Goal: Information Seeking & Learning: Learn about a topic

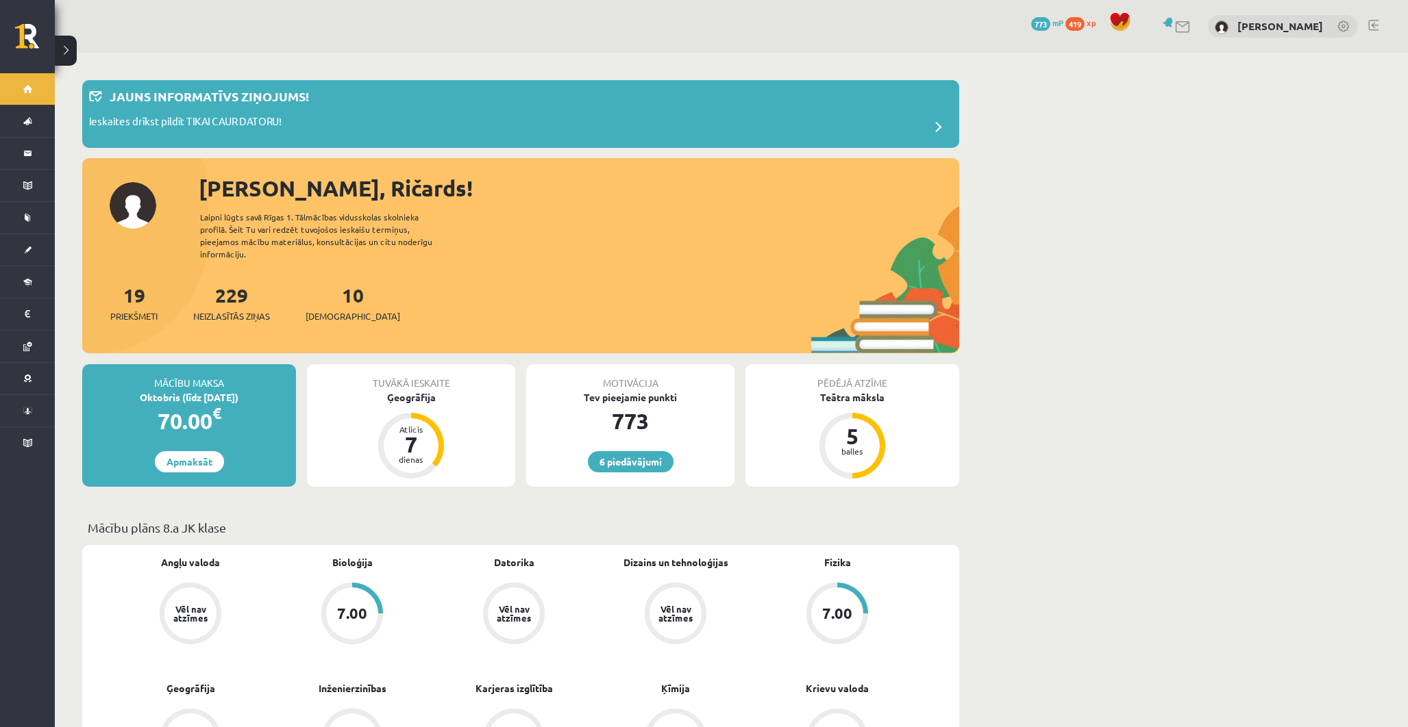
scroll to position [76, 0]
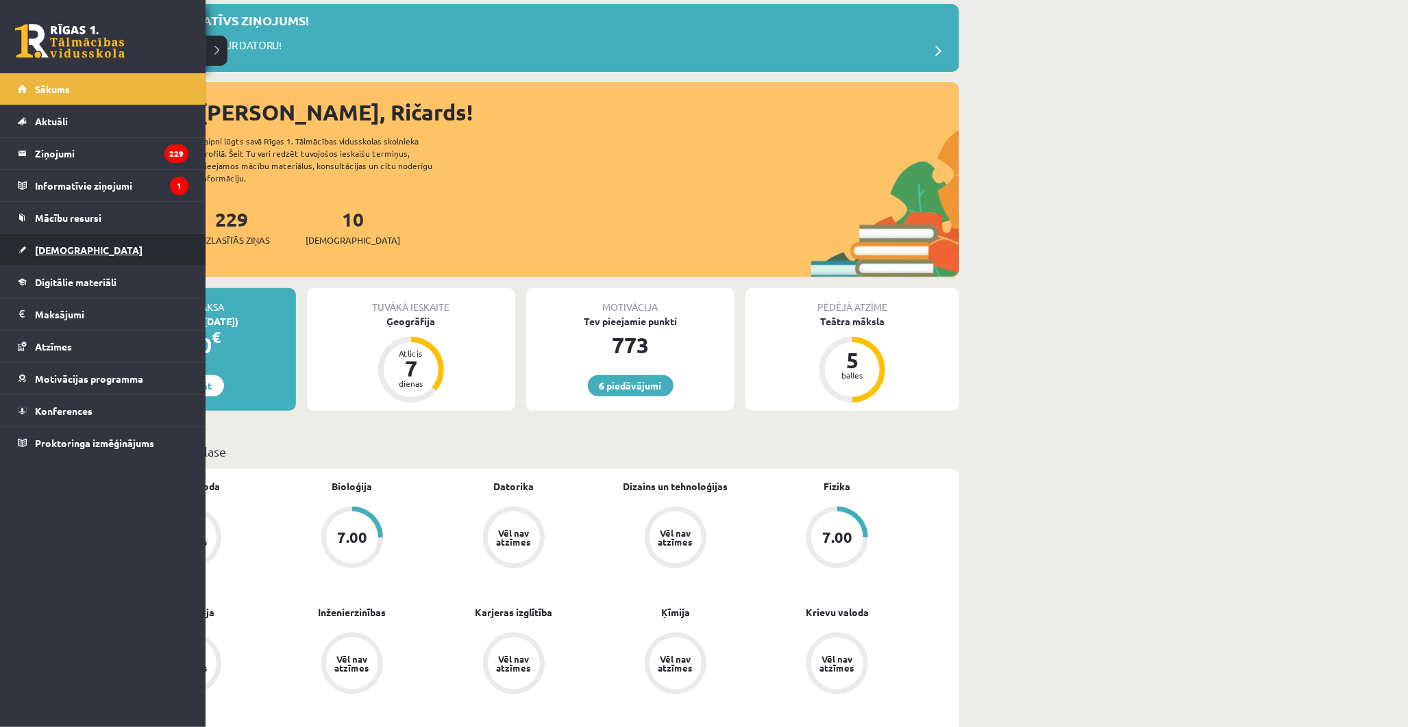
click at [53, 251] on span "[DEMOGRAPHIC_DATA]" at bounding box center [89, 250] width 108 height 12
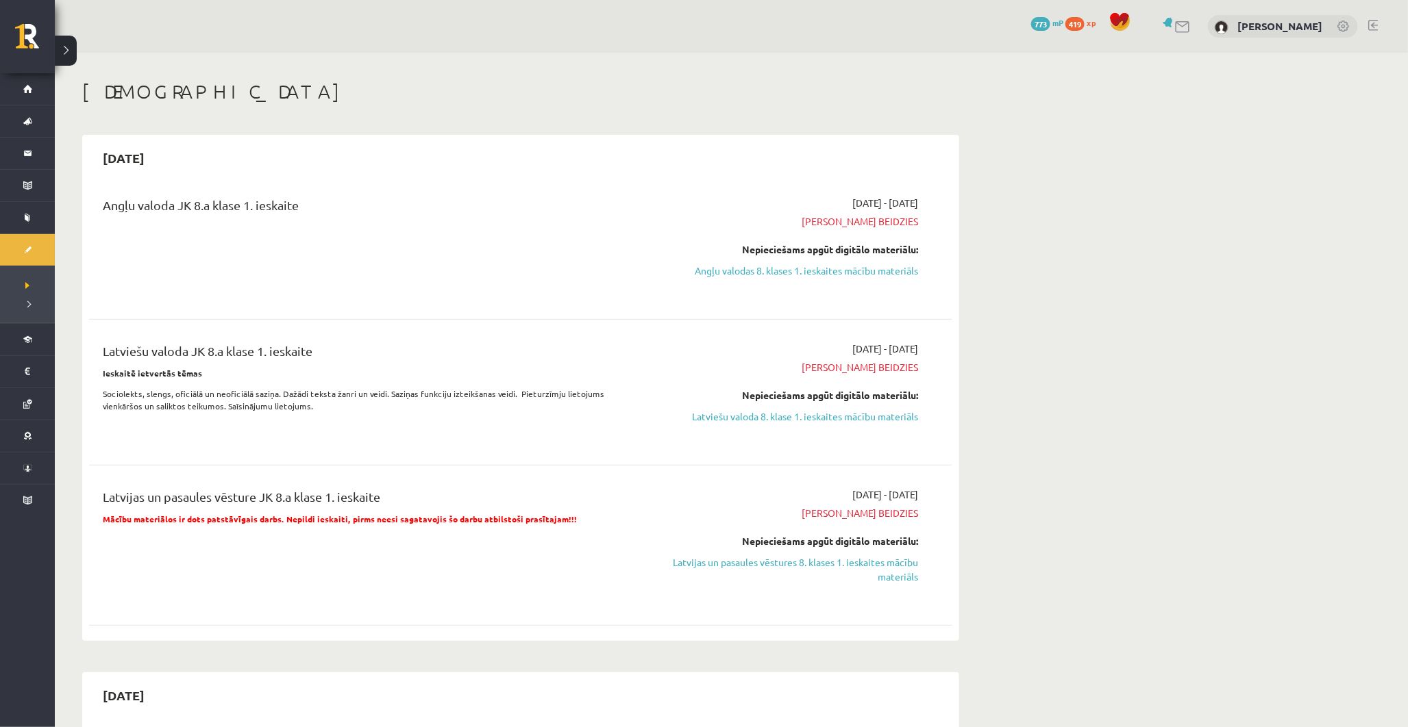
drag, startPoint x: 792, startPoint y: 278, endPoint x: 690, endPoint y: 259, distance: 104.5
click at [687, 258] on div "Nepieciešams apgūt digitālo materiālu: Angļu valodas 8. klases 1. ieskaites māc…" at bounding box center [789, 260] width 258 height 36
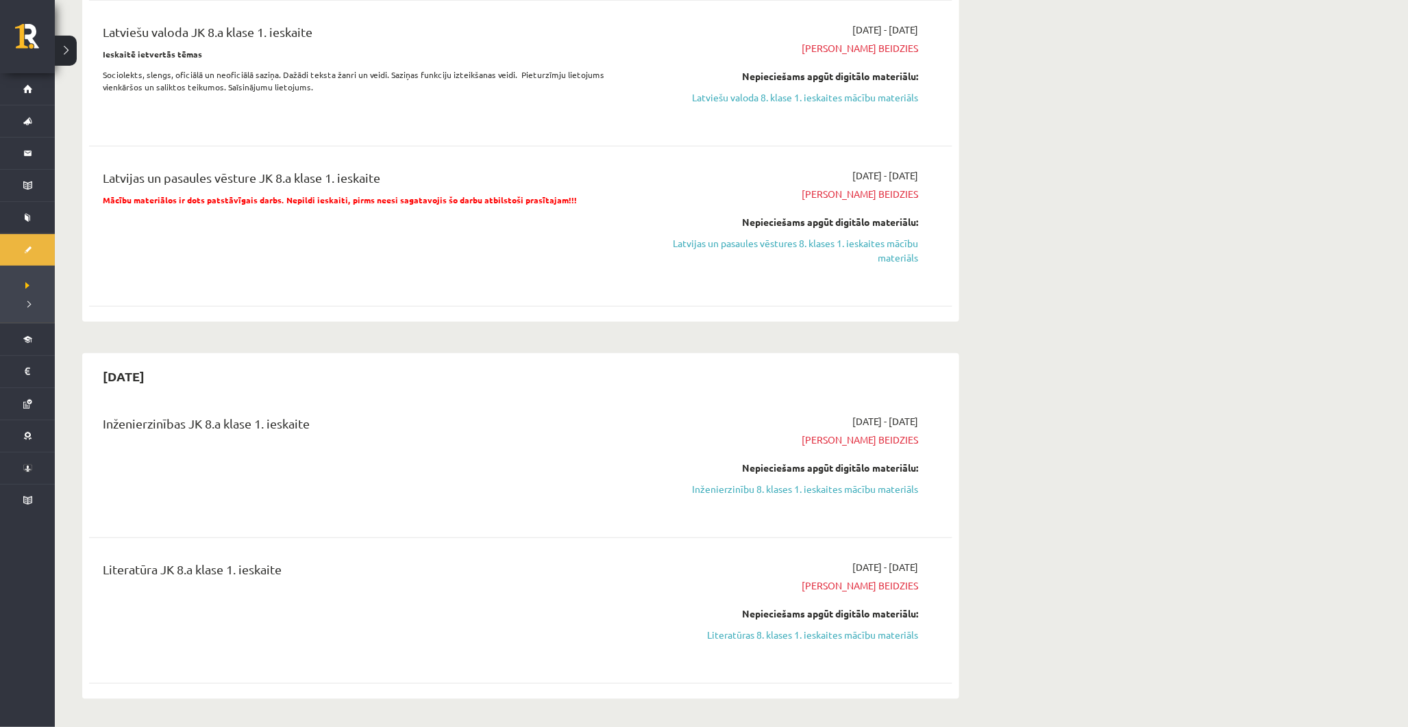
scroll to position [456, 0]
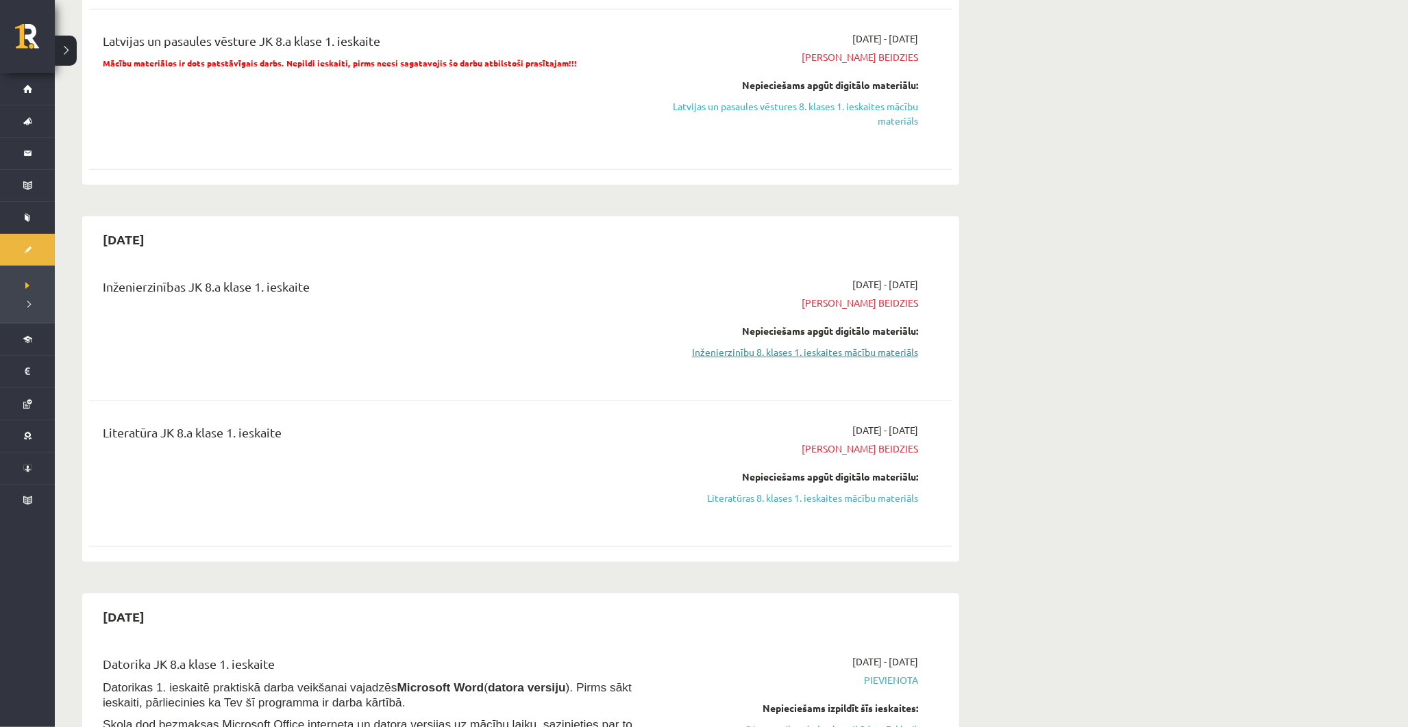
click at [848, 351] on link "Inženierzinību 8. klases 1. ieskaites mācību materiāls" at bounding box center [789, 352] width 258 height 14
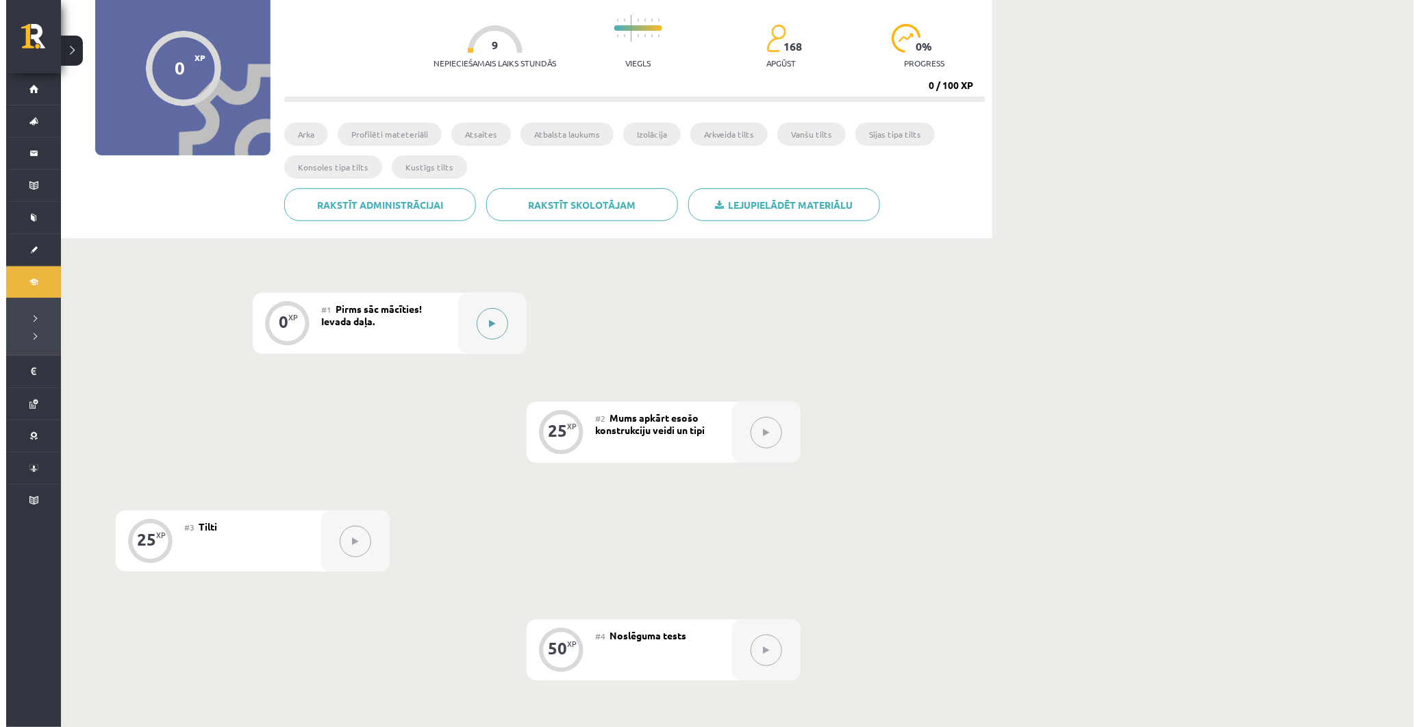
scroll to position [152, 0]
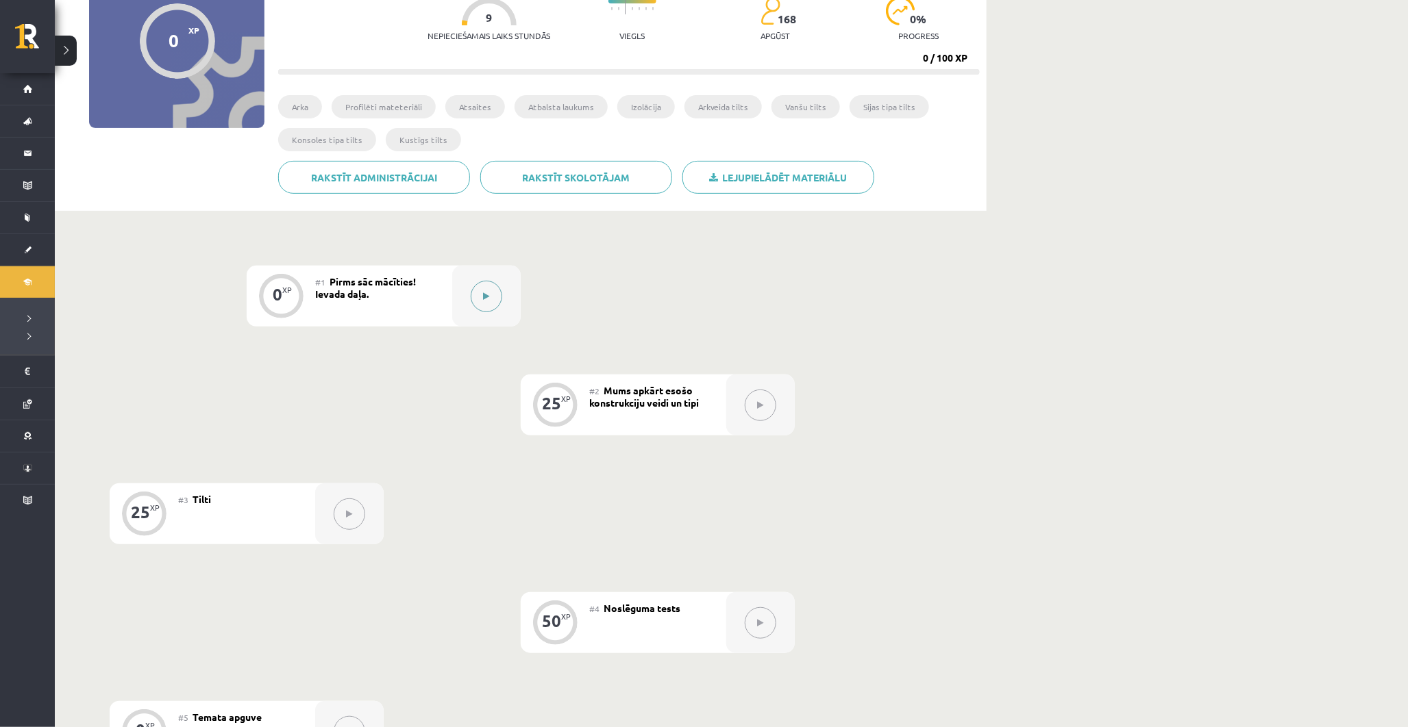
click at [489, 281] on button at bounding box center [487, 297] width 32 height 32
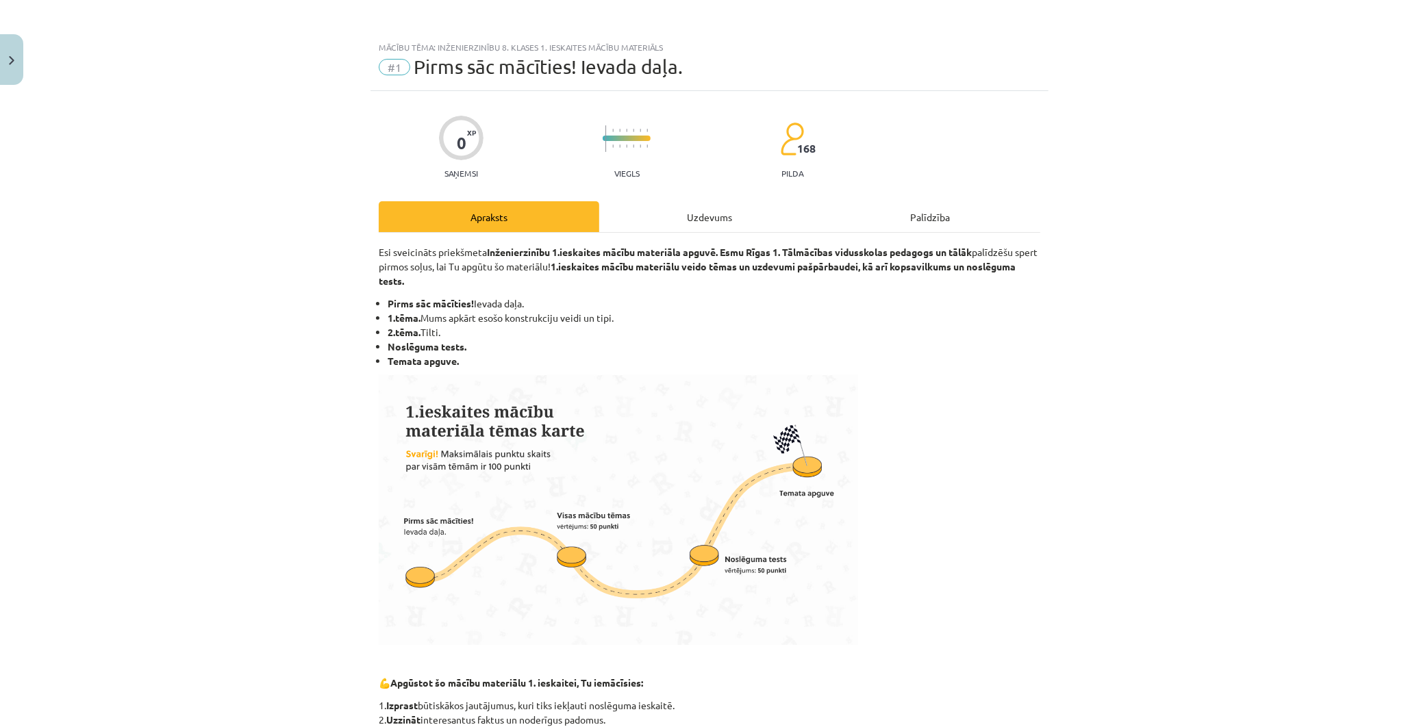
click at [711, 210] on div "Uzdevums" at bounding box center [709, 216] width 221 height 31
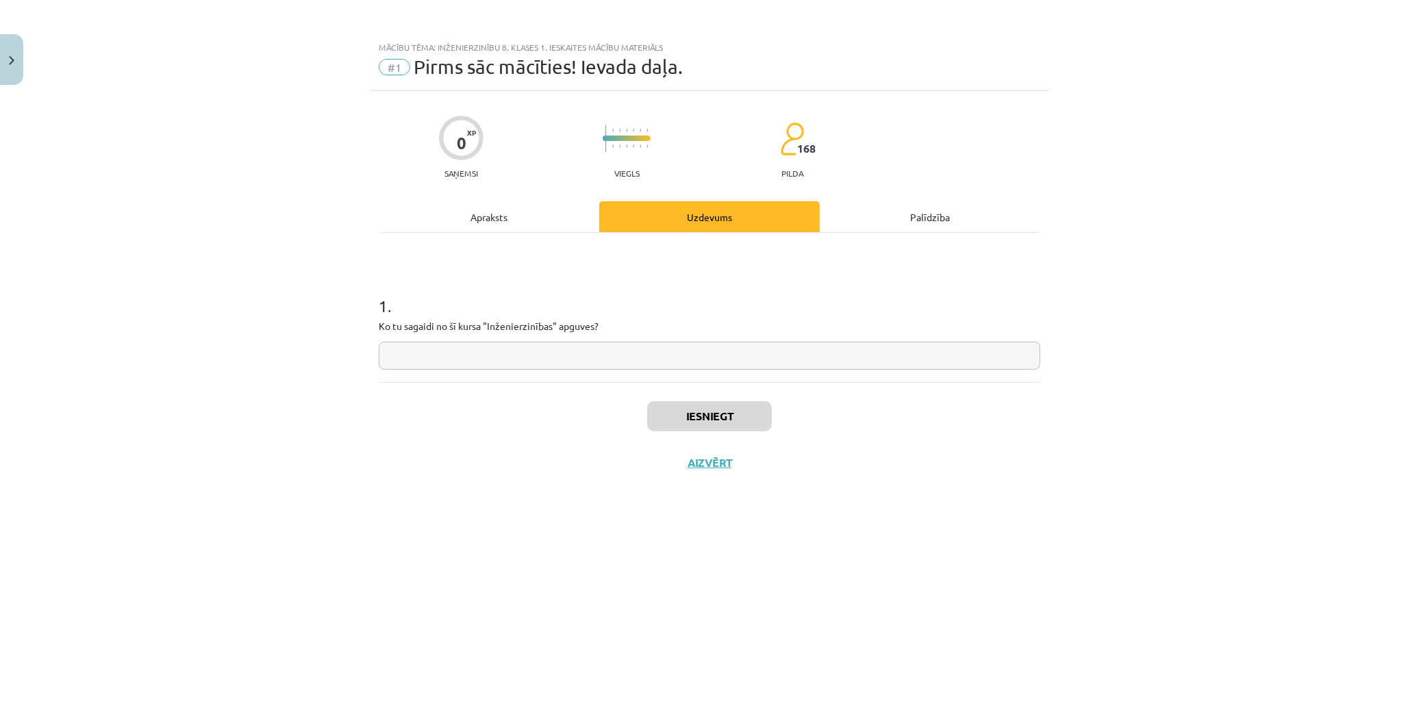
click at [511, 345] on input "text" at bounding box center [710, 356] width 662 height 28
type input "*"
click at [679, 420] on button "Iesniegt" at bounding box center [709, 416] width 125 height 30
click at [668, 468] on button "Nākamā nodarbība" at bounding box center [709, 472] width 134 height 32
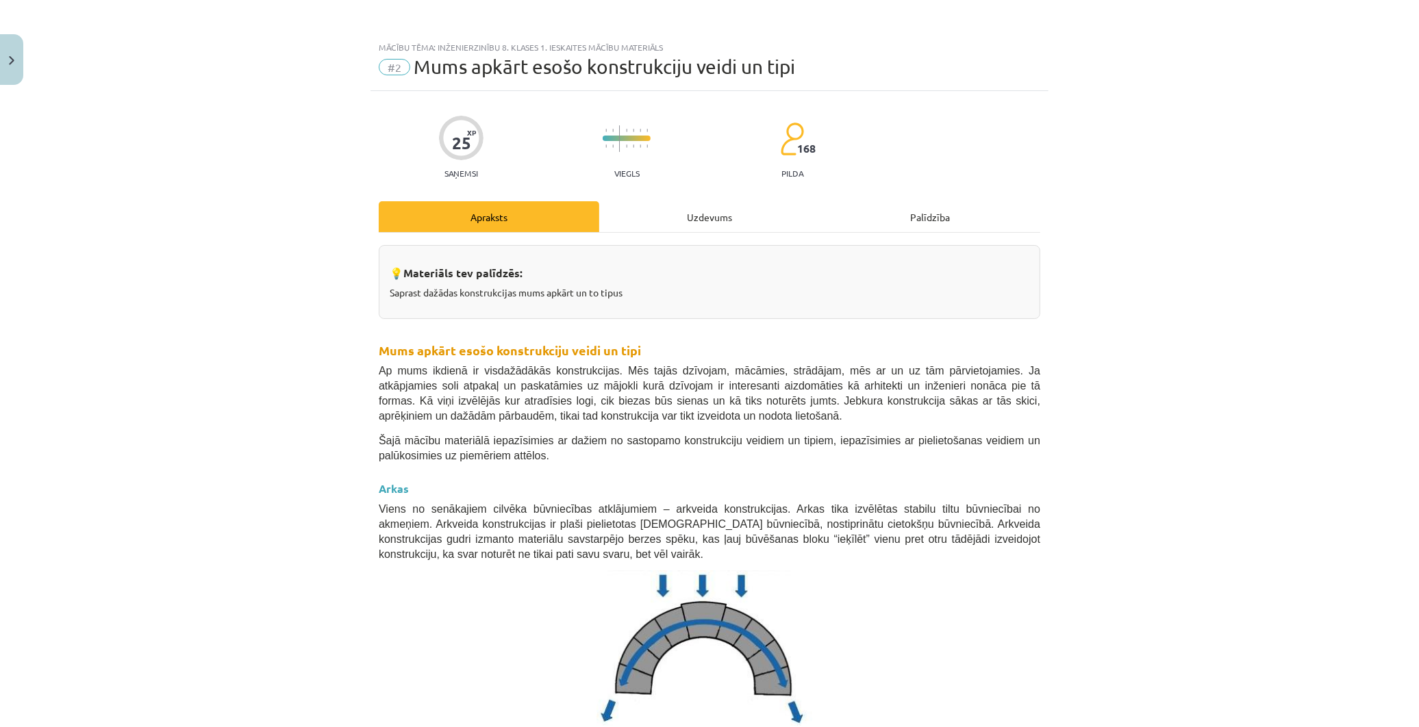
click at [705, 214] on div "Uzdevums" at bounding box center [709, 216] width 221 height 31
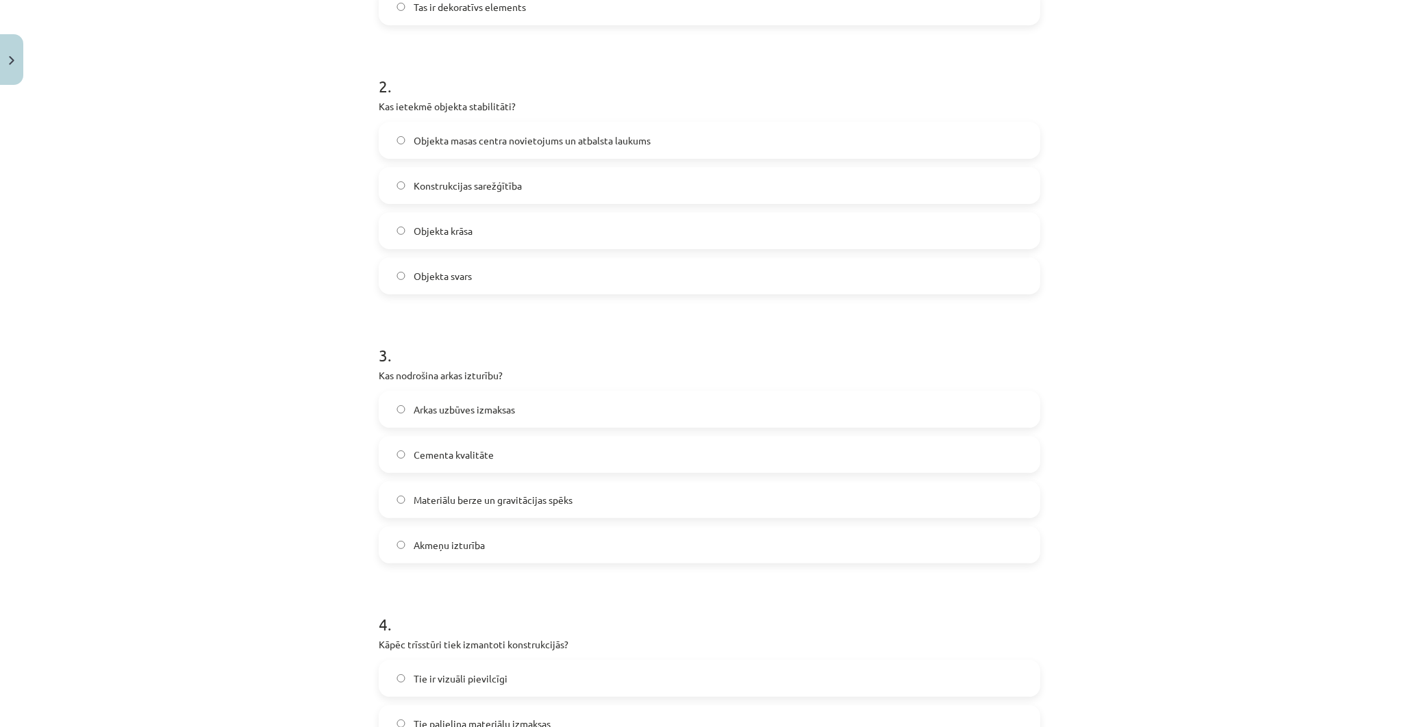
scroll to position [0, 0]
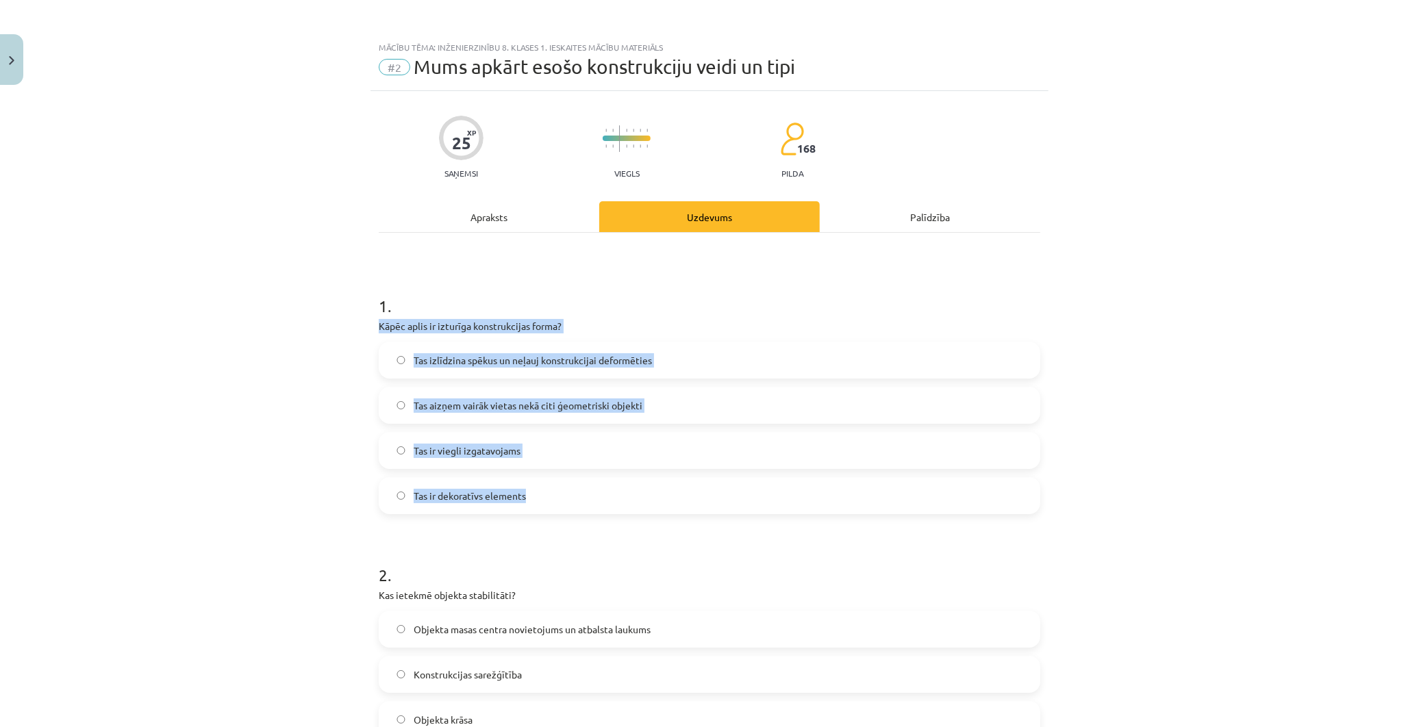
drag, startPoint x: 361, startPoint y: 316, endPoint x: 669, endPoint y: 487, distance: 351.7
click at [669, 487] on div "Mācību tēma: Inženierzinību 8. klases 1. ieskaites mācību materiāls #2 Mums apk…" at bounding box center [709, 363] width 1419 height 727
copy div "Kāpēc aplis ir izturīga konstrukcijas forma? Tas izlīdzina spēkus un neļauj kon…"
click at [264, 408] on div "Mācību tēma: Inženierzinību 8. klases 1. ieskaites mācību materiāls #2 Mums apk…" at bounding box center [709, 363] width 1419 height 727
click at [414, 360] on span "Tas izlīdzina spēkus un neļauj konstrukcijai deformēties" at bounding box center [533, 360] width 238 height 14
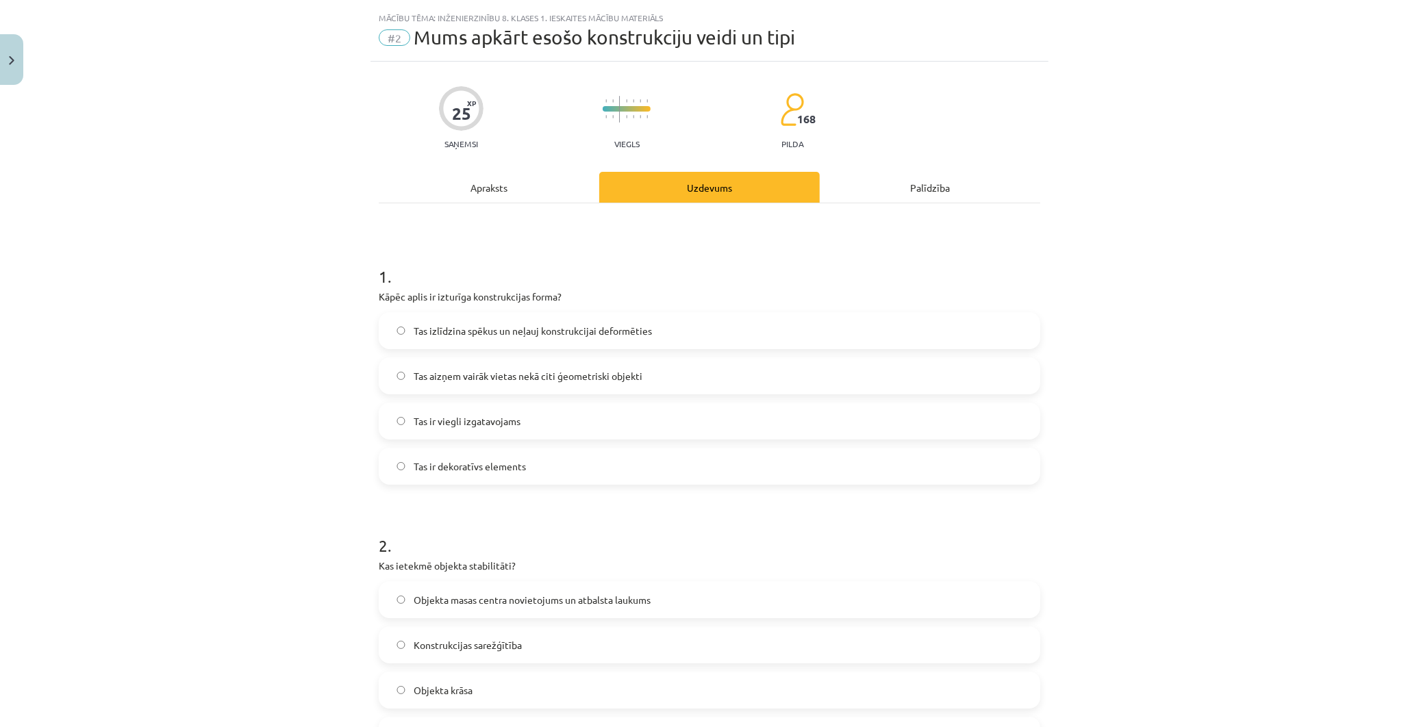
scroll to position [76, 0]
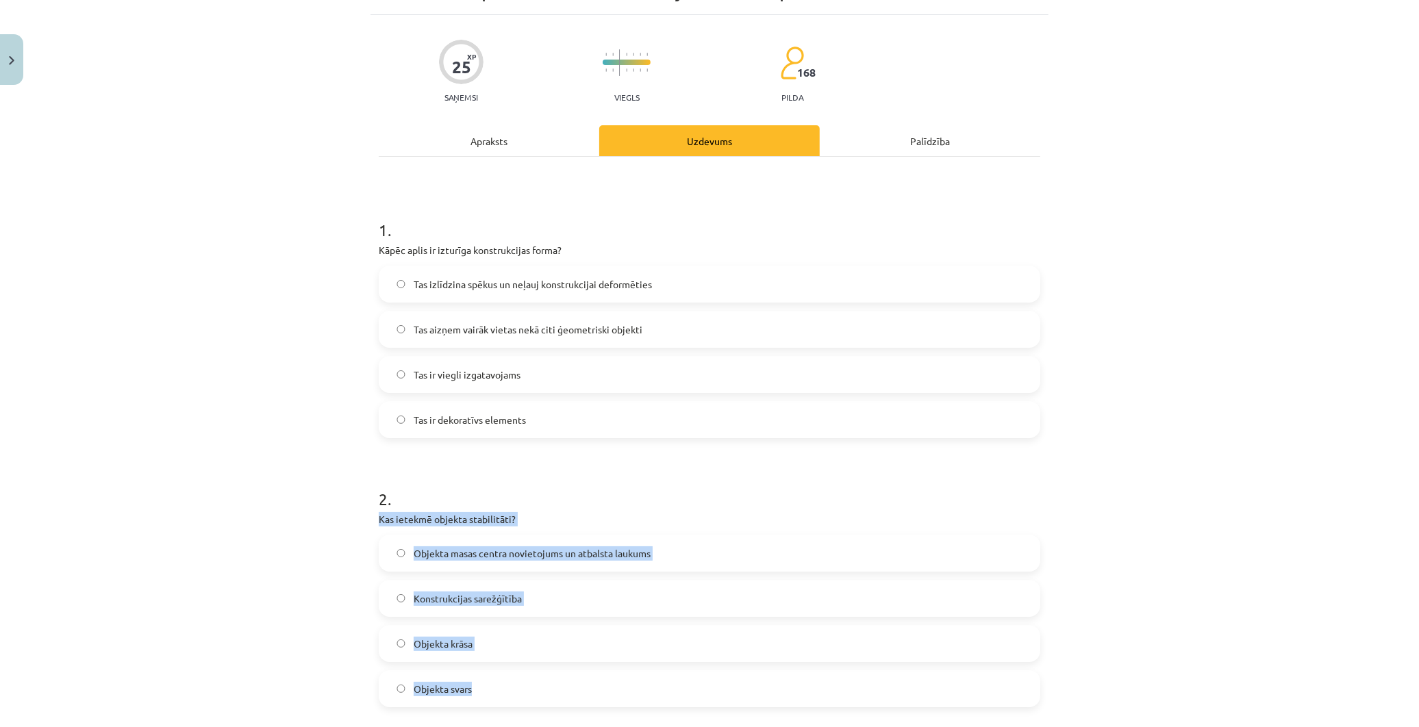
drag, startPoint x: 364, startPoint y: 519, endPoint x: 658, endPoint y: 670, distance: 329.6
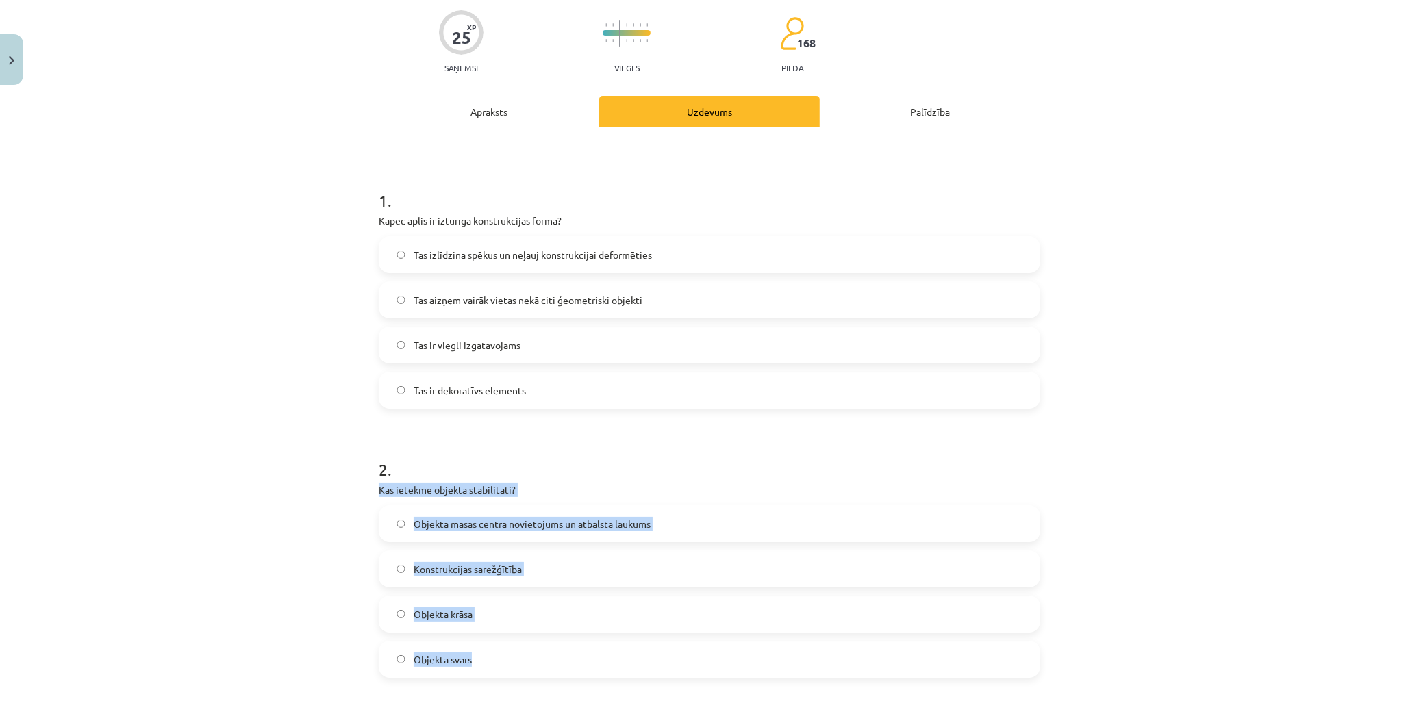
scroll to position [152, 0]
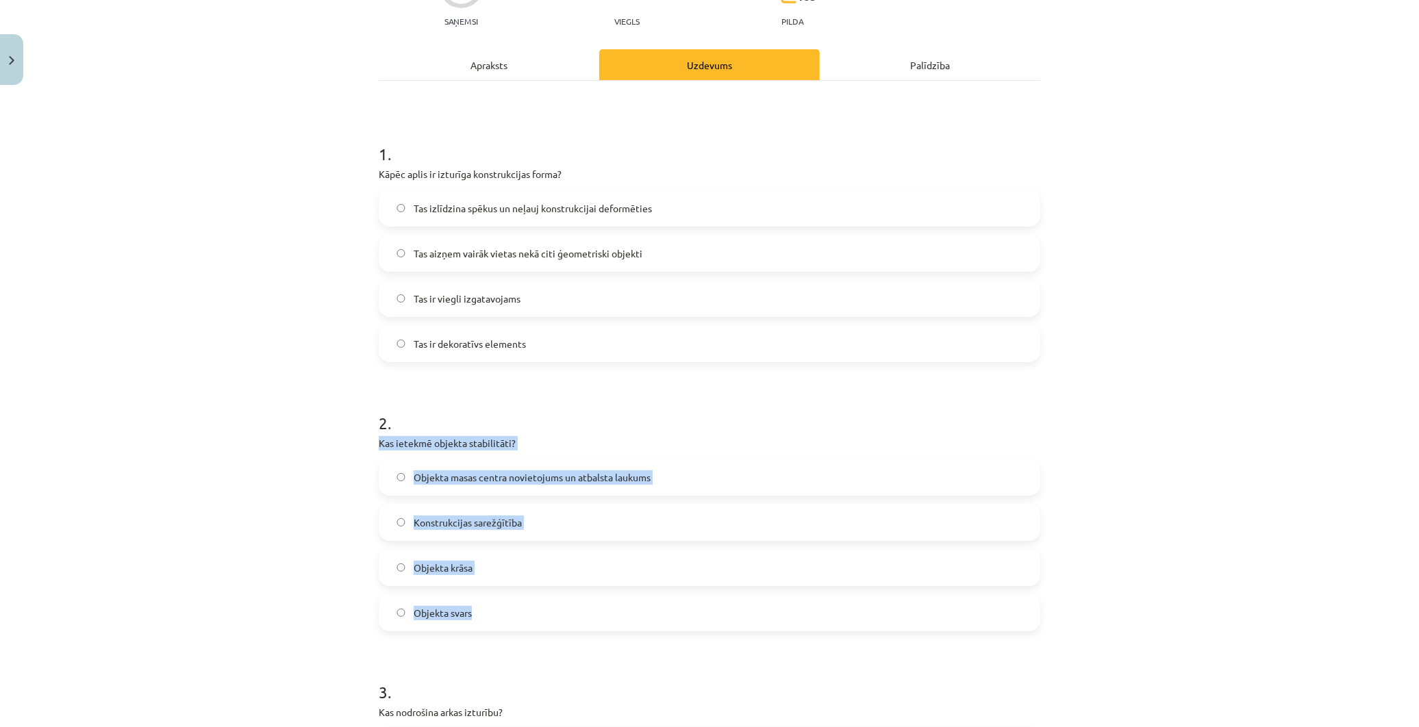
copy div "Kas ietekmē objekta stabilitāti? Objekta masas centra novietojums un atbalsta l…"
click at [416, 482] on span "Objekta masas centra novietojums un atbalsta laukums" at bounding box center [532, 478] width 237 height 14
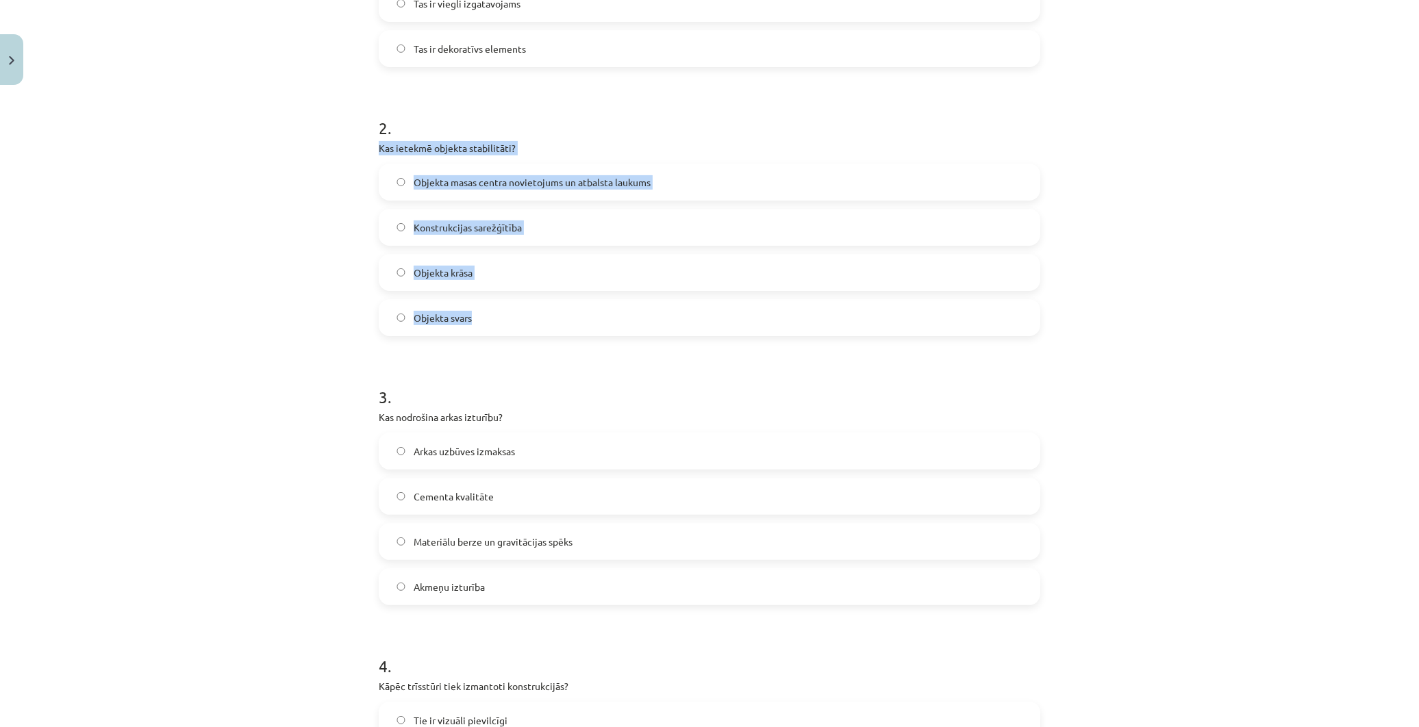
scroll to position [532, 0]
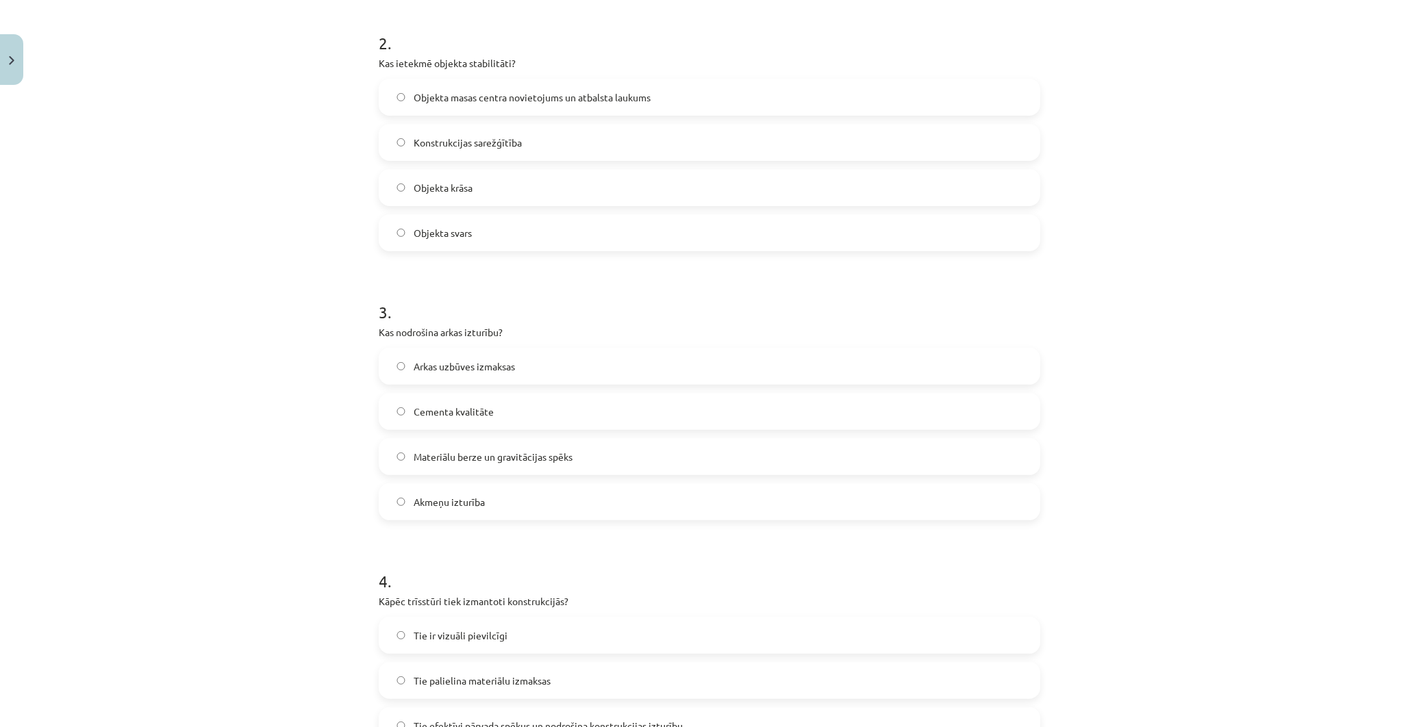
click at [252, 425] on div "Mācību tēma: Inženierzinību 8. klases 1. ieskaites mācību materiāls #2 Mums apk…" at bounding box center [709, 363] width 1419 height 727
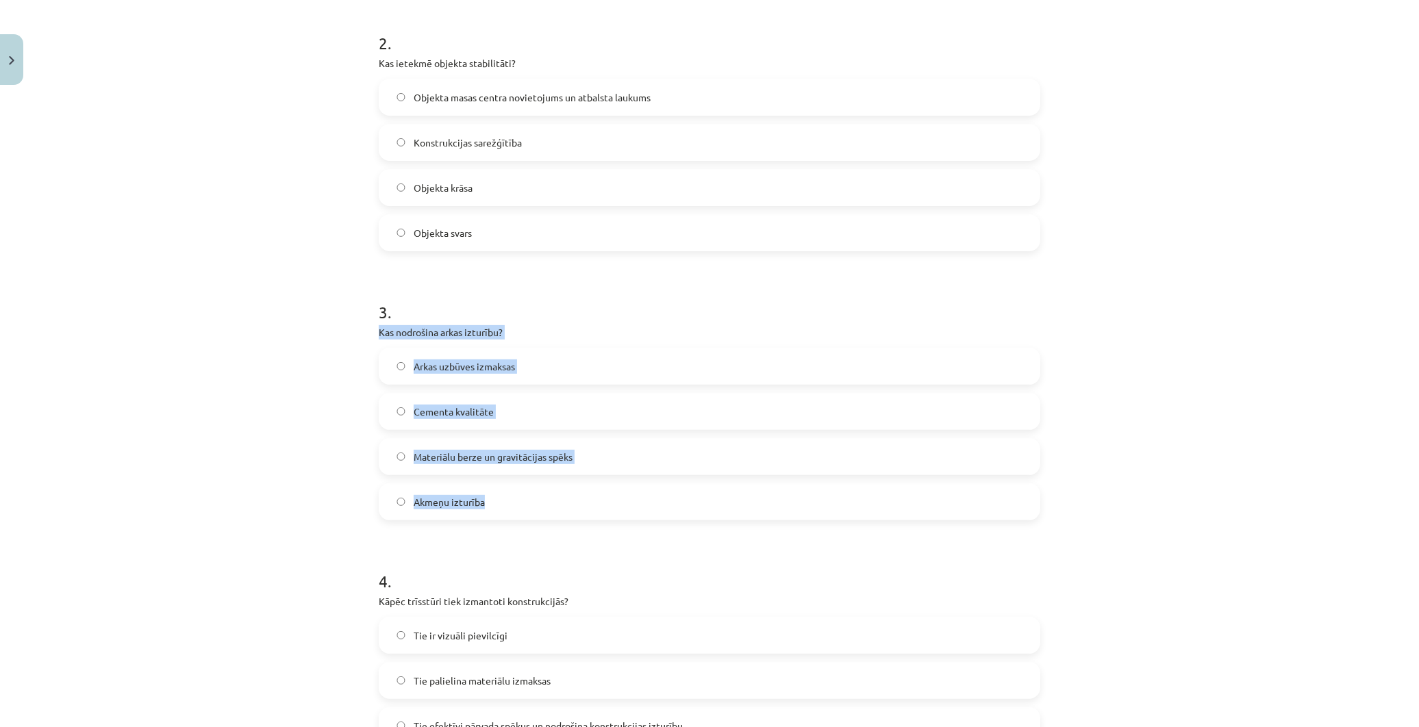
drag, startPoint x: 366, startPoint y: 325, endPoint x: 579, endPoint y: 488, distance: 268.4
click at [579, 488] on div "25 XP Saņemsi Viegls 168 pilda Apraksts Uzdevums Palīdzība 1 . Kāpēc aplis ir i…" at bounding box center [710, 371] width 678 height 1625
copy div "Kas nodrošina arkas izturību? Arkas uzbūves izmaksas Cementa kvalitāte Materiāl…"
click at [303, 392] on div "Mācību tēma: Inženierzinību 8. klases 1. ieskaites mācību materiāls #2 Mums apk…" at bounding box center [709, 363] width 1419 height 727
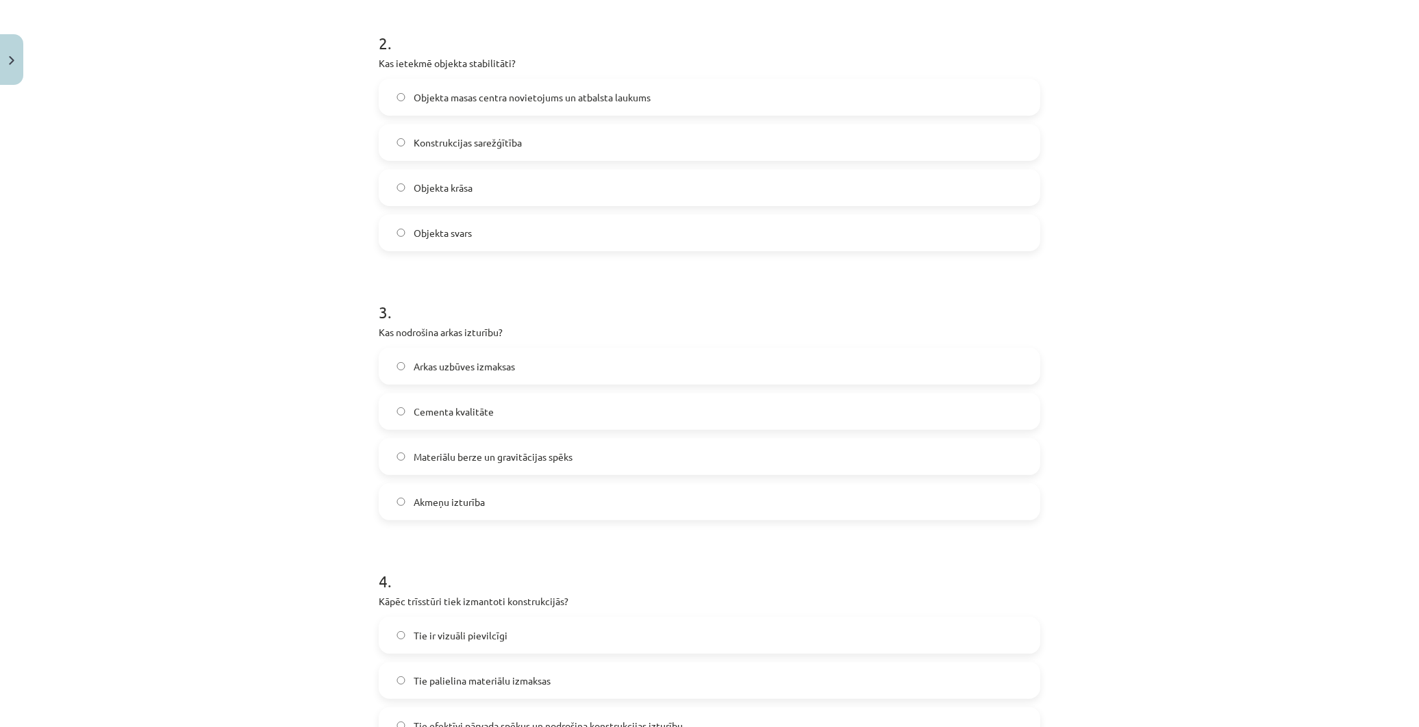
click at [408, 442] on label "Materiālu berze un gravitācijas spēks" at bounding box center [709, 457] width 659 height 34
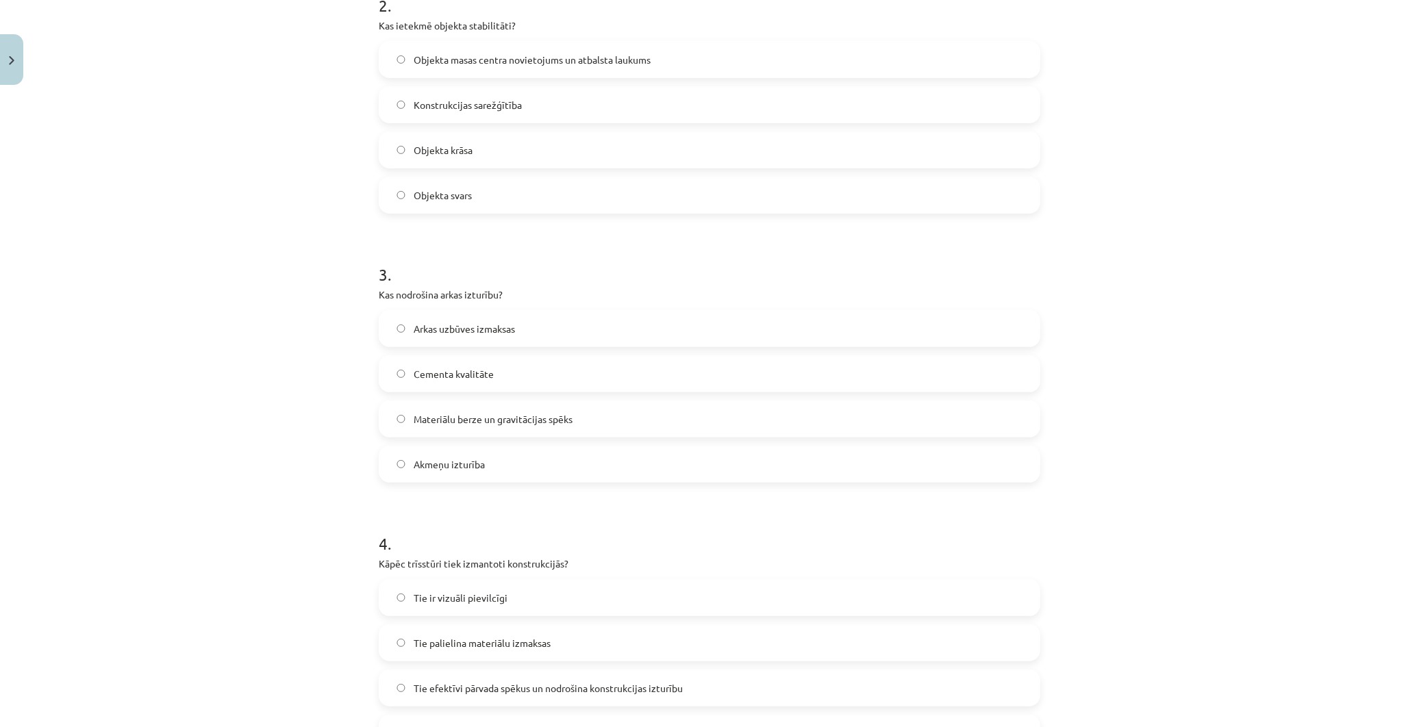
scroll to position [761, 0]
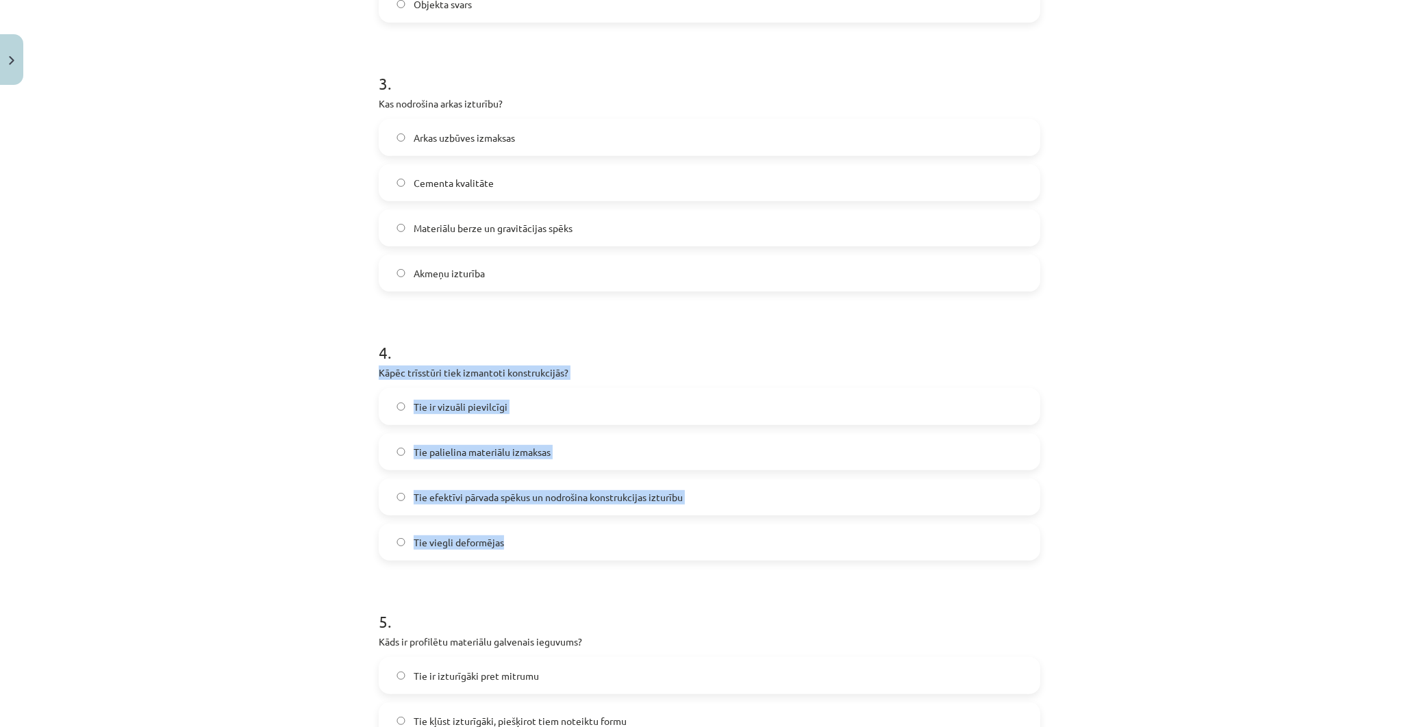
drag, startPoint x: 373, startPoint y: 370, endPoint x: 688, endPoint y: 558, distance: 367.3
click at [688, 558] on div "Mācību tēma: Inženierzinību 8. klases 1. ieskaites mācību materiāls #2 Mums apk…" at bounding box center [709, 363] width 1419 height 727
copy div "Kāpēc trīsstūri tiek izmantoti konstrukcijās? Tie ir vizuāli pievilcīgi Tie pal…"
click at [203, 395] on div "Mācību tēma: Inženierzinību 8. klases 1. ieskaites mācību materiāls #2 Mums apk…" at bounding box center [709, 363] width 1419 height 727
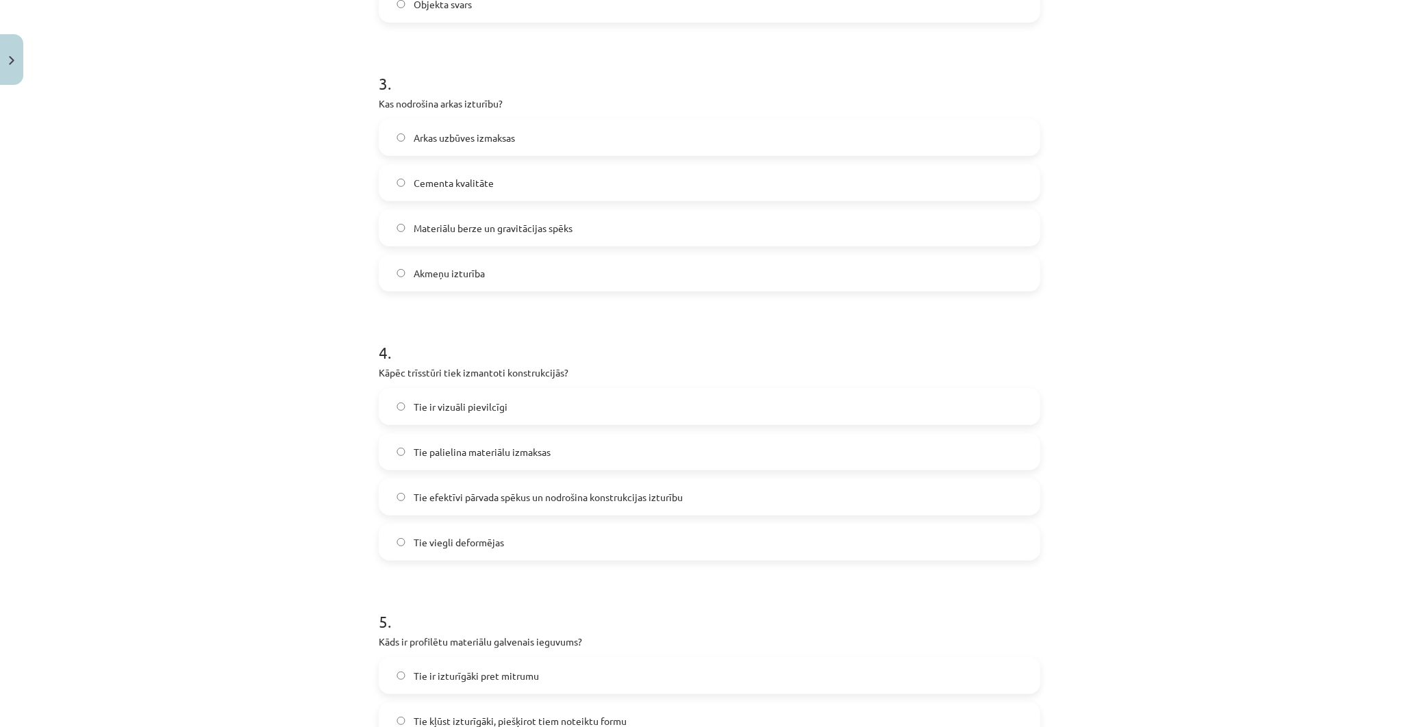
click at [416, 500] on span "Tie efektīvi pārvada spēkus un nodrošina konstrukcijas izturību" at bounding box center [548, 497] width 269 height 14
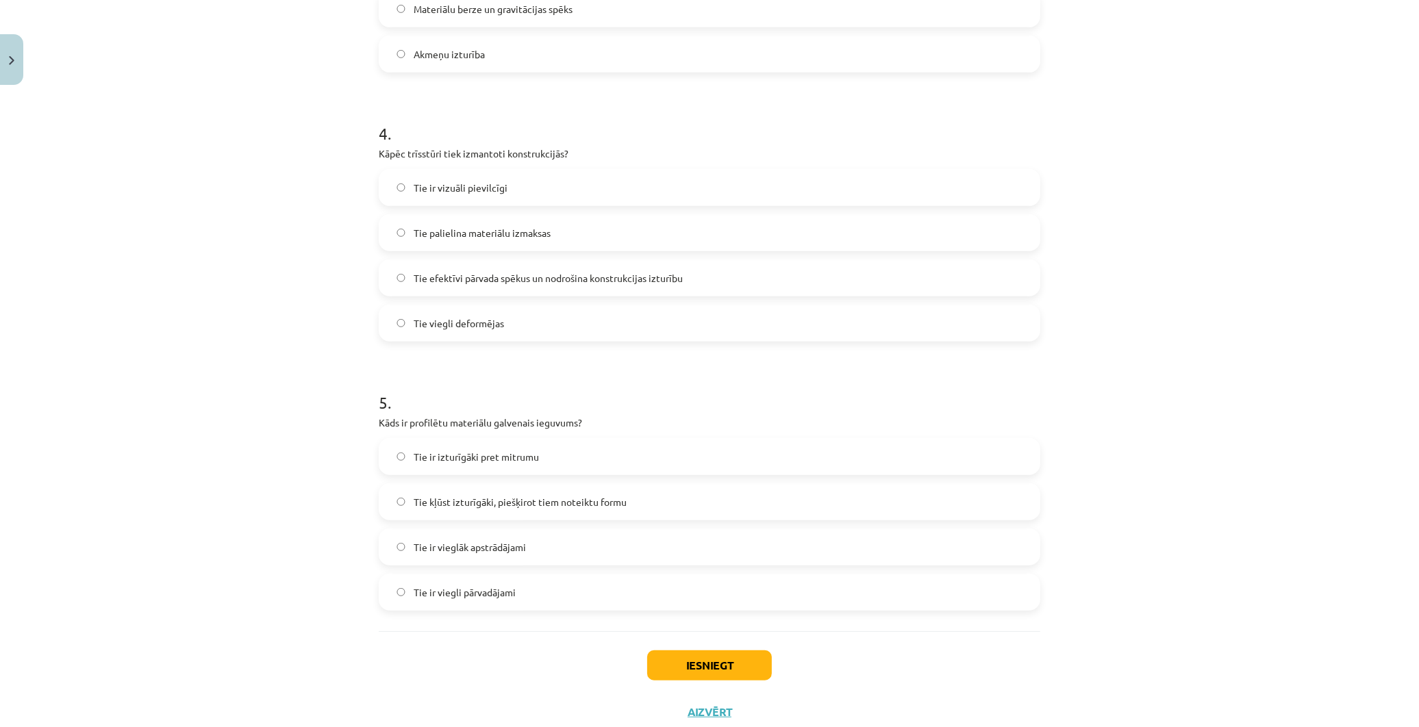
scroll to position [1022, 0]
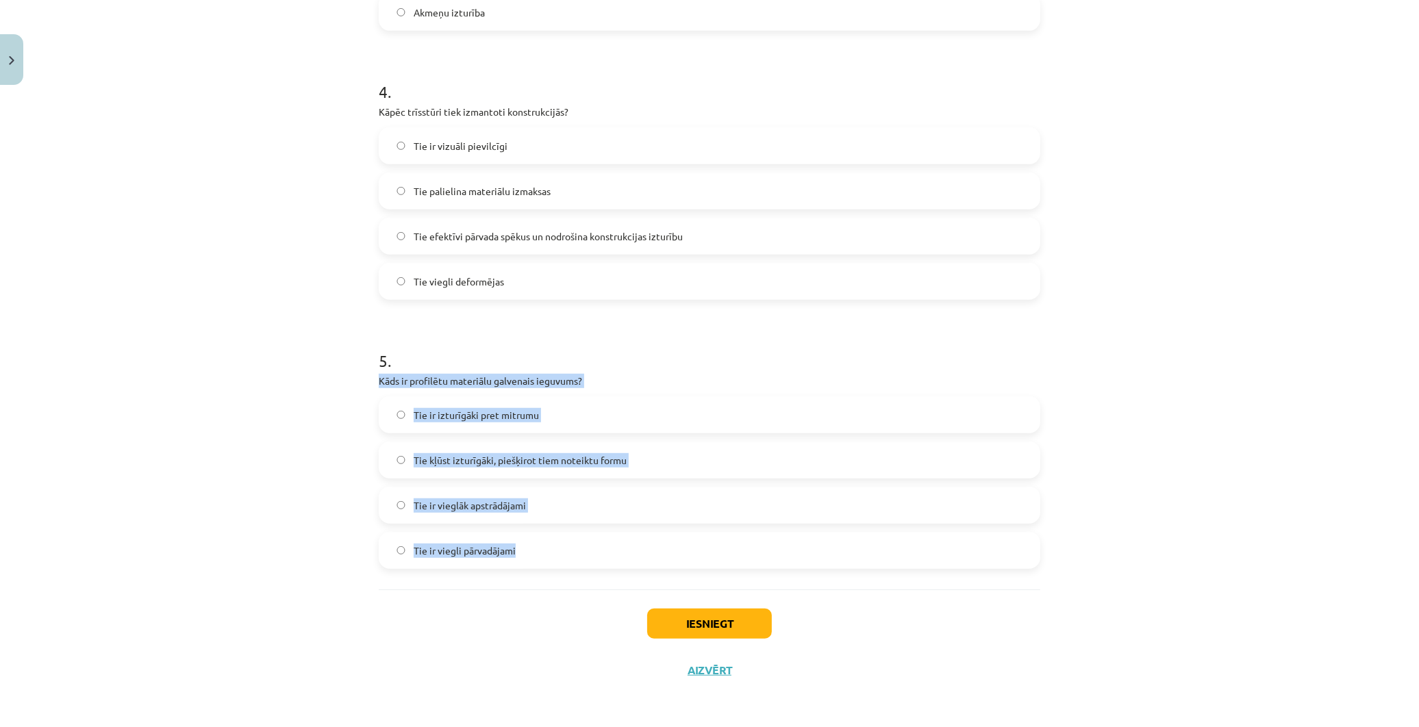
drag, startPoint x: 366, startPoint y: 377, endPoint x: 638, endPoint y: 542, distance: 317.7
copy div "Kāds ir profilētu materiālu galvenais ieguvums? Tie ir izturīgāki pret mitrumu …"
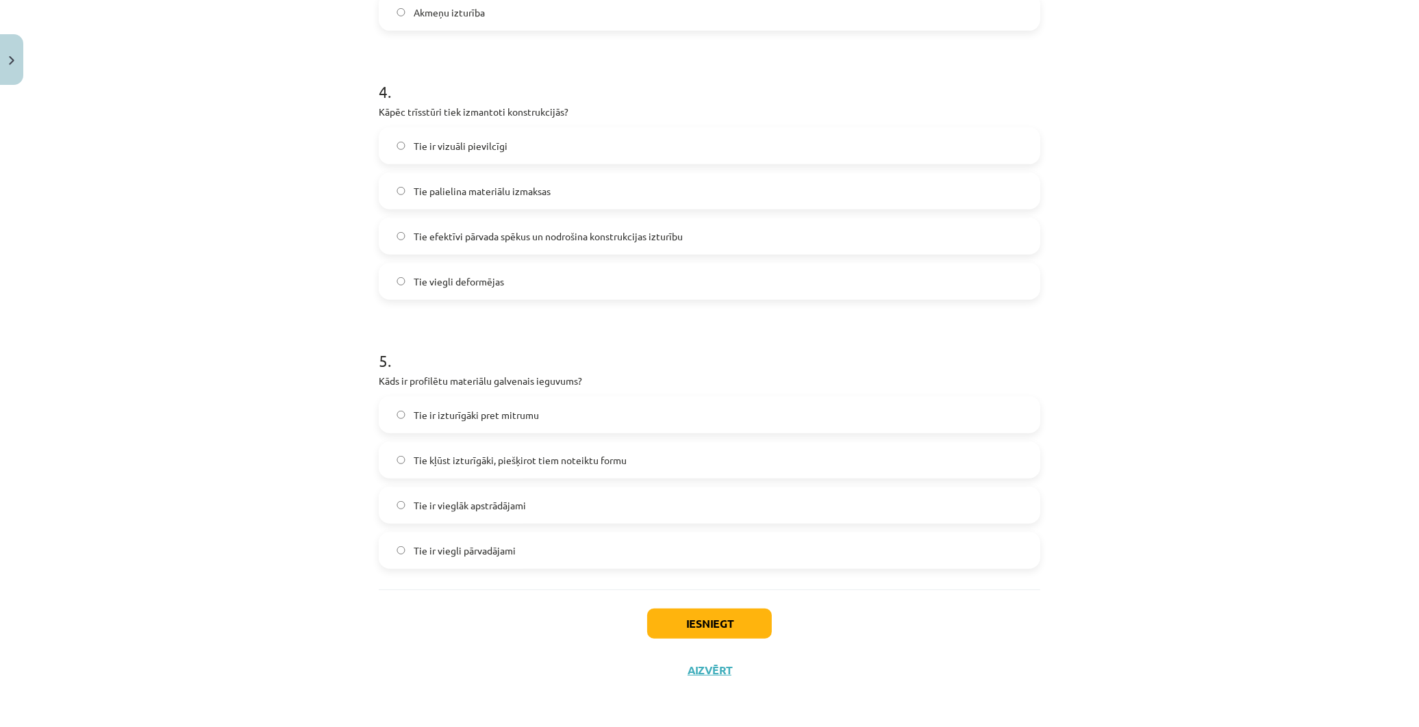
click at [235, 338] on div "Mācību tēma: Inženierzinību 8. klases 1. ieskaites mācību materiāls #2 Mums apk…" at bounding box center [709, 363] width 1419 height 727
click at [121, 388] on div "Mācību tēma: Inženierzinību 8. klases 1. ieskaites mācību materiāls #2 Mums apk…" at bounding box center [709, 363] width 1419 height 727
click at [229, 497] on div "Mācību tēma: Inženierzinību 8. klases 1. ieskaites mācību materiāls #2 Mums apk…" at bounding box center [709, 363] width 1419 height 727
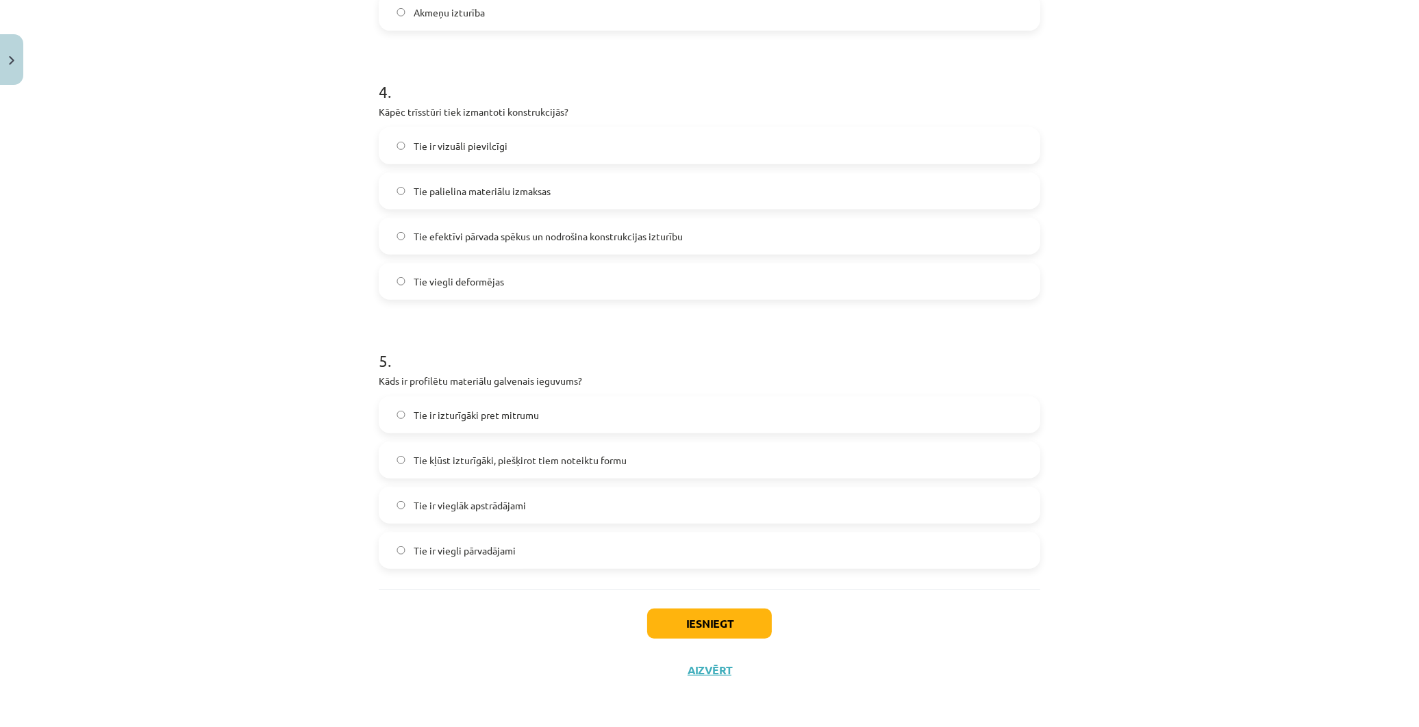
click at [229, 497] on div "Mācību tēma: Inženierzinību 8. klases 1. ieskaites mācību materiāls #2 Mums apk…" at bounding box center [709, 363] width 1419 height 727
drag, startPoint x: 229, startPoint y: 497, endPoint x: 149, endPoint y: 474, distance: 83.9
click at [149, 474] on div "Mācību tēma: Inženierzinību 8. klases 1. ieskaites mācību materiāls #2 Mums apk…" at bounding box center [709, 363] width 1419 height 727
click at [475, 466] on span "Tie kļūst izturīgāki, piešķirot tiem noteiktu formu" at bounding box center [520, 460] width 213 height 14
click at [717, 617] on button "Iesniegt" at bounding box center [709, 624] width 125 height 30
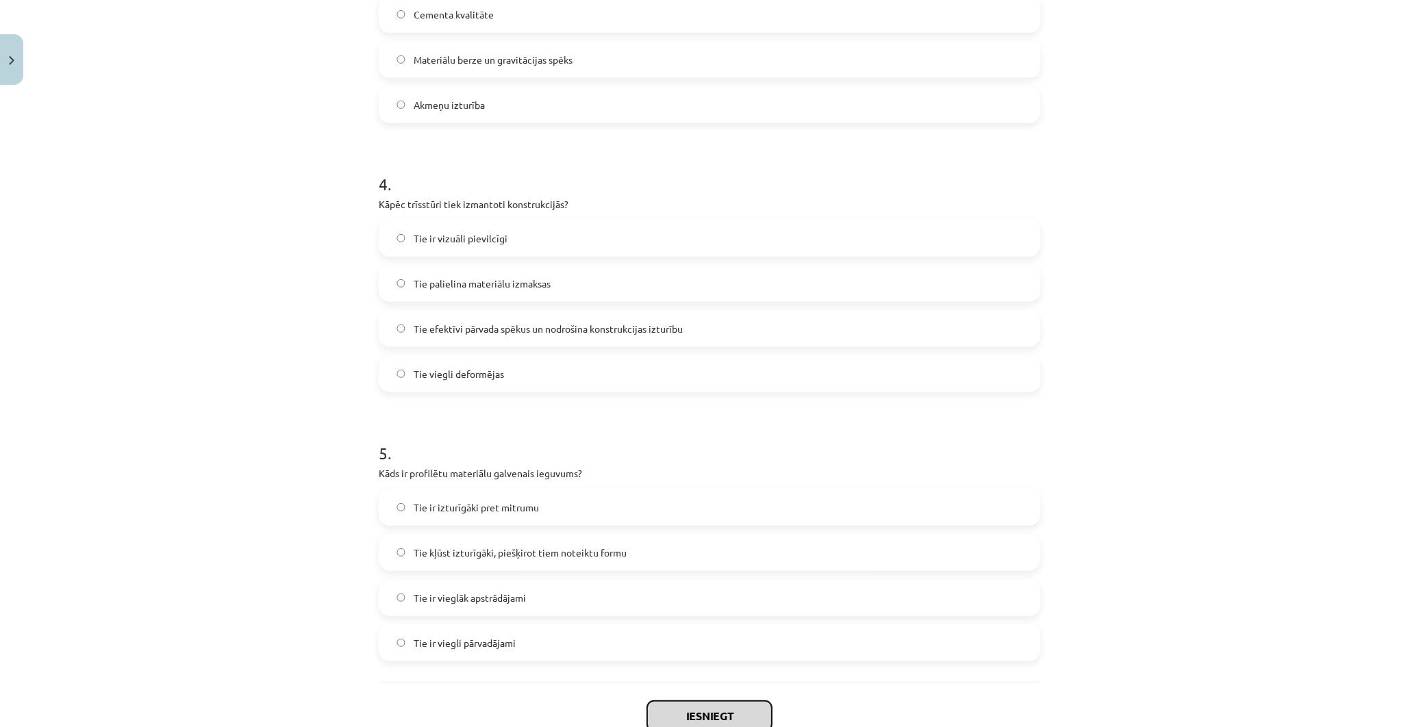
scroll to position [989, 0]
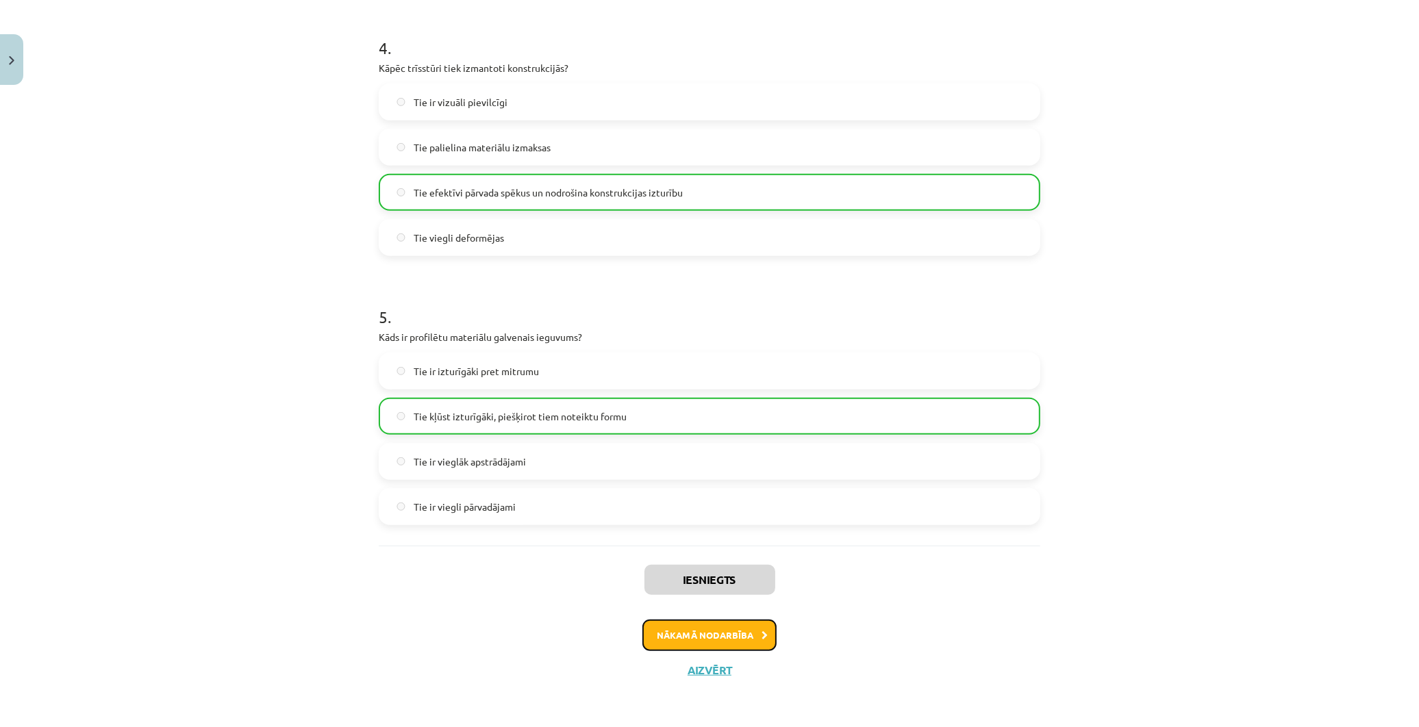
click at [662, 630] on button "Nākamā nodarbība" at bounding box center [709, 636] width 134 height 32
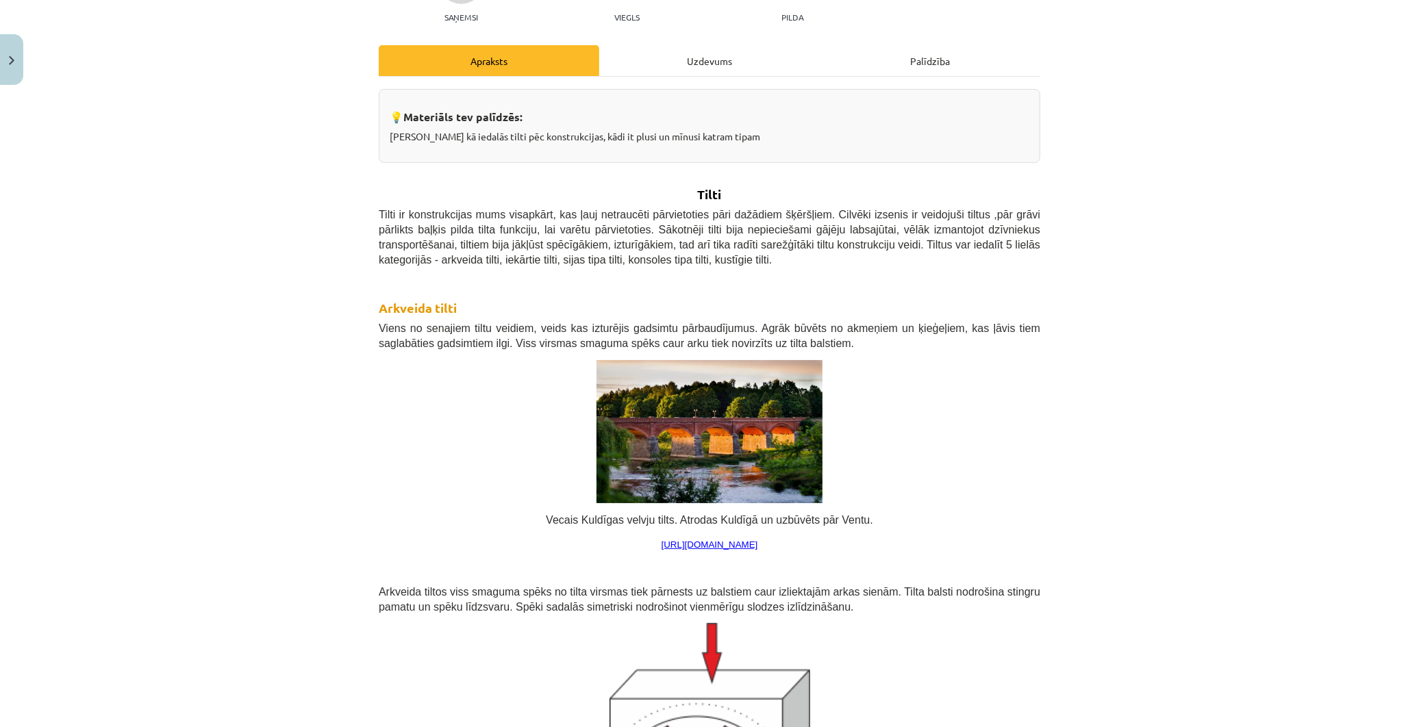
scroll to position [34, 0]
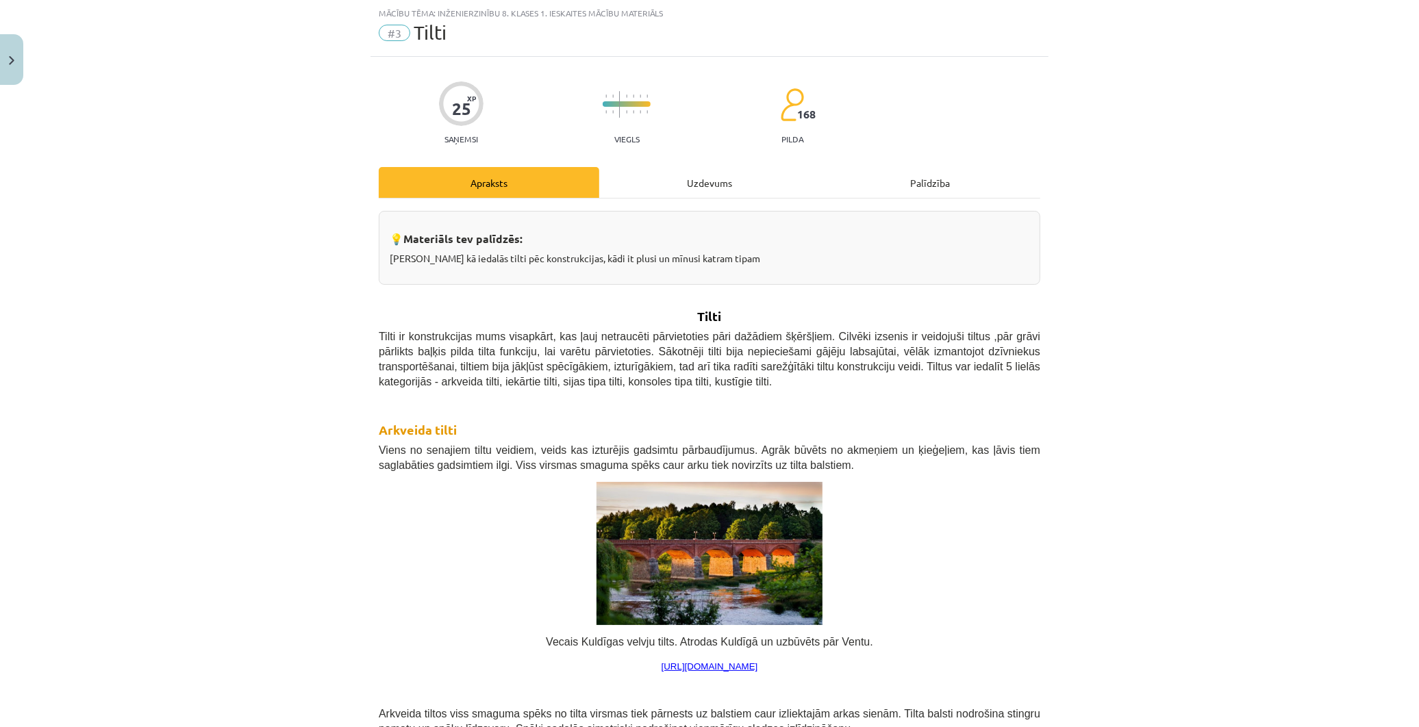
click at [663, 189] on div "Uzdevums" at bounding box center [709, 182] width 221 height 31
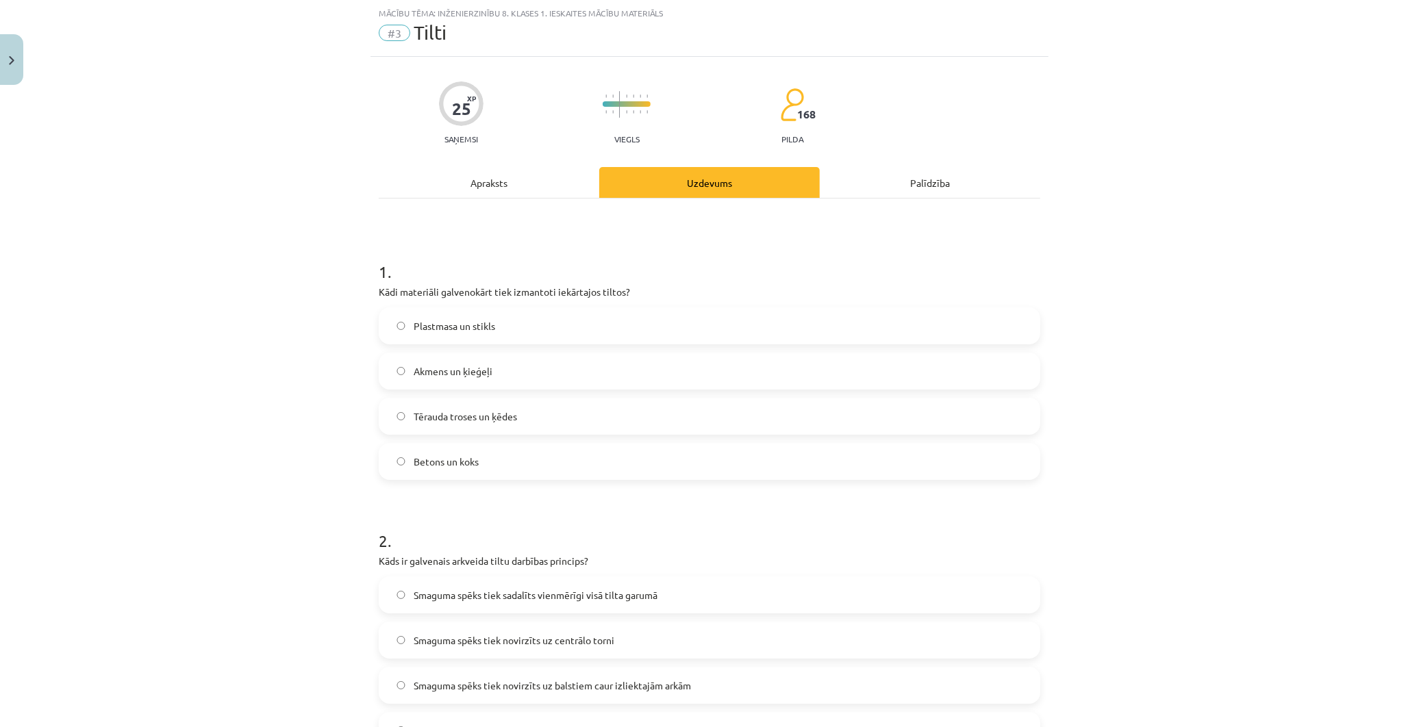
drag, startPoint x: 412, startPoint y: 277, endPoint x: 579, endPoint y: 283, distance: 167.9
click at [583, 282] on div "Mācību tēma: Inženierzinību 8. klases 1. ieskaites mācību materiāls #3 Tilti 25…" at bounding box center [709, 363] width 1419 height 727
click at [348, 292] on div "Mācību tēma: Inženierzinību 8. klases 1. ieskaites mācību materiāls #3 Tilti 25…" at bounding box center [709, 363] width 1419 height 727
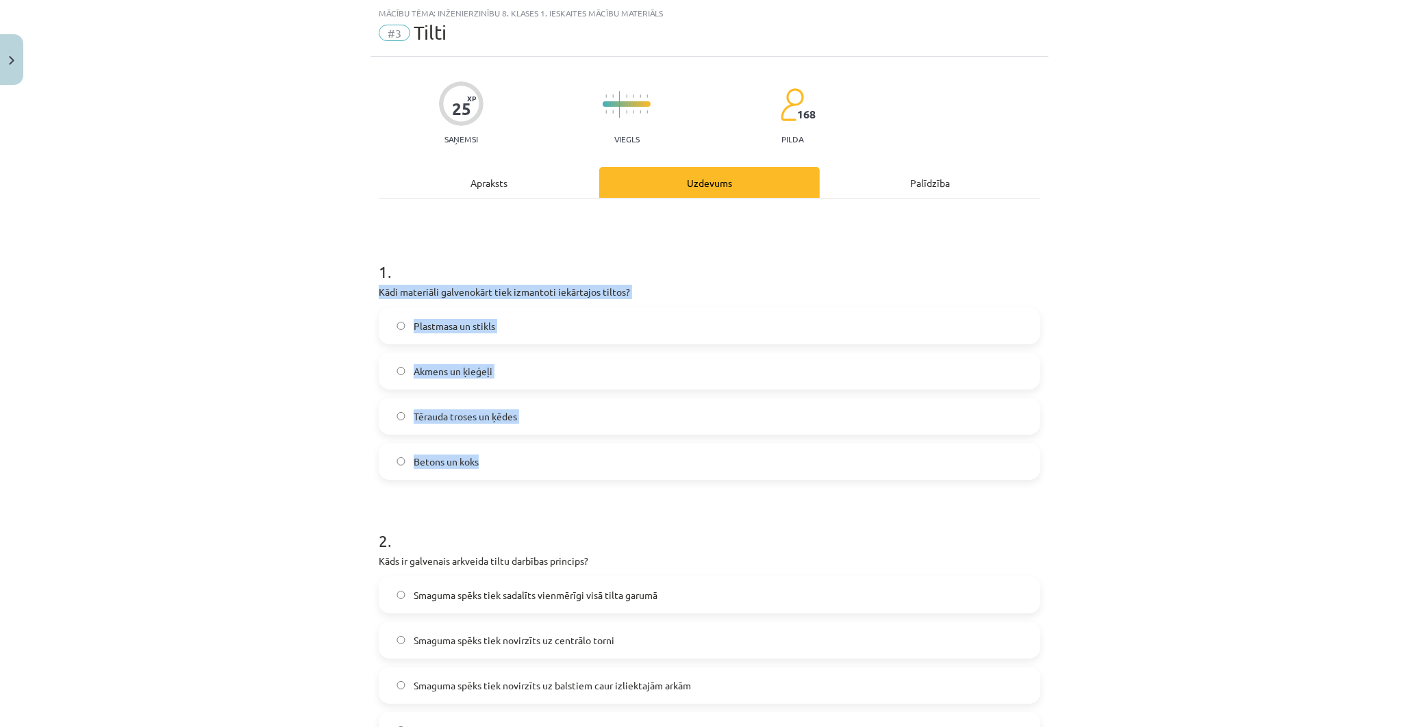
drag, startPoint x: 363, startPoint y: 290, endPoint x: 672, endPoint y: 458, distance: 351.2
click at [672, 458] on div "Mācību tēma: Inženierzinību 8. klases 1. ieskaites mācību materiāls #3 Tilti 25…" at bounding box center [709, 363] width 1419 height 727
copy div "Kādi materiāli galvenokārt tiek izmantoti iekārtajos tiltos? Plastmasa un stikl…"
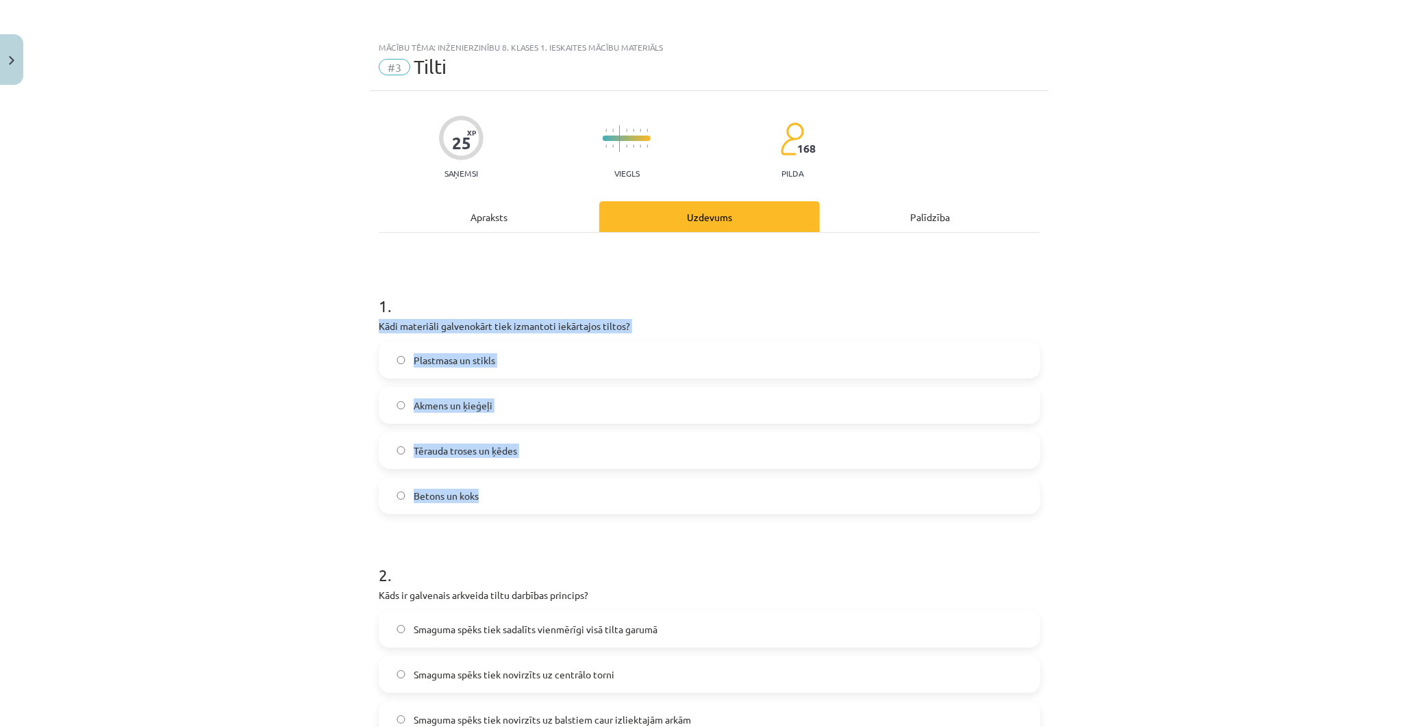
scroll to position [34, 0]
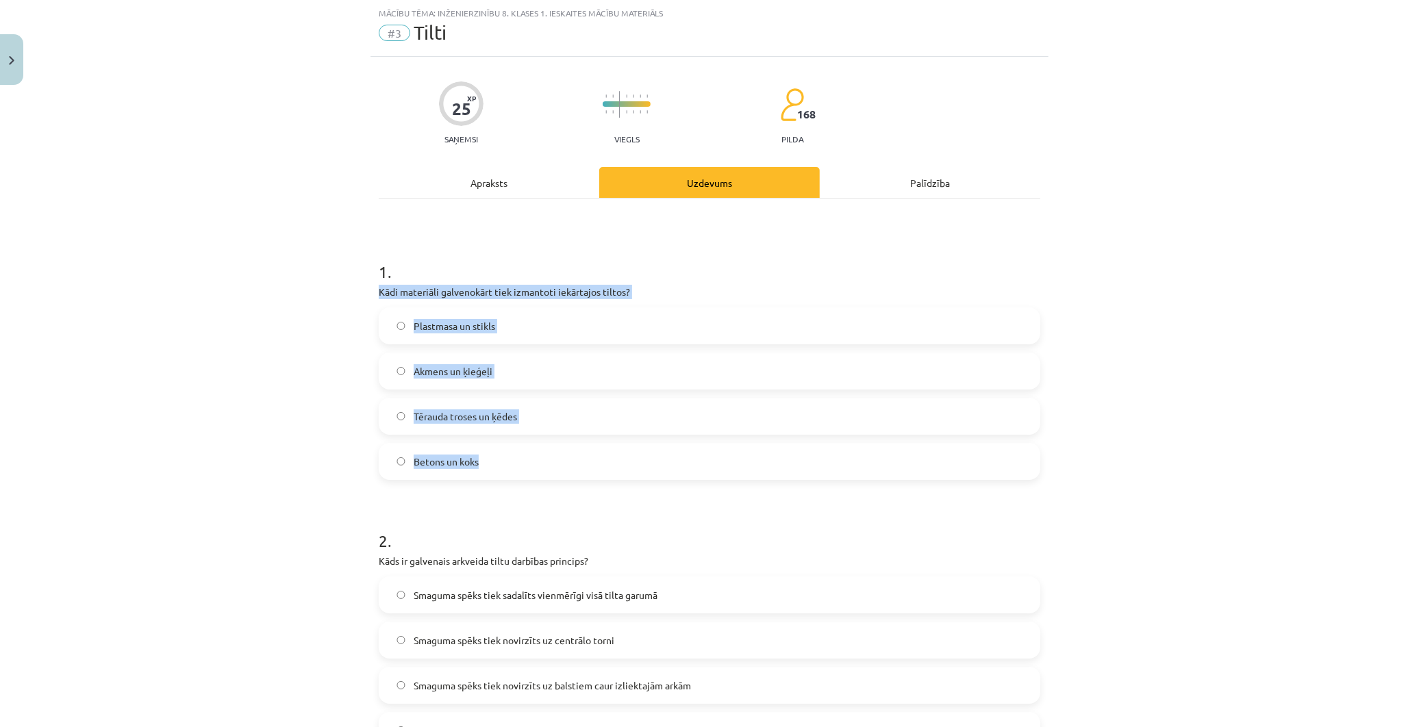
click at [380, 418] on label "Tērauda troses un ķēdes" at bounding box center [709, 416] width 659 height 34
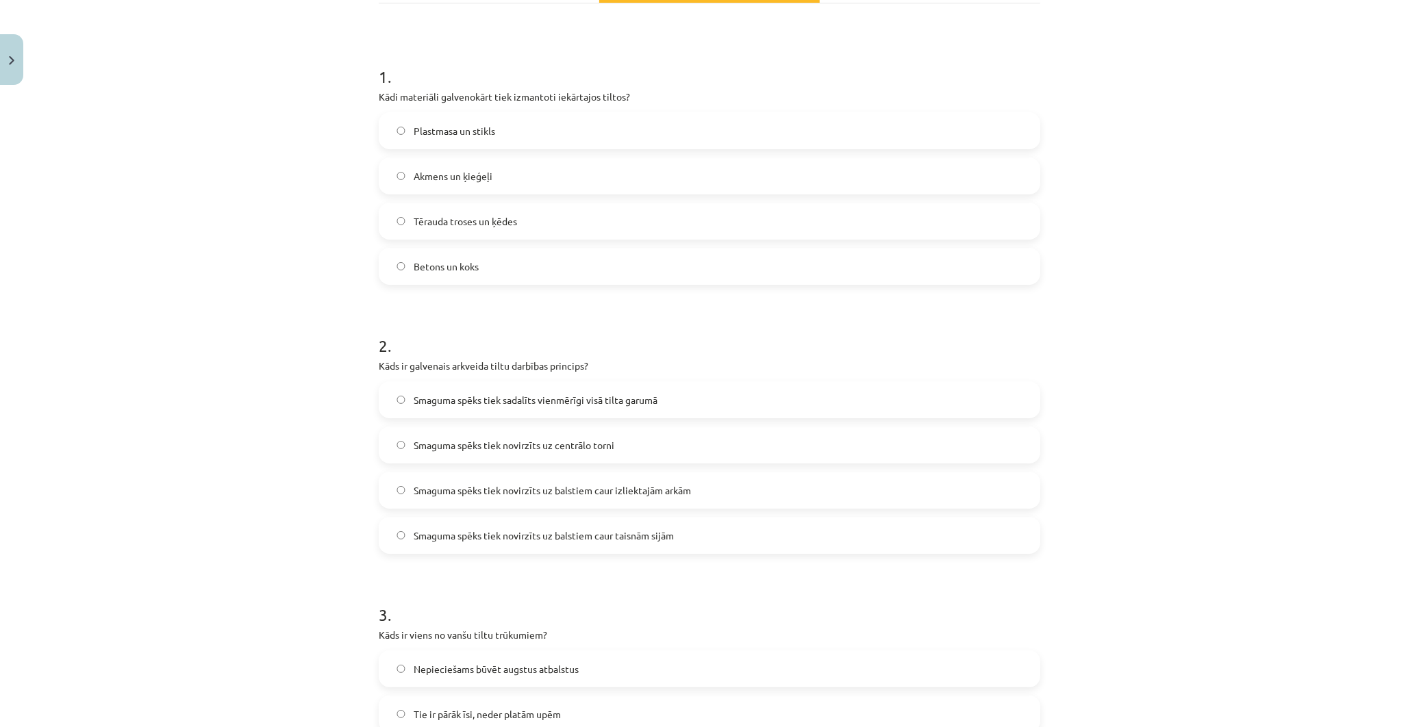
scroll to position [262, 0]
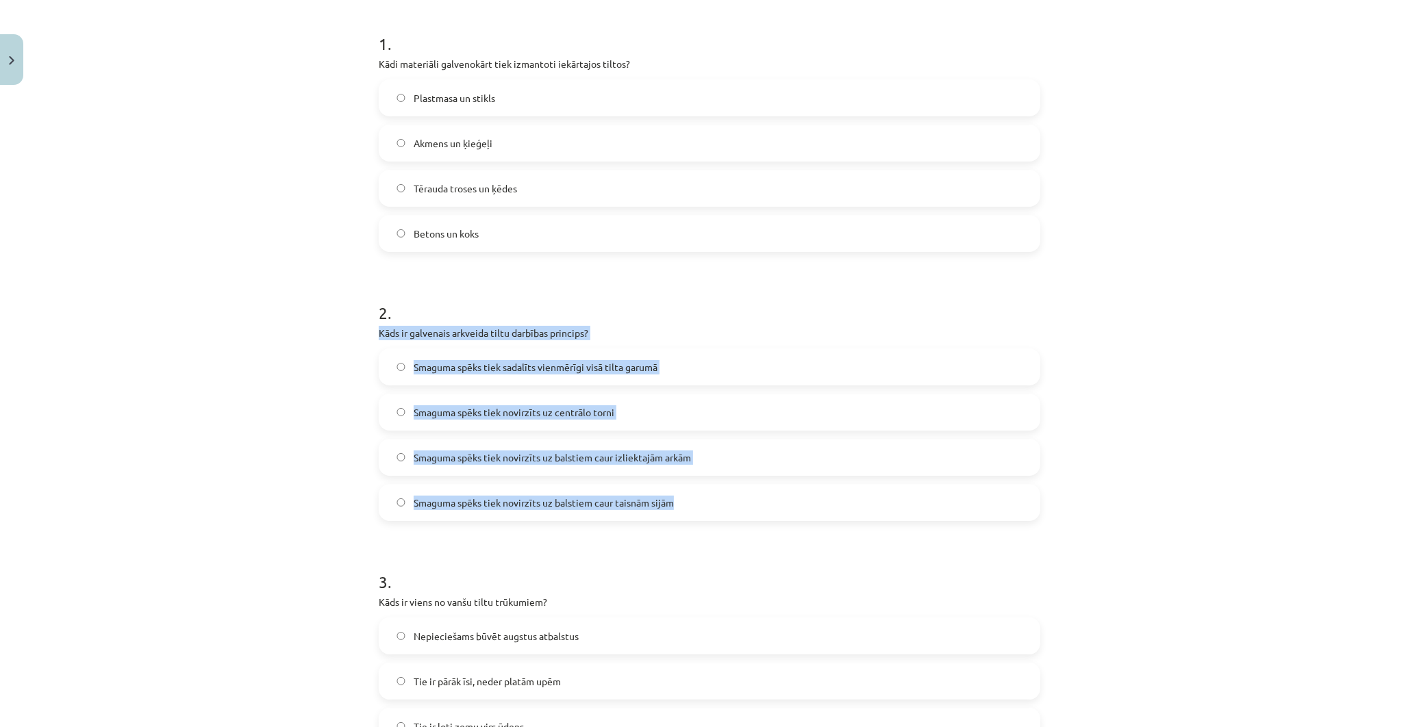
drag, startPoint x: 364, startPoint y: 329, endPoint x: 703, endPoint y: 505, distance: 382.3
click at [703, 505] on div "25 XP Saņemsi Viegls 168 pilda Apraksts Uzdevums Palīdzība 1 . Kādi materiāli g…" at bounding box center [710, 641] width 678 height 1625
copy div "Kāds ir galvenais arkveida tiltu darbības princips? Smaguma spēks tiek sadalīts…"
click at [277, 435] on div "Mācību tēma: Inženierzinību 8. klases 1. ieskaites mācību materiāls #3 Tilti 25…" at bounding box center [709, 363] width 1419 height 727
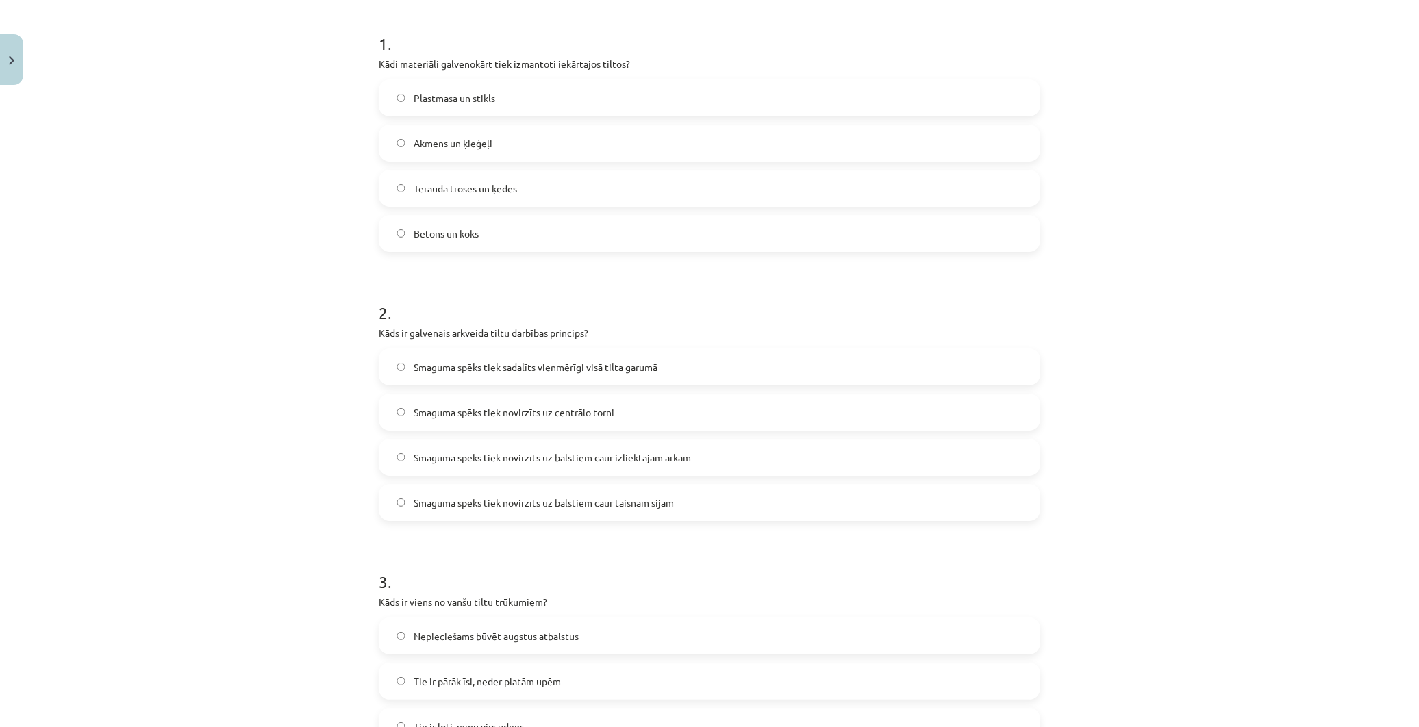
click at [497, 453] on span "Smaguma spēks tiek novirzīts uz balstiem caur izliektajām arkām" at bounding box center [552, 458] width 277 height 14
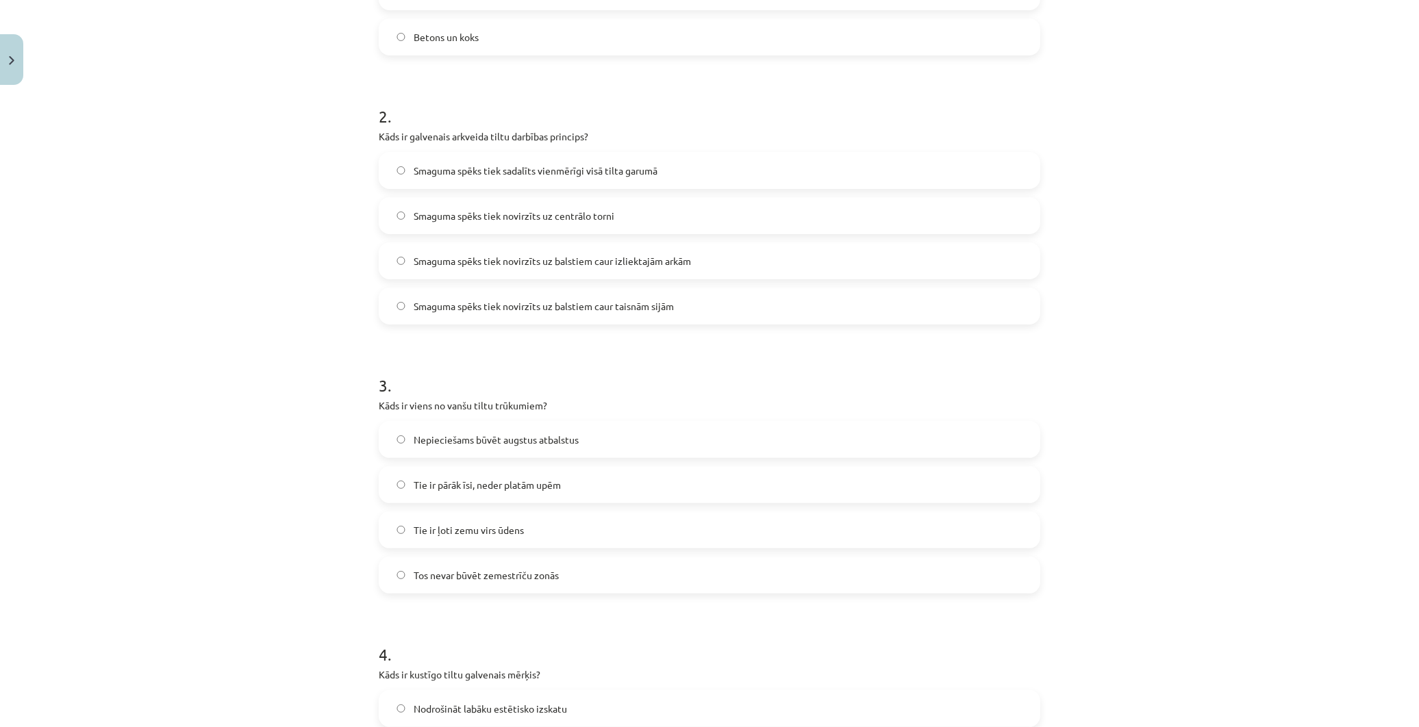
scroll to position [490, 0]
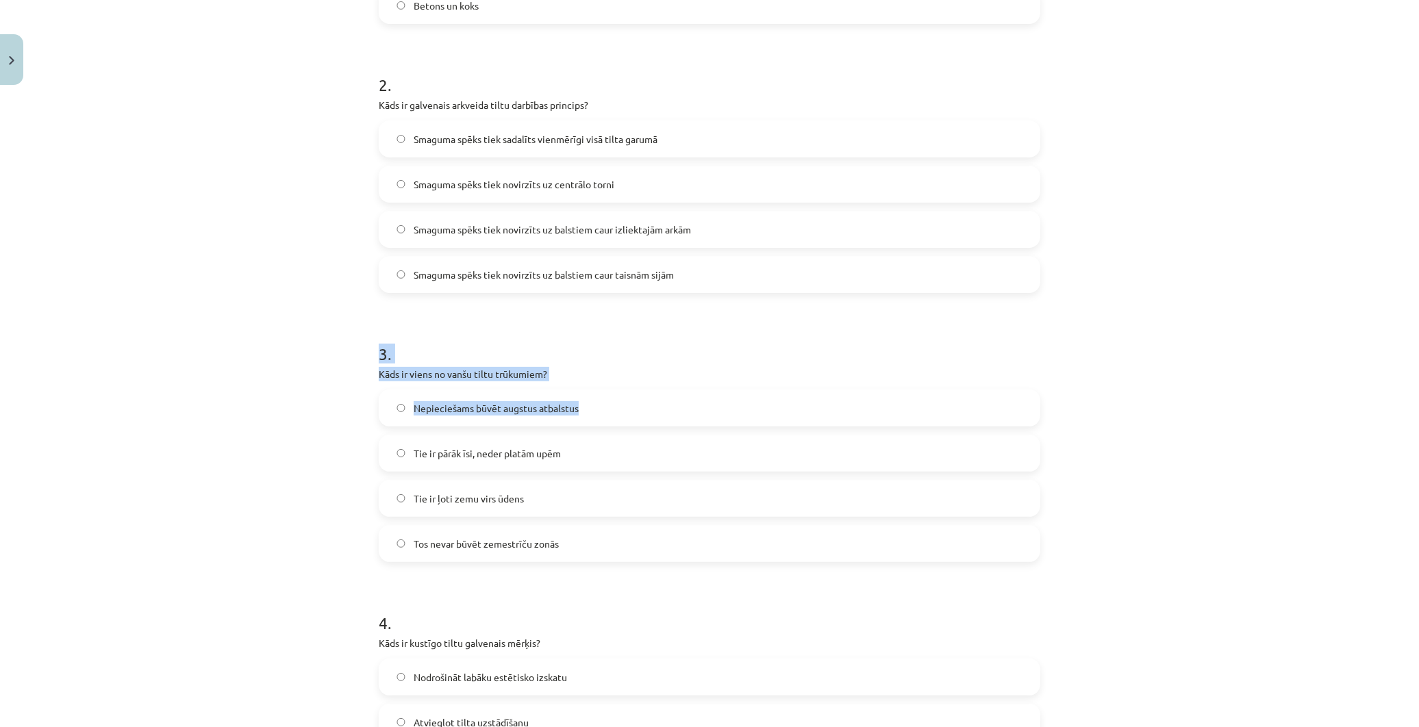
drag, startPoint x: 352, startPoint y: 361, endPoint x: 573, endPoint y: 382, distance: 222.3
click at [574, 382] on div "Mācību tēma: Inženierzinību 8. klases 1. ieskaites mācību materiāls #3 Tilti 25…" at bounding box center [709, 363] width 1419 height 727
drag, startPoint x: 573, startPoint y: 382, endPoint x: 332, endPoint y: 371, distance: 242.1
click at [311, 366] on div "Mācību tēma: Inženierzinību 8. klases 1. ieskaites mācību materiāls #3 Tilti 25…" at bounding box center [709, 363] width 1419 height 727
drag, startPoint x: 382, startPoint y: 371, endPoint x: 535, endPoint y: 366, distance: 153.5
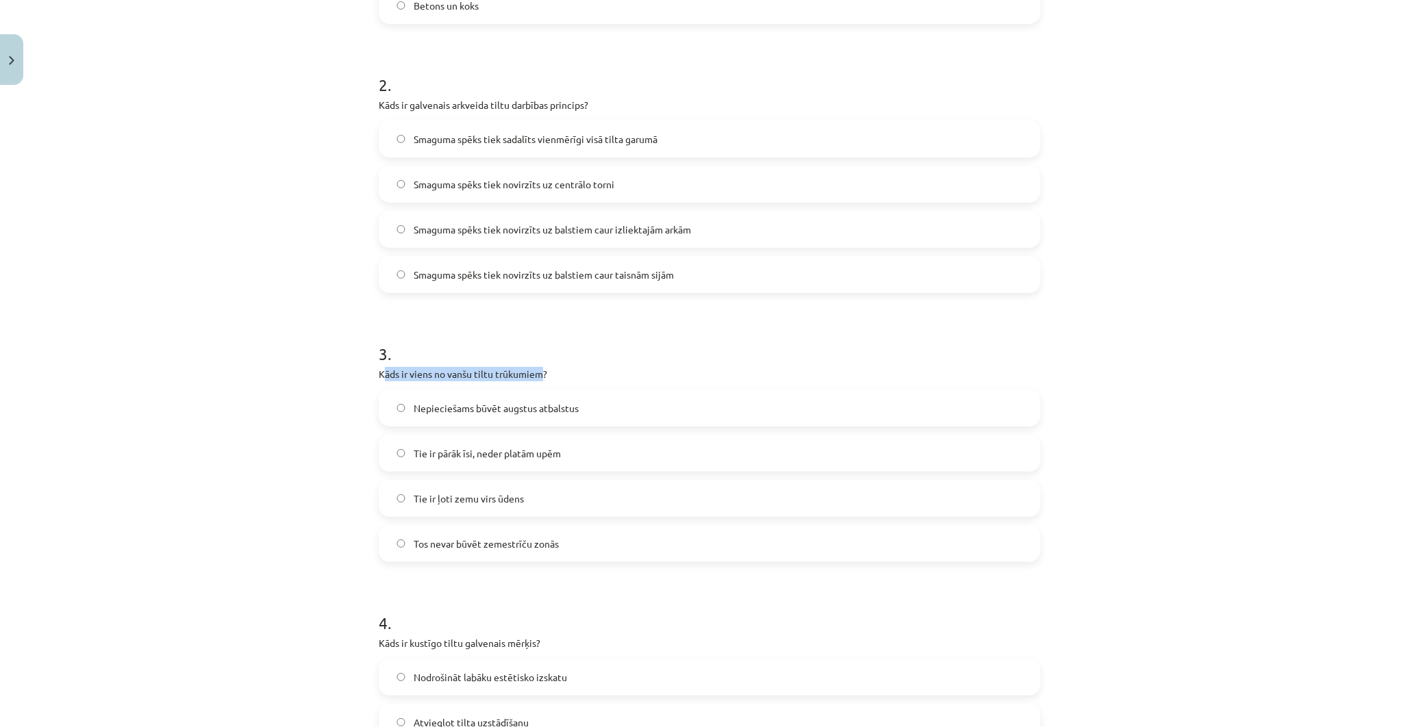
click at [535, 367] on p "Kāds ir viens no vanšu tiltu trūkumiem?" at bounding box center [710, 374] width 662 height 14
drag, startPoint x: 535, startPoint y: 366, endPoint x: 349, endPoint y: 361, distance: 185.7
click at [346, 360] on div "Mācību tēma: Inženierzinību 8. klases 1. ieskaites mācību materiāls #3 Tilti 25…" at bounding box center [709, 363] width 1419 height 727
drag, startPoint x: 371, startPoint y: 373, endPoint x: 624, endPoint y: 546, distance: 306.1
click at [624, 546] on div "25 XP Saņemsi Viegls 168 pilda Apraksts Uzdevums Palīdzība 1 . Kādi materiāli g…" at bounding box center [710, 413] width 678 height 1625
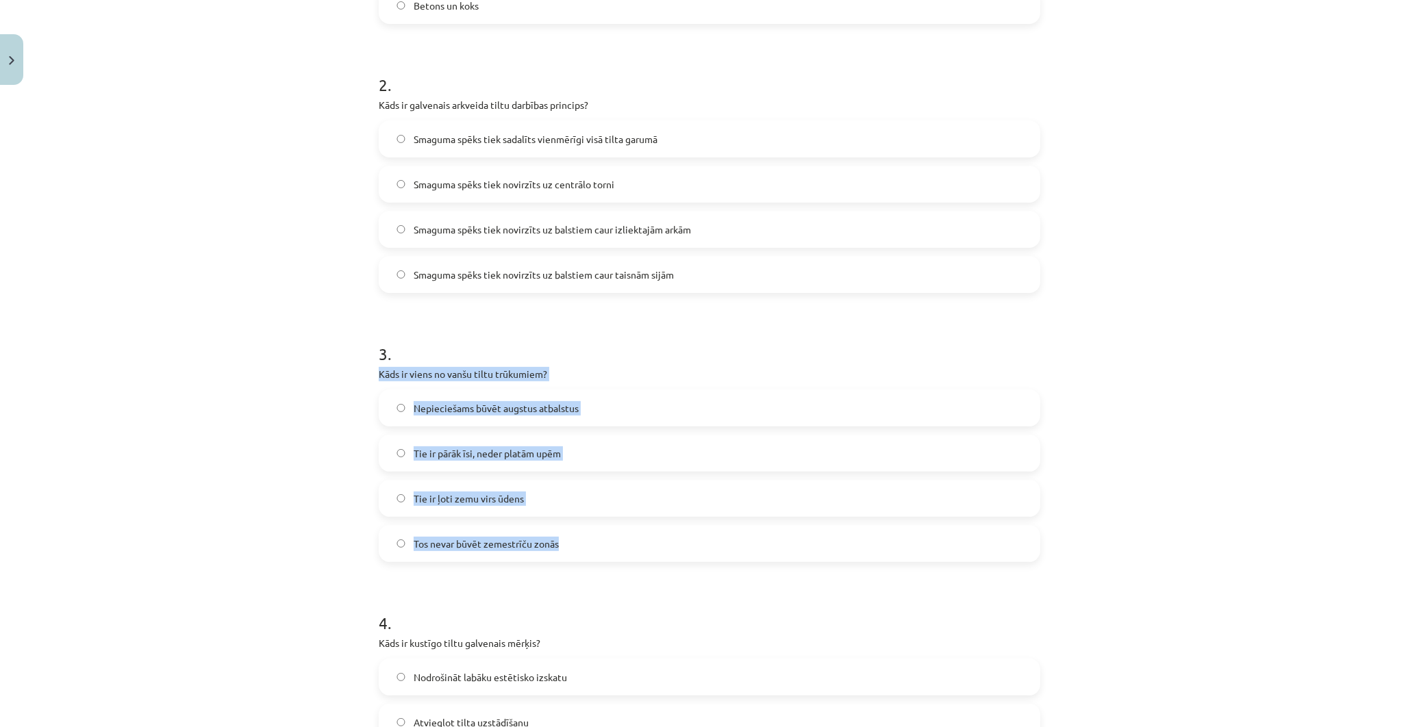
copy div "Kāds ir viens no vanšu tiltu trūkumiem? Nepieciešams būvēt augstus atbalstus Ti…"
click at [204, 363] on div "Mācību tēma: Inženierzinību 8. klases 1. ieskaites mācību materiāls #3 Tilti 25…" at bounding box center [709, 363] width 1419 height 727
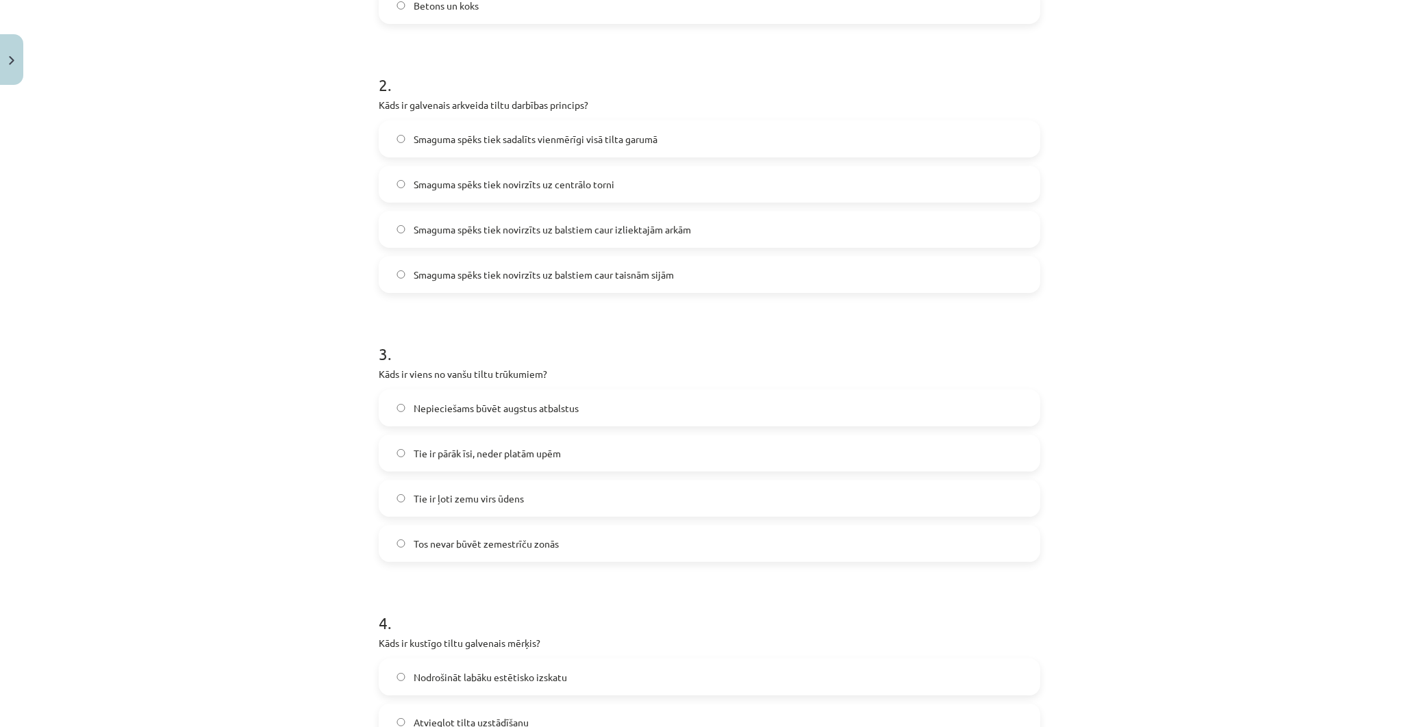
click at [499, 418] on label "Nepieciešams būvēt augstus atbalstus" at bounding box center [709, 408] width 659 height 34
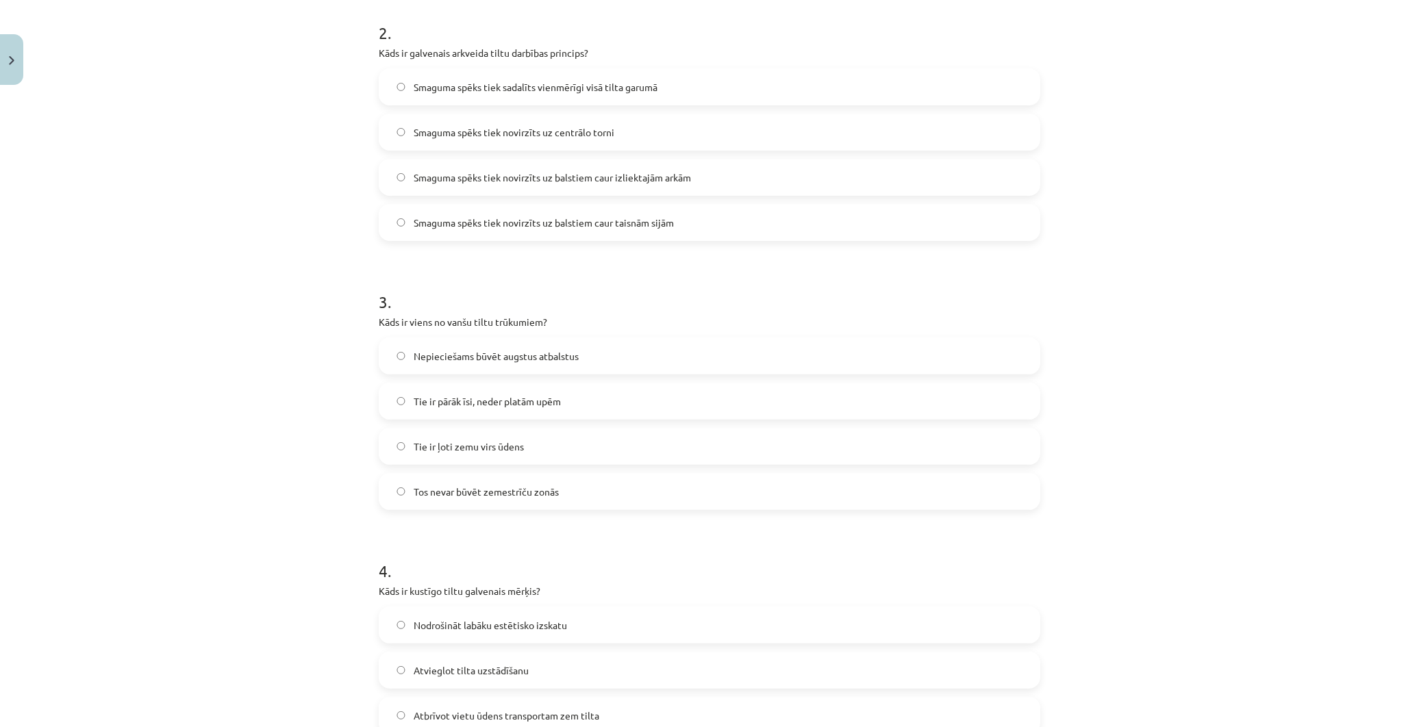
scroll to position [719, 0]
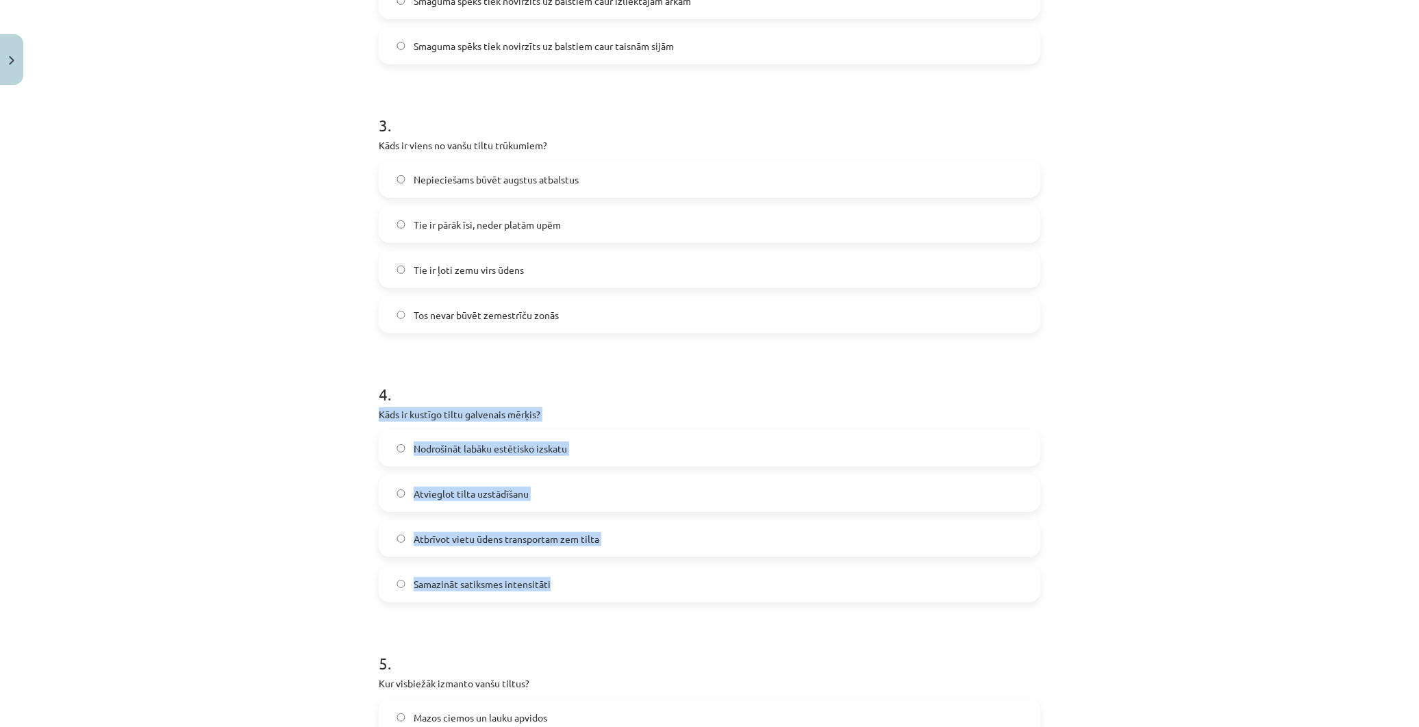
drag, startPoint x: 364, startPoint y: 408, endPoint x: 607, endPoint y: 566, distance: 289.2
click at [607, 566] on div "25 XP Saņemsi Viegls 168 pilda Apraksts Uzdevums Palīdzība 1 . Kādi materiāli g…" at bounding box center [710, 184] width 678 height 1625
copy div "Kāds ir kustīgo tiltu galvenais mērķis? Nodrošināt labāku estētisko izskatu Atv…"
click at [188, 409] on div "Mācību tēma: Inženierzinību 8. klases 1. ieskaites mācību materiāls #3 Tilti 25…" at bounding box center [709, 363] width 1419 height 727
click at [553, 543] on span "Atbrīvot vietu ūdens transportam zem tilta" at bounding box center [507, 539] width 186 height 14
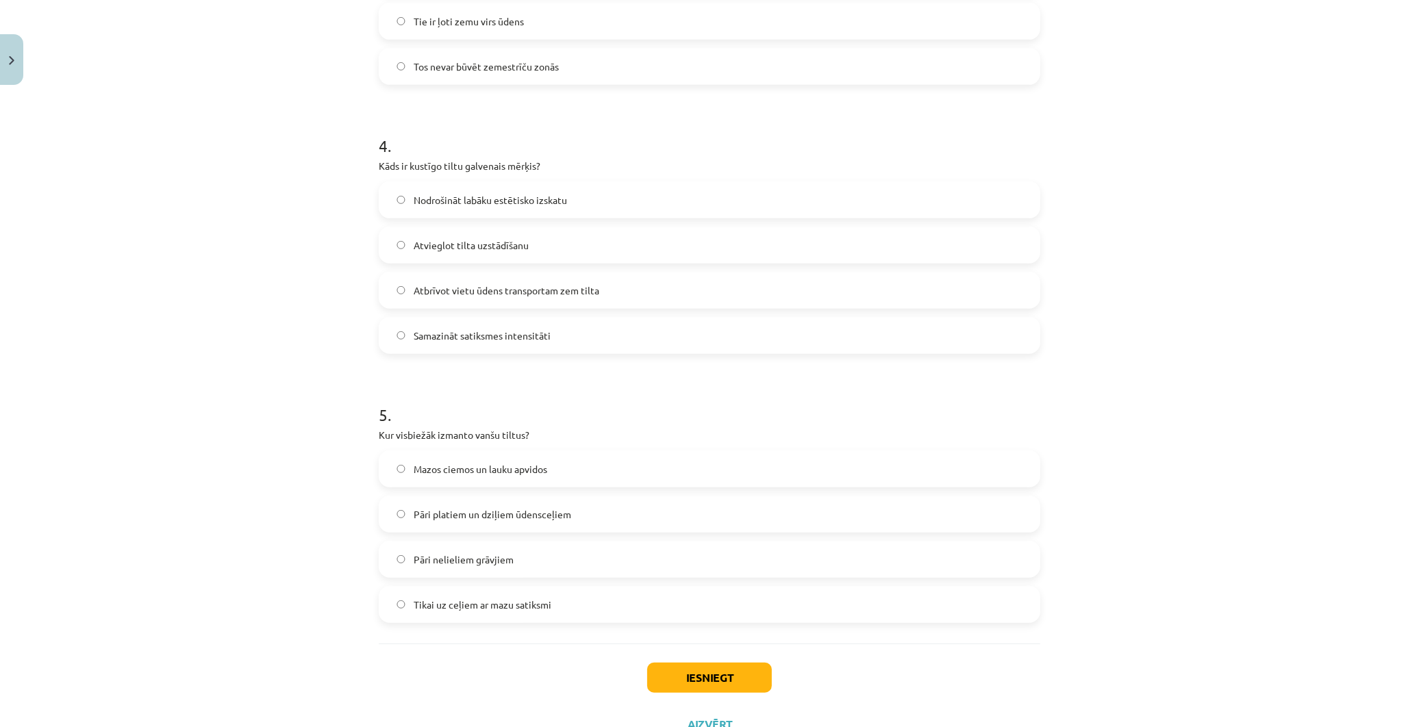
scroll to position [1022, 0]
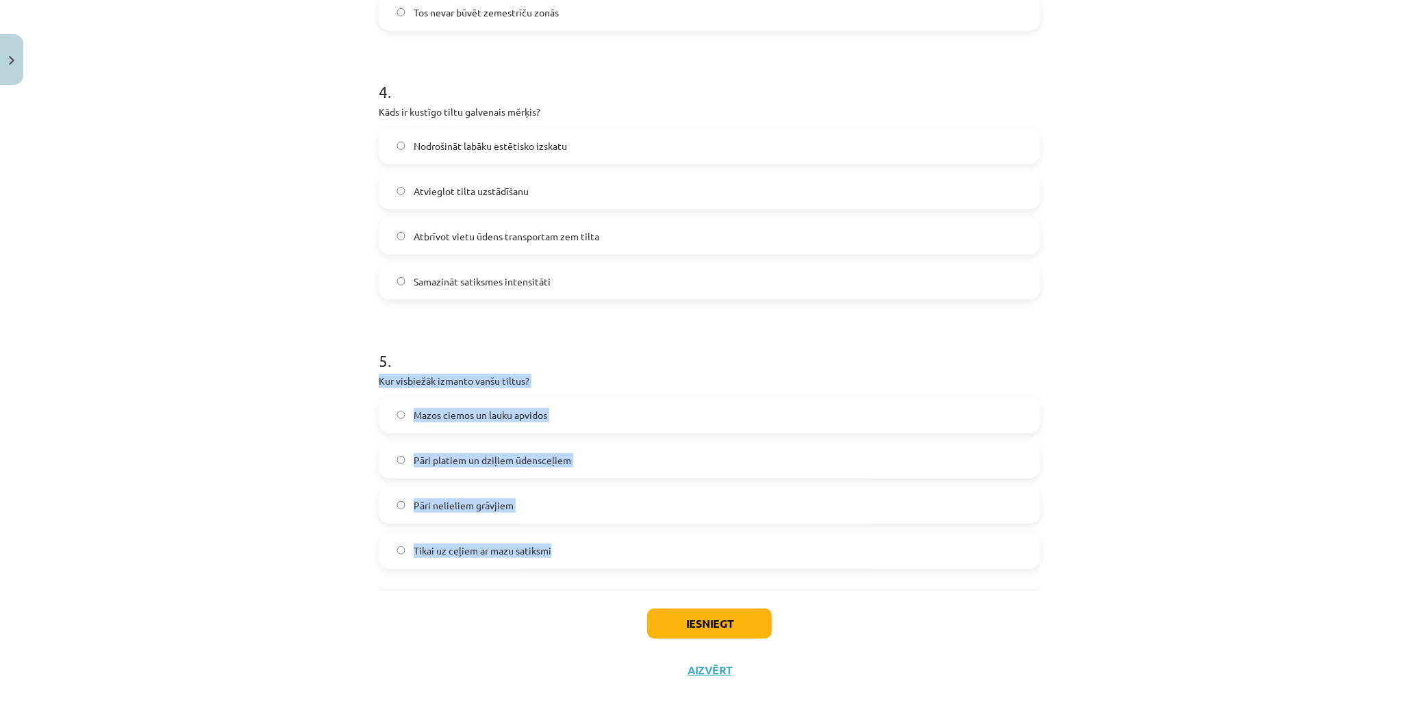
drag, startPoint x: 360, startPoint y: 380, endPoint x: 601, endPoint y: 555, distance: 297.7
click at [601, 555] on div "Mācību tēma: Inženierzinību 8. klases 1. ieskaites mācību materiāls #3 Tilti 25…" at bounding box center [709, 363] width 1419 height 727
copy div "Kur visbiežāk izmanto vanšu tiltus? Mazos ciemos un lauku apvidos Pāri platiem …"
click at [243, 439] on div "Mācību tēma: Inženierzinību 8. klases 1. ieskaites mācību materiāls #3 Tilti 25…" at bounding box center [709, 363] width 1419 height 727
drag, startPoint x: 365, startPoint y: 377, endPoint x: 573, endPoint y: 551, distance: 271.3
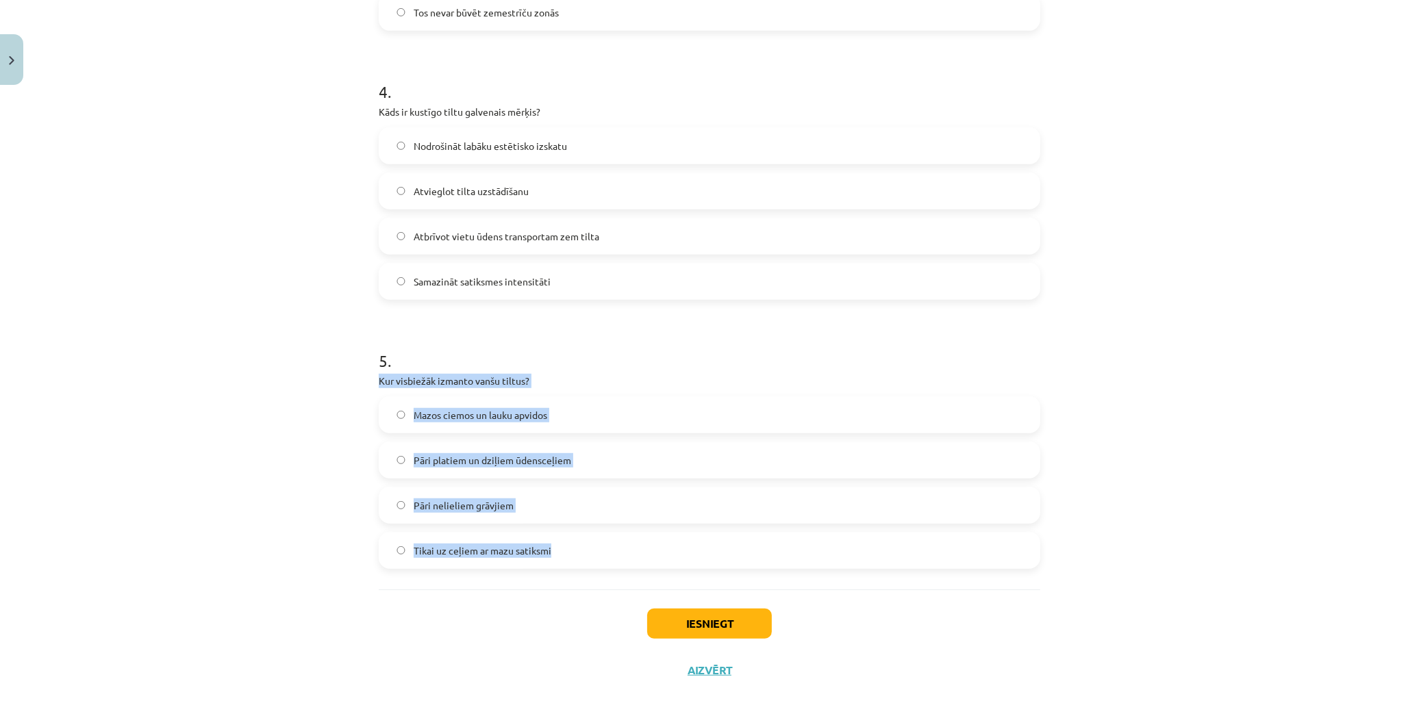
copy div "Kur visbiežāk izmanto vanšu tiltus? Mazos ciemos un lauku apvidos Pāri platiem …"
click at [227, 508] on div "Mācību tēma: Inženierzinību 8. klases 1. ieskaites mācību materiāls #3 Tilti 25…" at bounding box center [709, 363] width 1419 height 727
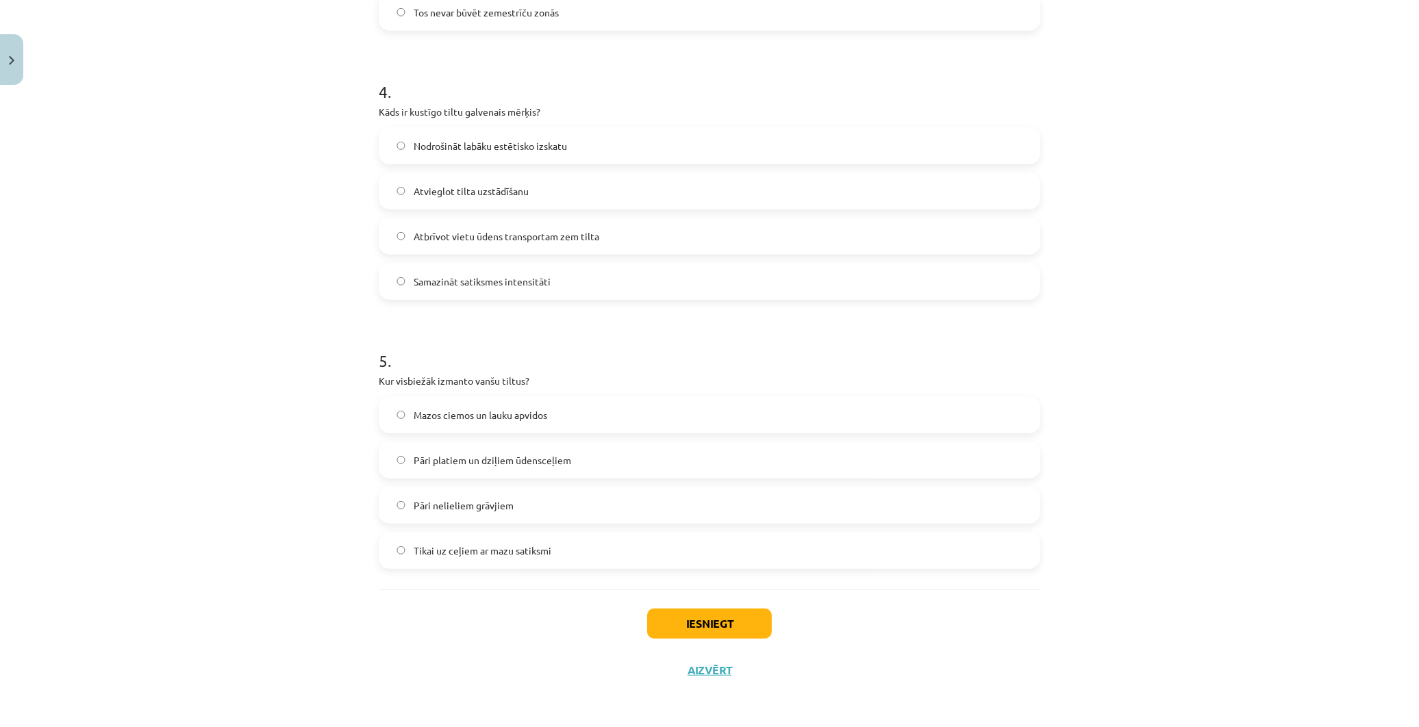
click at [416, 466] on span "Pāri platiem un dziļiem ūdensceļiem" at bounding box center [493, 460] width 158 height 14
click at [699, 615] on button "Iesniegt" at bounding box center [709, 624] width 125 height 30
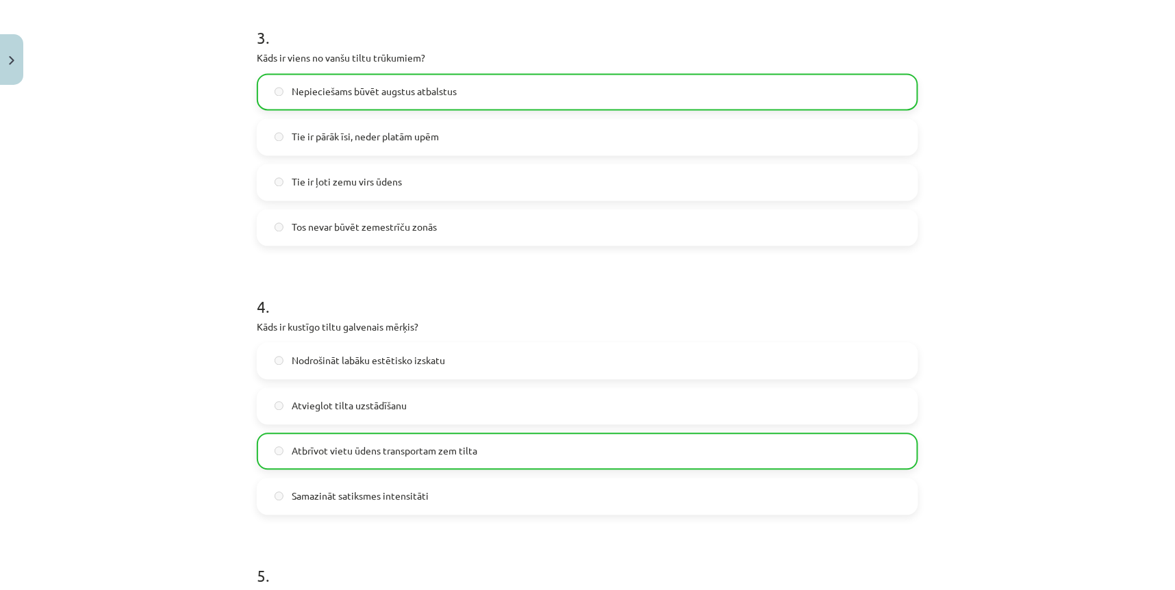
scroll to position [1266, 0]
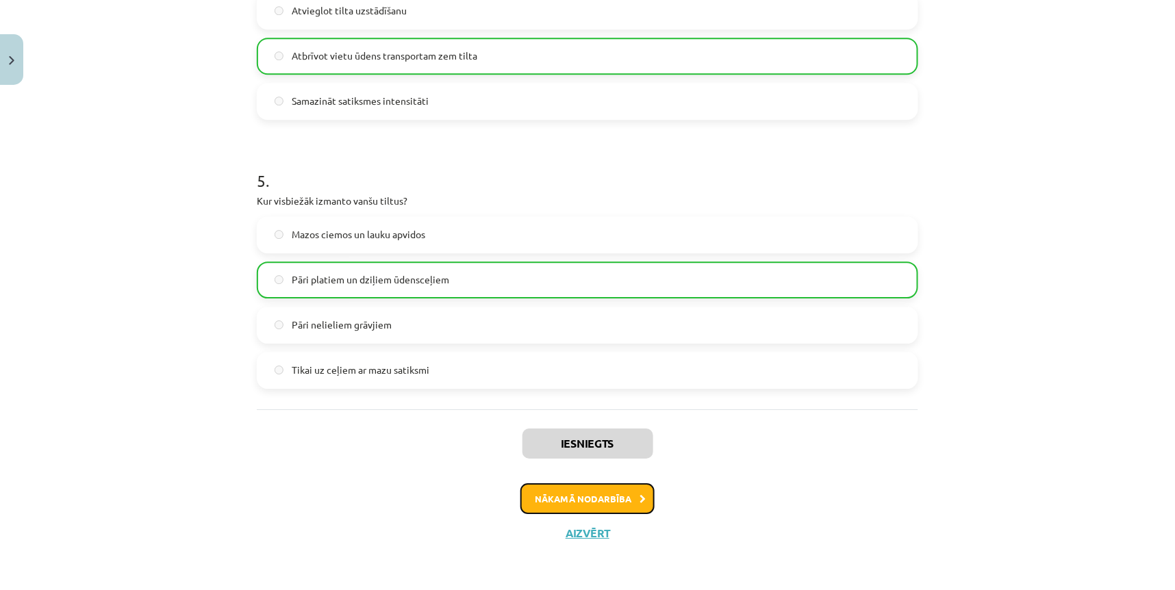
click at [595, 490] on button "Nākamā nodarbība" at bounding box center [588, 500] width 134 height 32
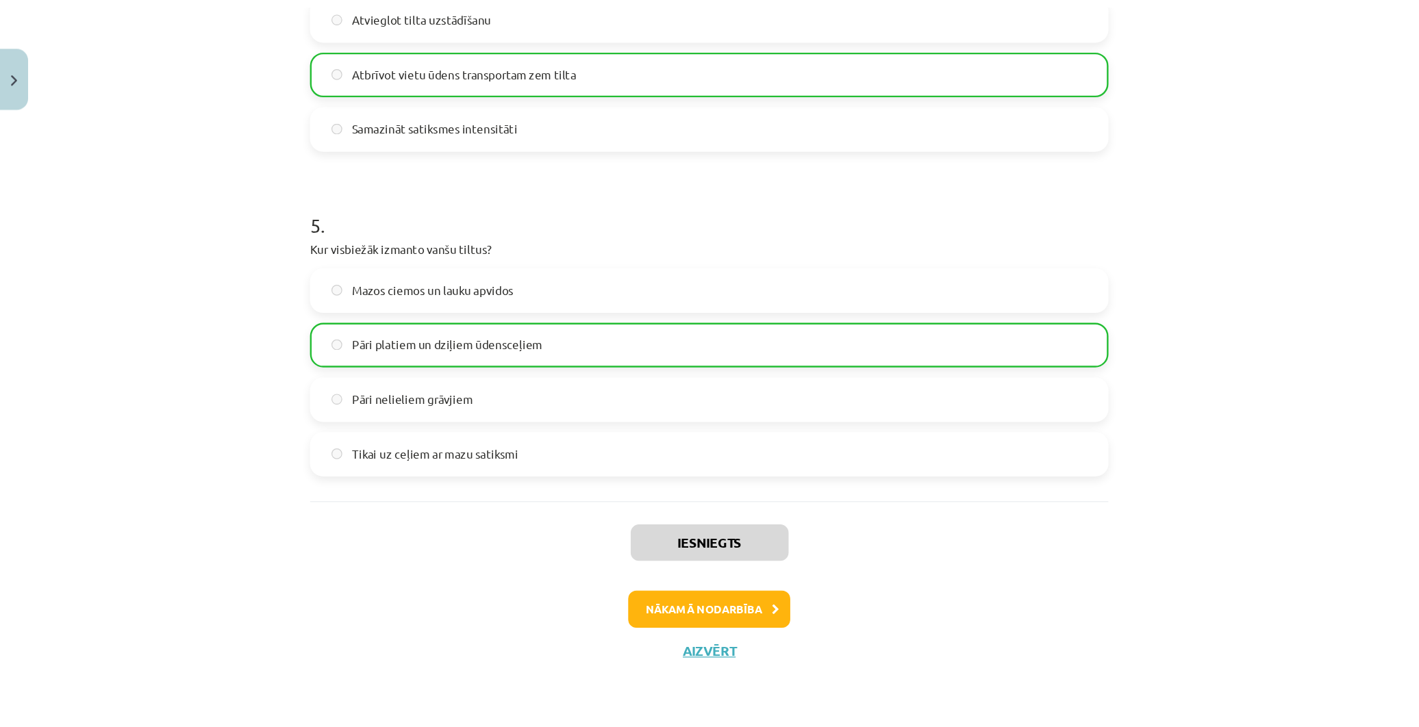
scroll to position [0, 0]
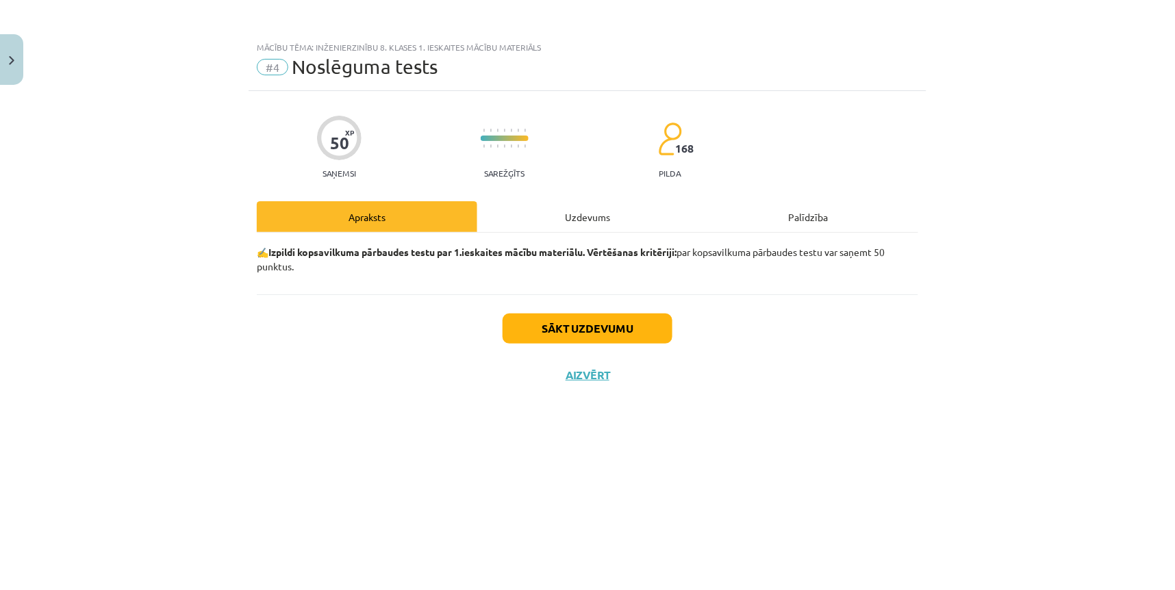
click at [583, 220] on div "Uzdevums" at bounding box center [587, 216] width 221 height 31
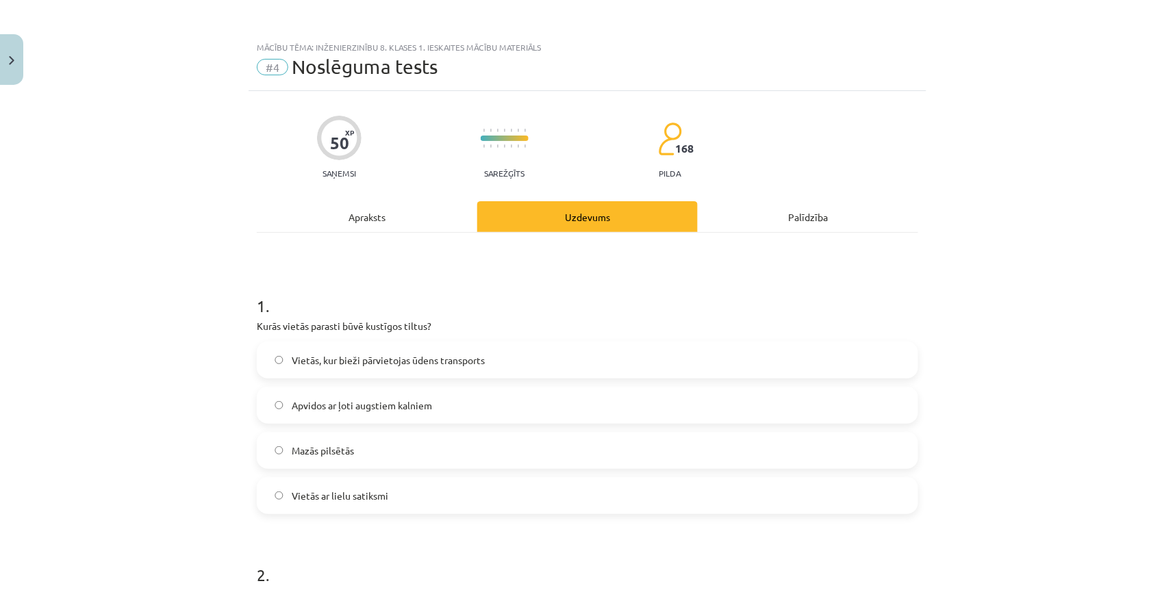
click at [983, 216] on div "Mācību tēma: Inženierzinību 8. klases 1. ieskaites mācību materiāls #4 Noslēgum…" at bounding box center [587, 295] width 1175 height 590
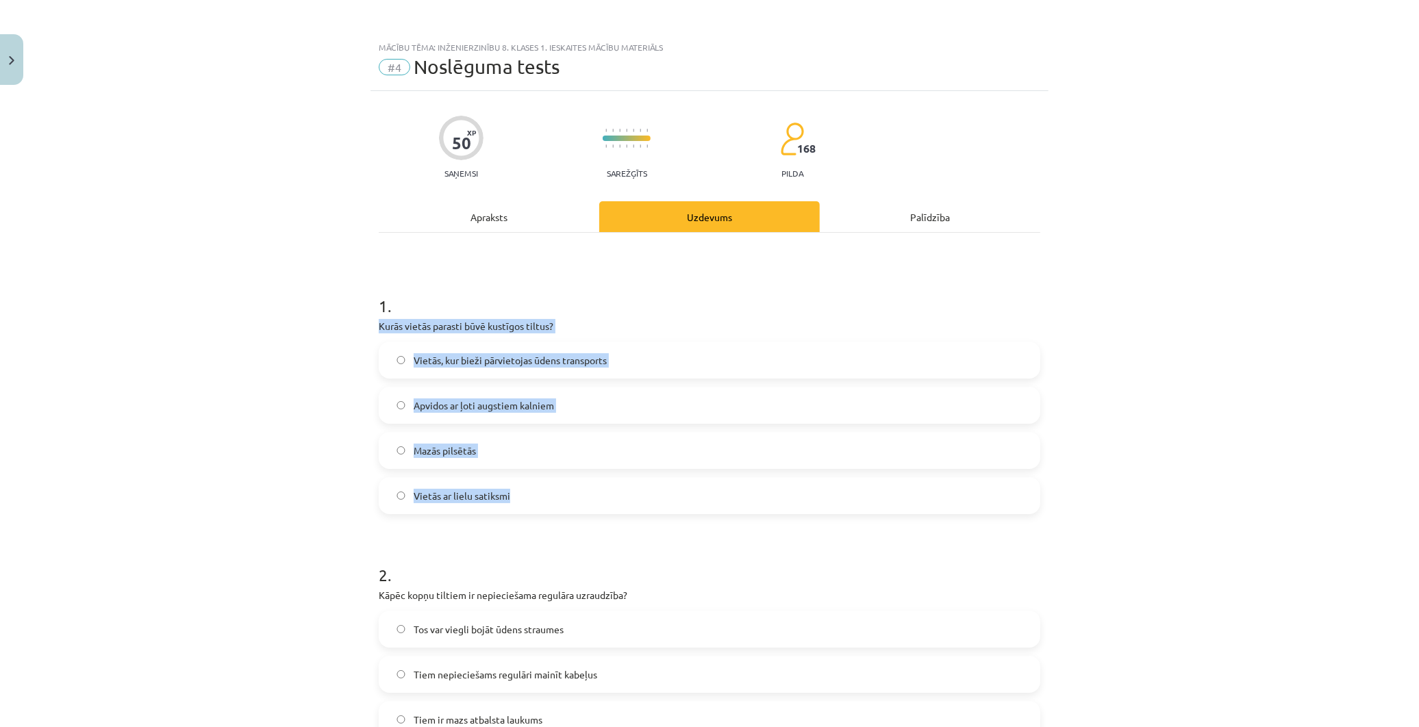
drag, startPoint x: 380, startPoint y: 317, endPoint x: 656, endPoint y: 494, distance: 327.8
copy div "Kurās vietās parasti būvē kustīgos tiltus? Vietās, kur bieži pārvietojas ūdens …"
click at [238, 435] on div "Mācību tēma: Inženierzinību 8. klases 1. ieskaites mācību materiāls #4 Noslēgum…" at bounding box center [709, 363] width 1419 height 727
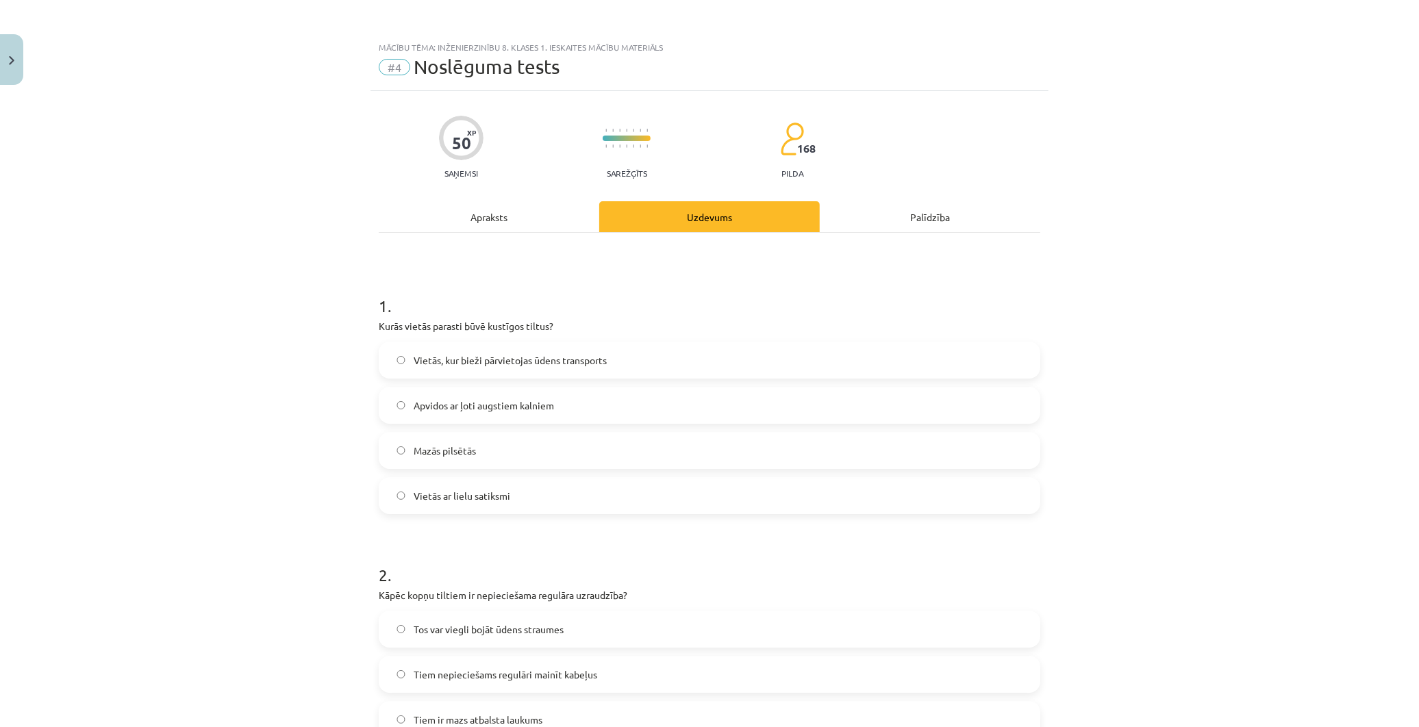
click at [414, 368] on label "Vietās, kur bieži pārvietojas ūdens transports" at bounding box center [709, 360] width 659 height 34
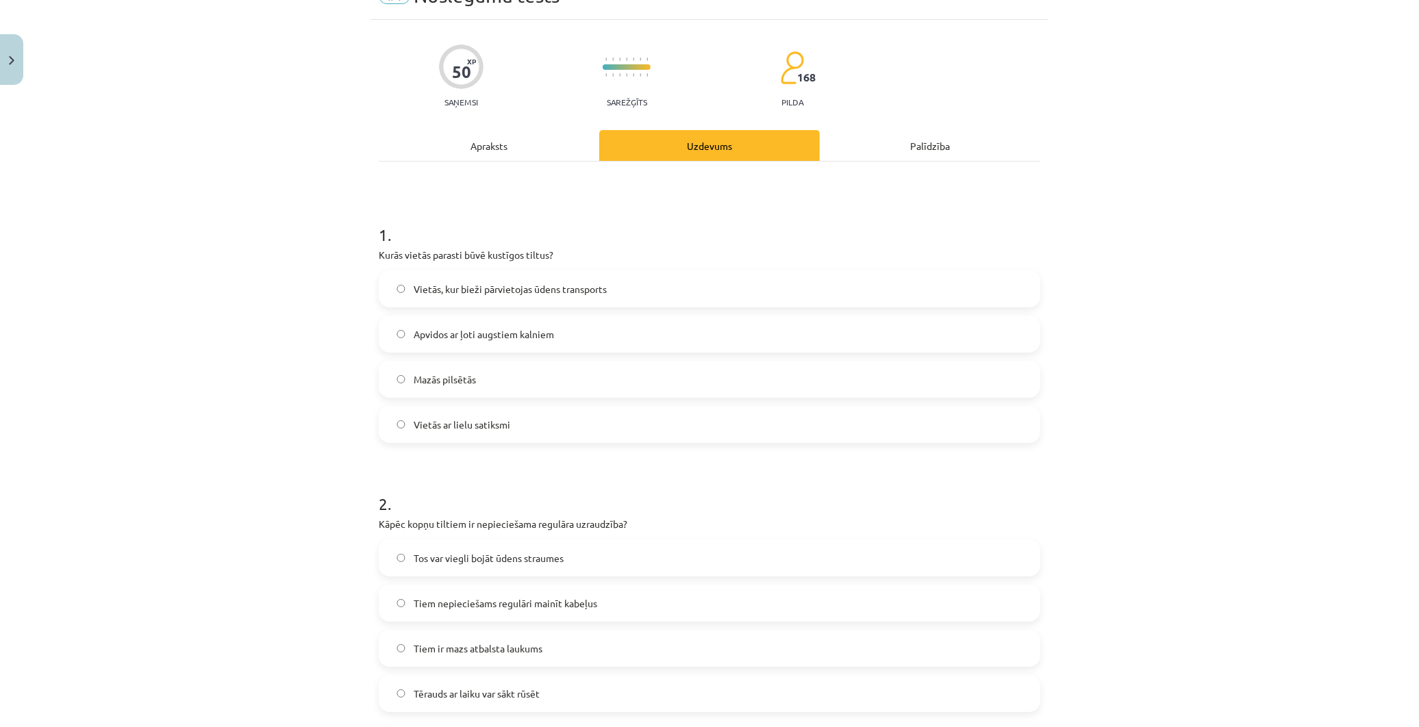
scroll to position [304, 0]
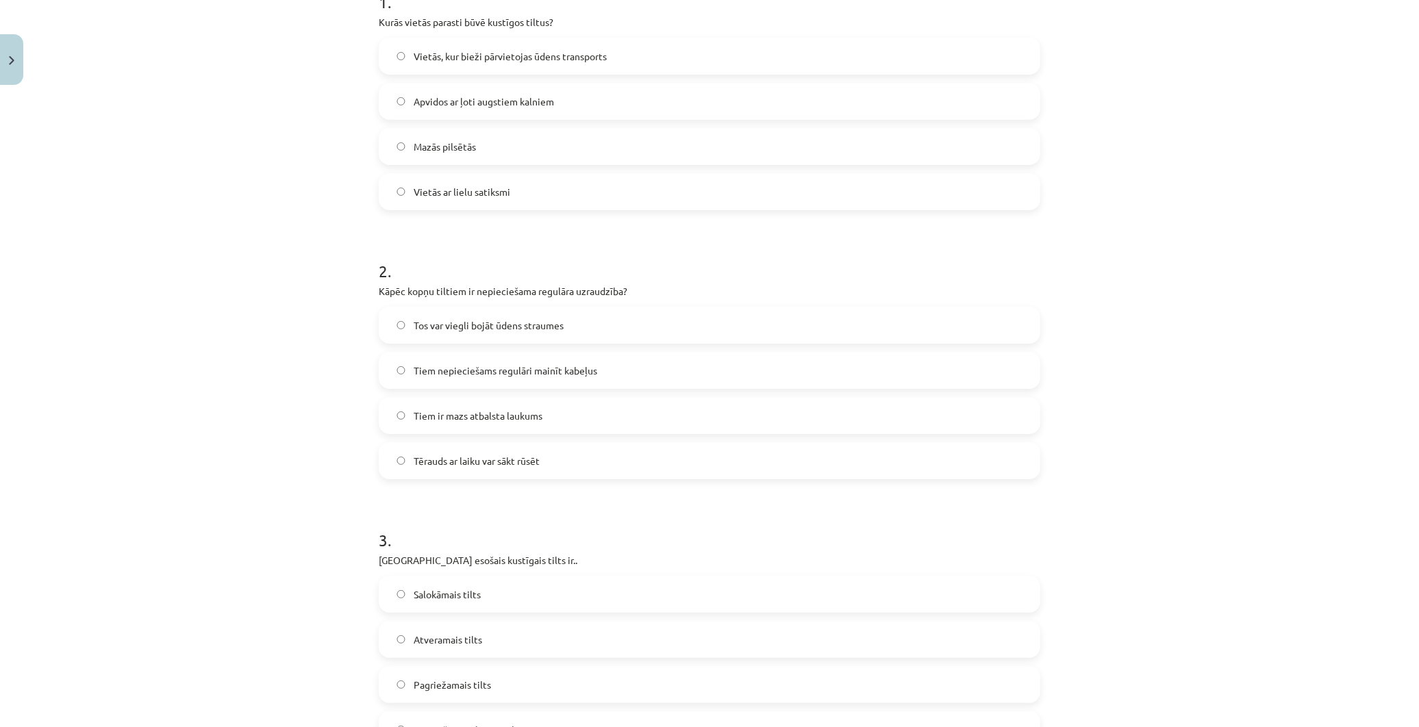
drag, startPoint x: 395, startPoint y: 288, endPoint x: 615, endPoint y: 449, distance: 272.5
copy div "Kāpēc kopņu tiltiem ir nepieciešama regulāra uzraudzība? Tos var viegli bojāt ū…"
click at [214, 434] on div "Mācību tēma: Inženierzinību 8. klases 1. ieskaites mācību materiāls #4 Noslēgum…" at bounding box center [709, 363] width 1419 height 727
click at [406, 462] on label "Tērauds ar laiku var sākt rūsēt" at bounding box center [709, 461] width 659 height 34
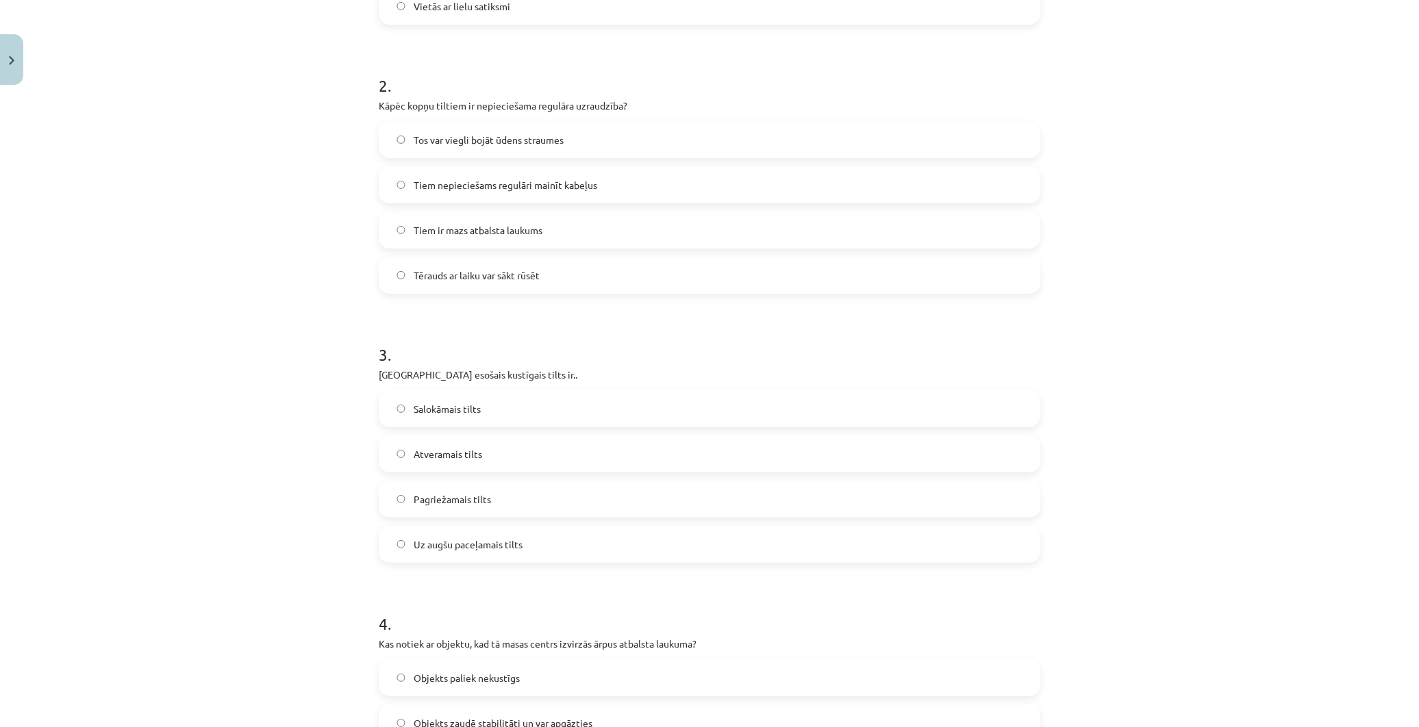
scroll to position [532, 0]
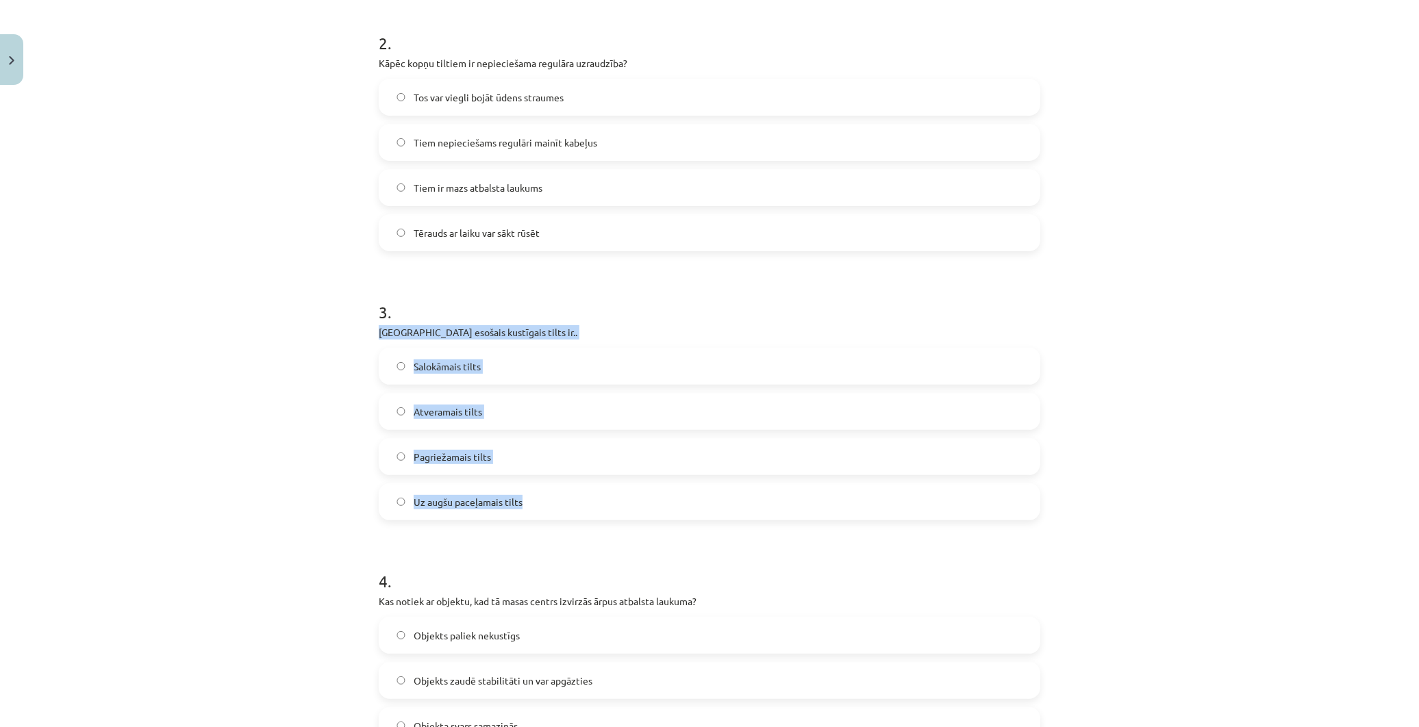
drag, startPoint x: 375, startPoint y: 327, endPoint x: 524, endPoint y: 502, distance: 230.3
click at [524, 502] on div "3 . Liepājā esošais kustīgais tilts ir.. Salokāmais tilts Atveramais tilts Pagr…" at bounding box center [710, 400] width 662 height 242
copy div "Liepājā esošais kustīgais tilts ir.. Salokāmais tilts Atveramais tilts Pagrieža…"
click at [181, 399] on div "Mācību tēma: Inženierzinību 8. klases 1. ieskaites mācību materiāls #4 Noslēgum…" at bounding box center [709, 363] width 1419 height 727
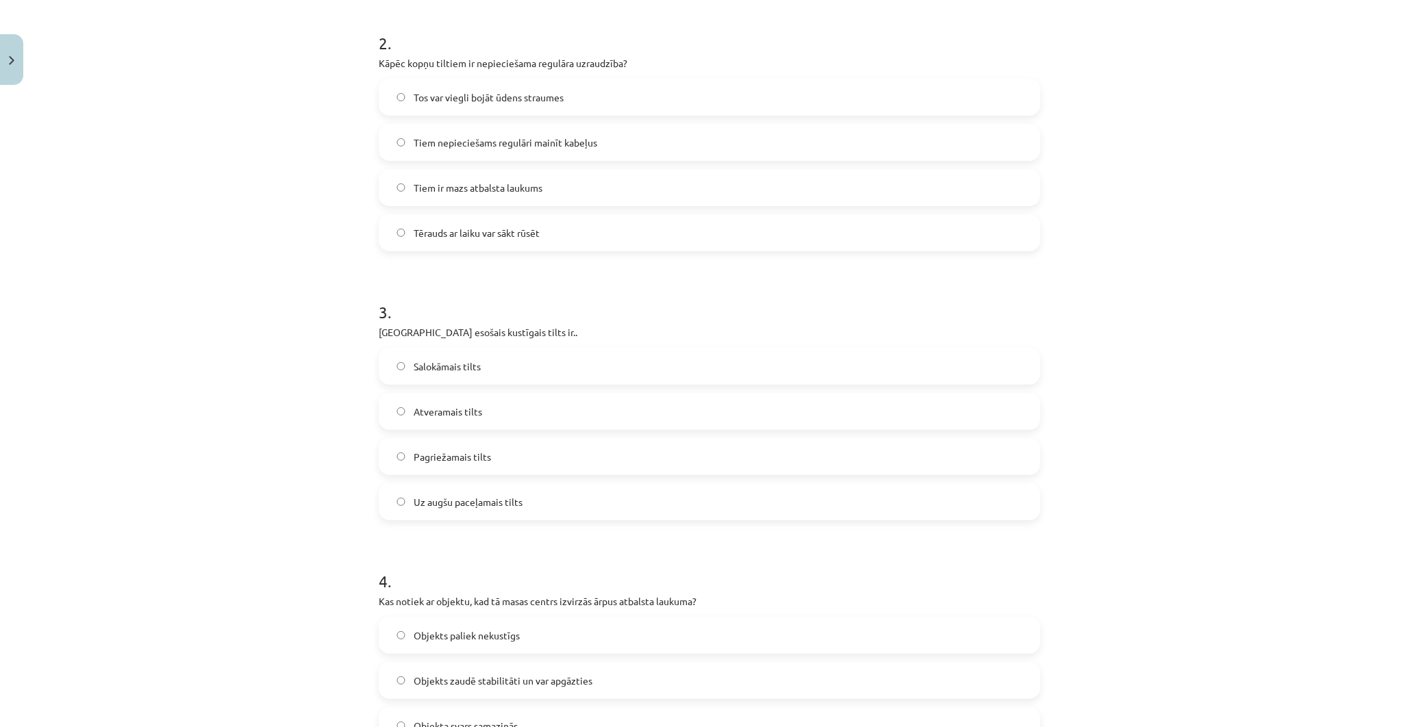
click at [399, 370] on label "Salokāmais tilts" at bounding box center [709, 366] width 659 height 34
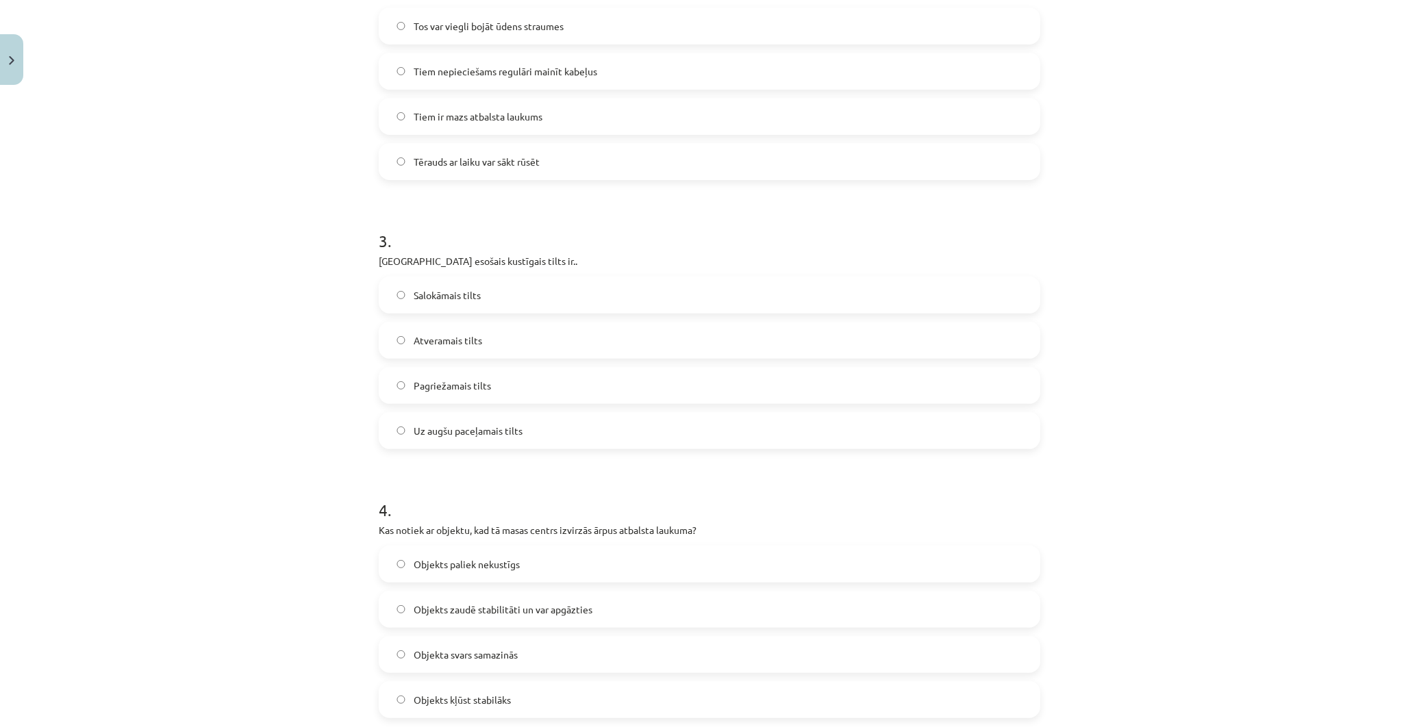
scroll to position [837, 0]
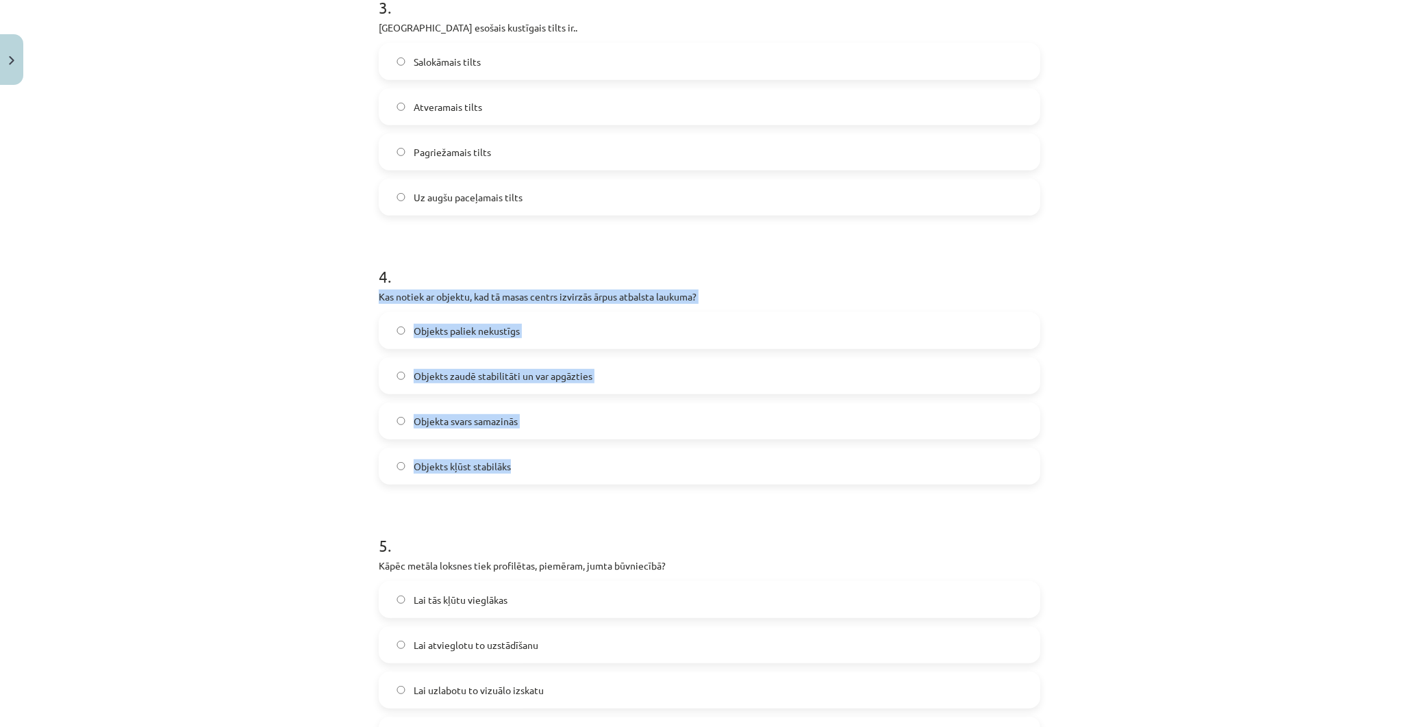
drag, startPoint x: 370, startPoint y: 295, endPoint x: 716, endPoint y: 460, distance: 383.3
click at [716, 460] on div "50 XP Saņemsi Sarežģīts 168 pilda Apraksts Uzdevums Palīdzība 1 . Kurās vietās …" at bounding box center [710, 739] width 678 height 2971
copy div "Kas notiek ar objektu, kad tā masas centrs izvirzās ārpus atbalsta laukuma? Obj…"
click at [256, 348] on div "Mācību tēma: Inženierzinību 8. klases 1. ieskaites mācību materiāls #4 Noslēgum…" at bounding box center [709, 363] width 1419 height 727
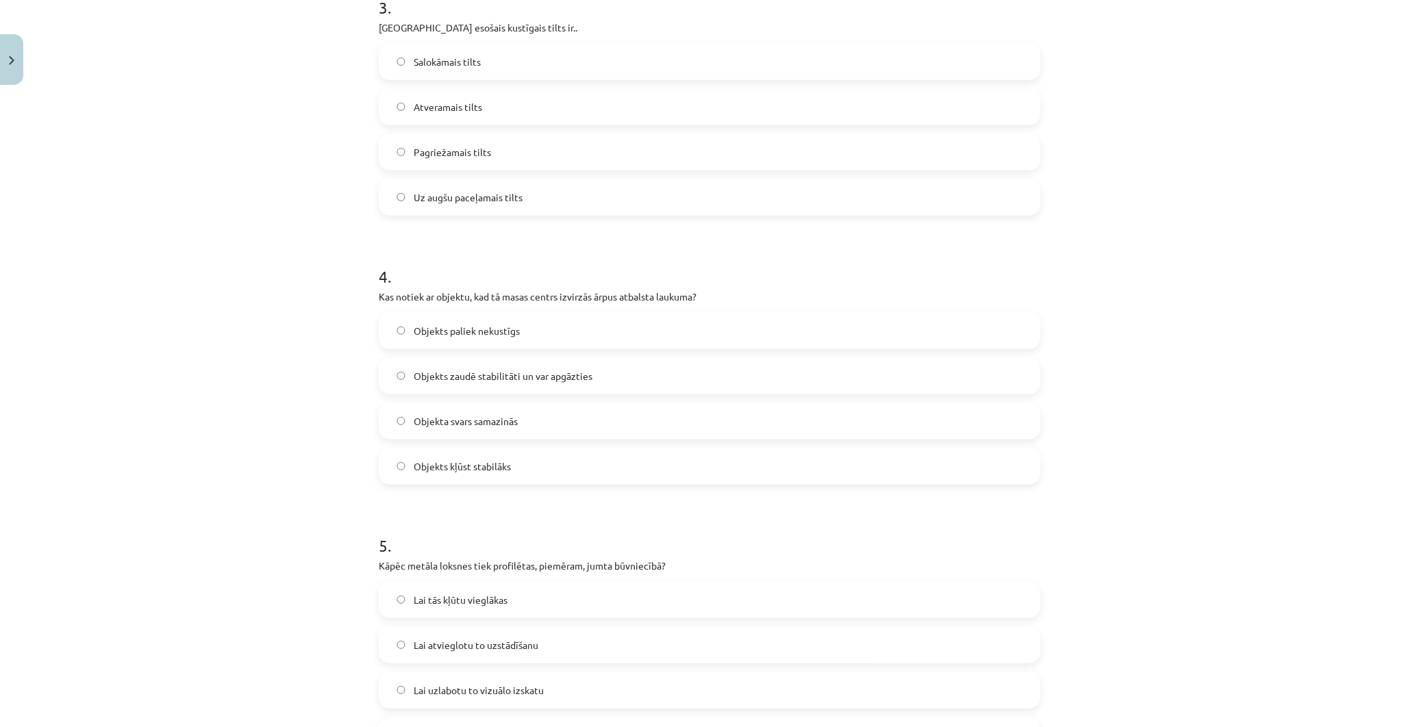
click at [438, 377] on span "Objekts zaudē stabilitāti un var apgāzties" at bounding box center [503, 376] width 179 height 14
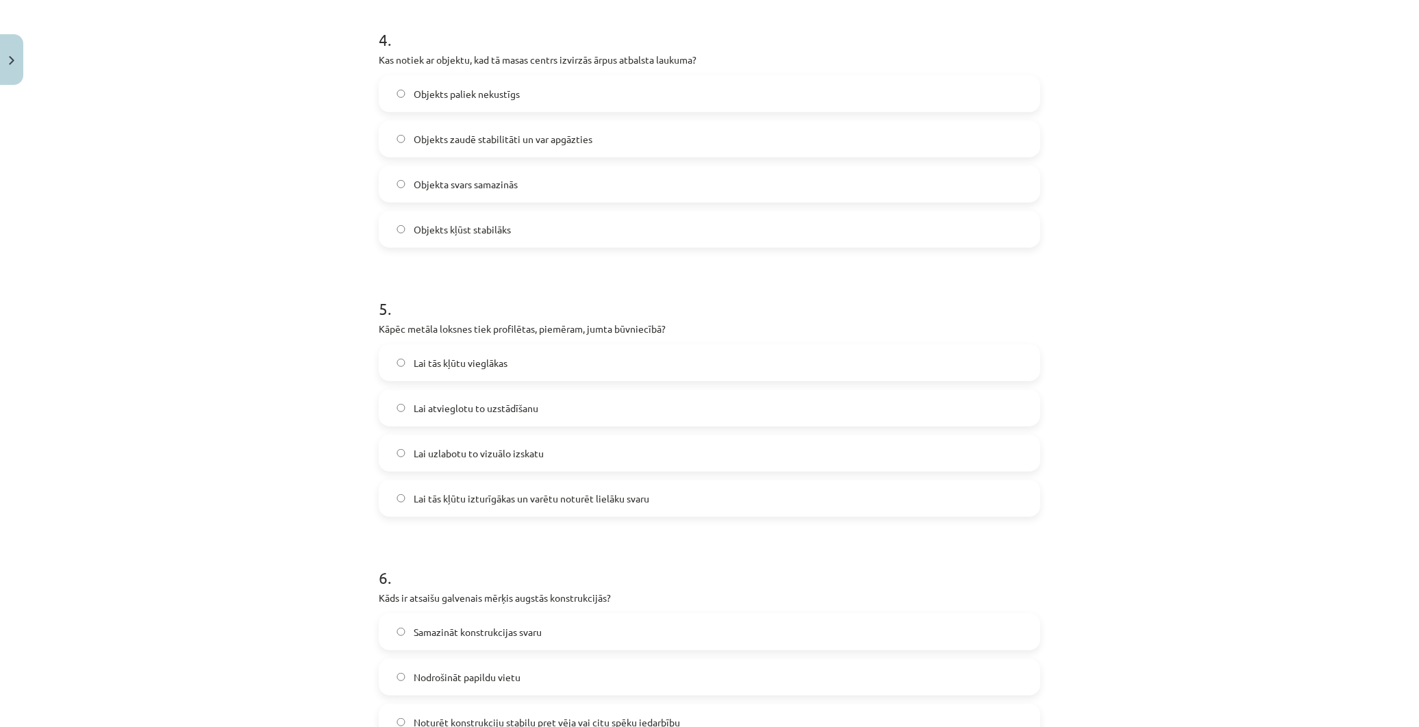
click at [432, 366] on span "Lai tās kļūtu vieglākas" at bounding box center [461, 363] width 94 height 14
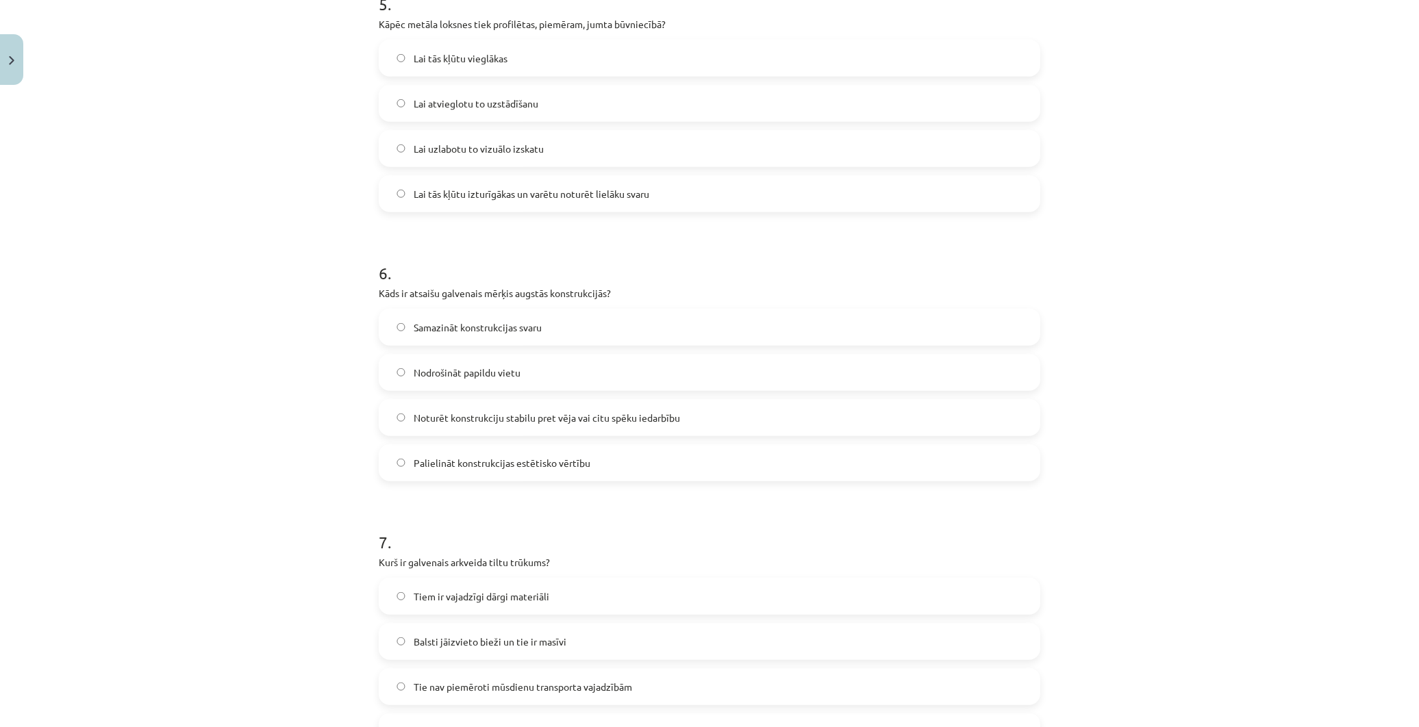
click at [428, 401] on label "Noturēt konstrukciju stabilu pret vēja vai citu spēku iedarbību" at bounding box center [709, 418] width 659 height 34
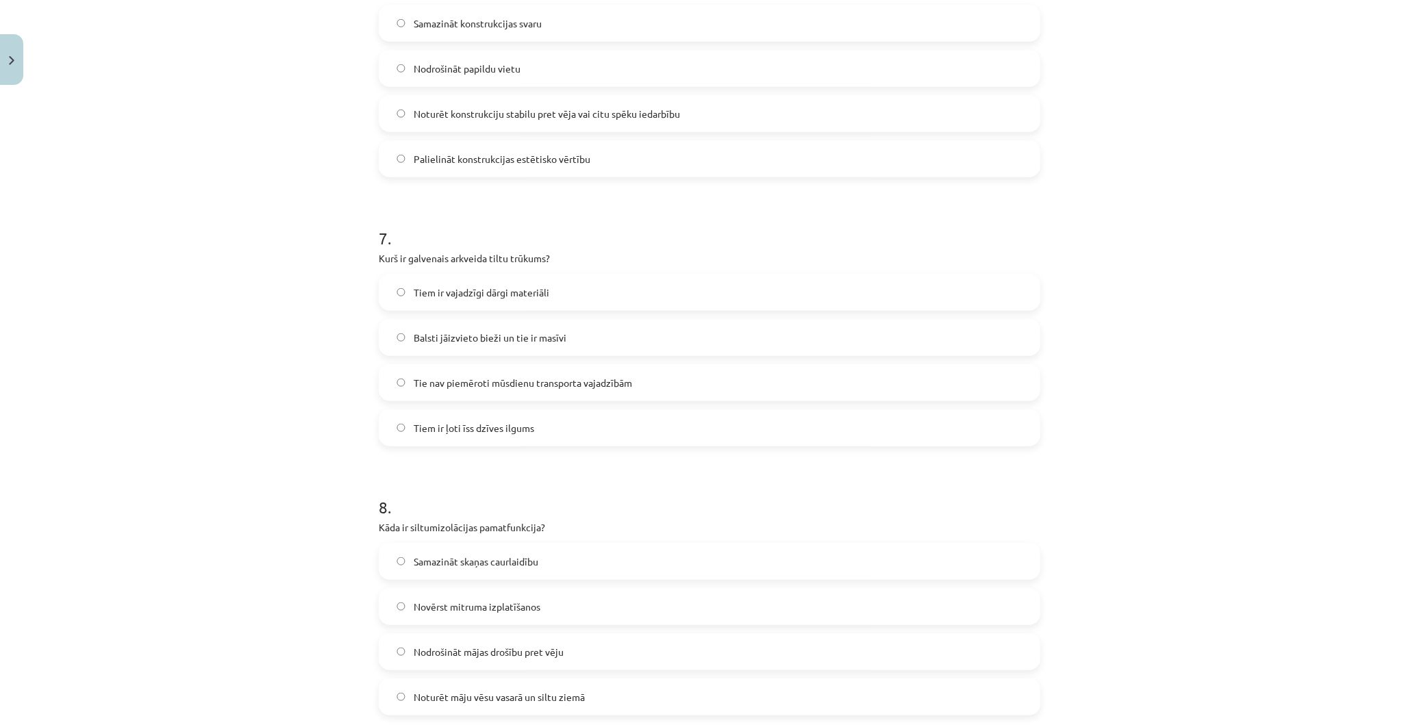
click at [444, 412] on label "Tiem ir ļoti īss dzīves ilgums" at bounding box center [709, 428] width 659 height 34
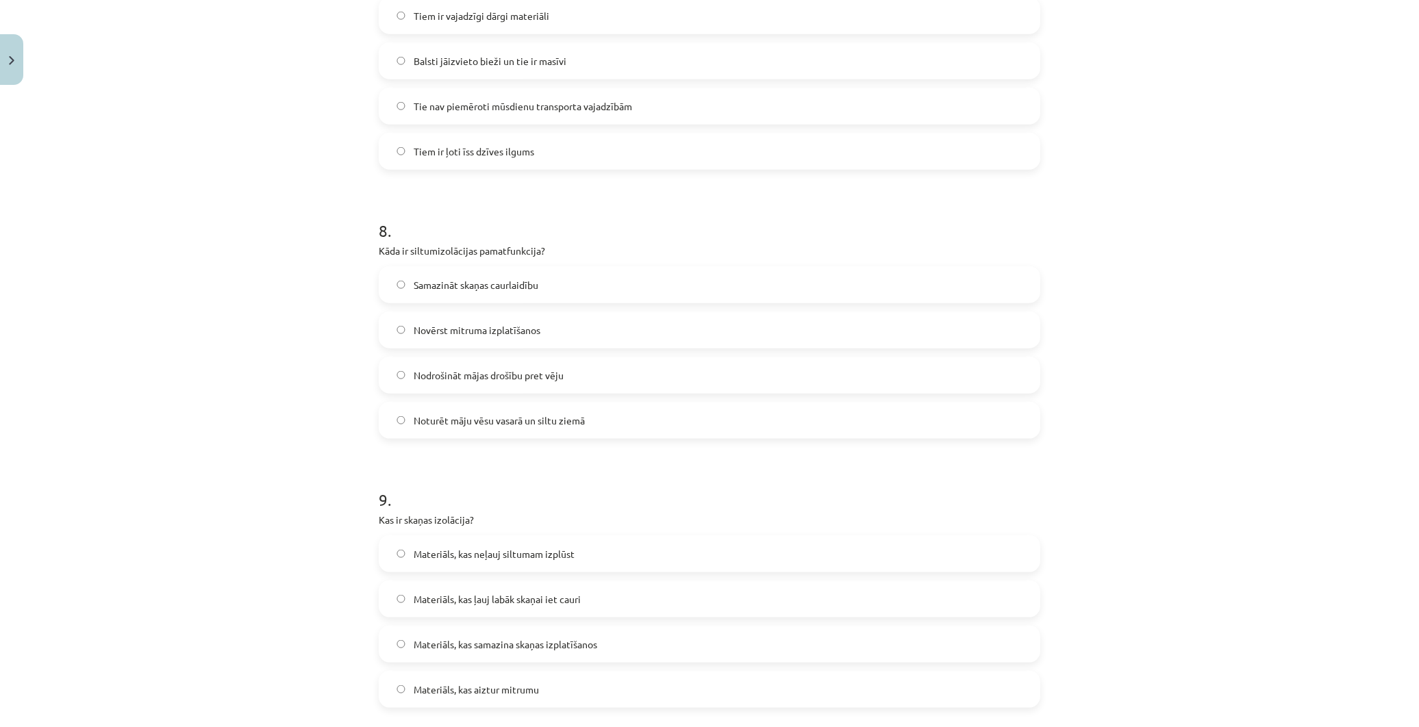
scroll to position [1988, 0]
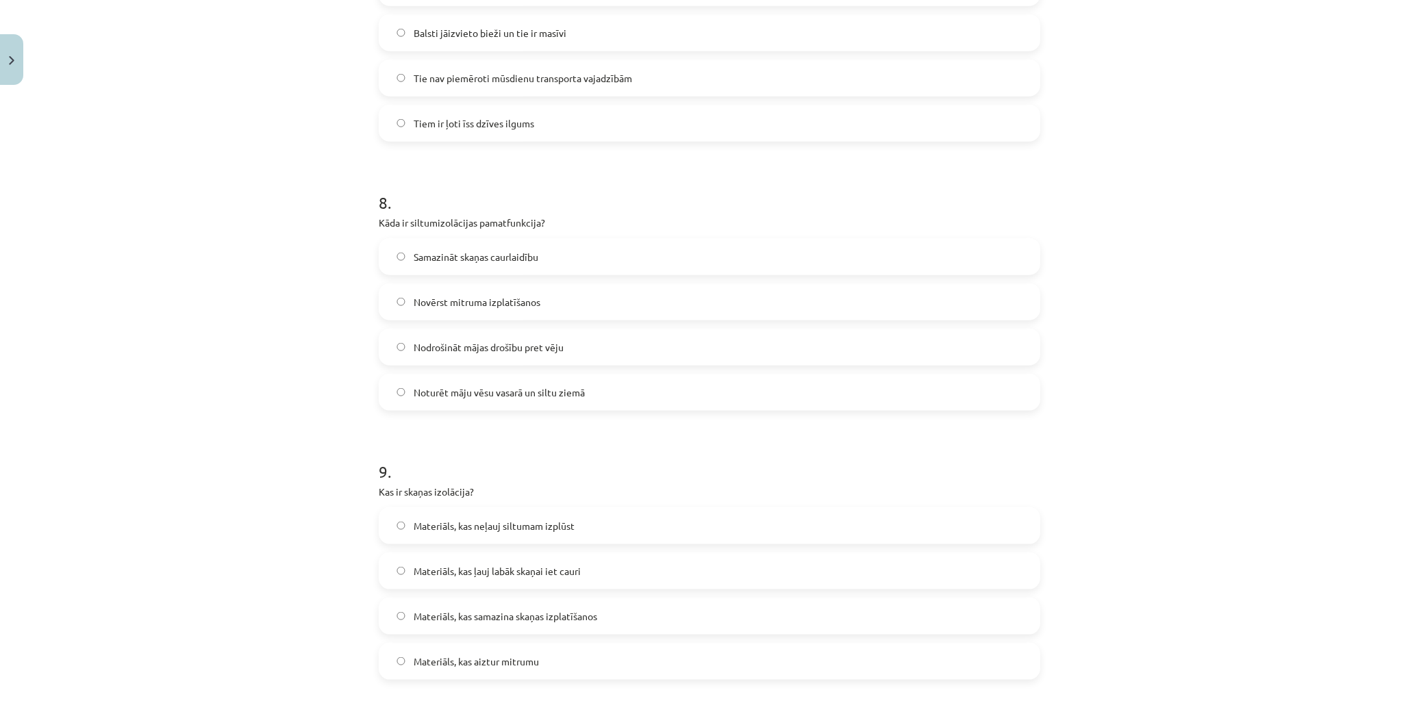
click at [415, 345] on span "Nodrošināt mājas drošību pret vēju" at bounding box center [489, 347] width 150 height 14
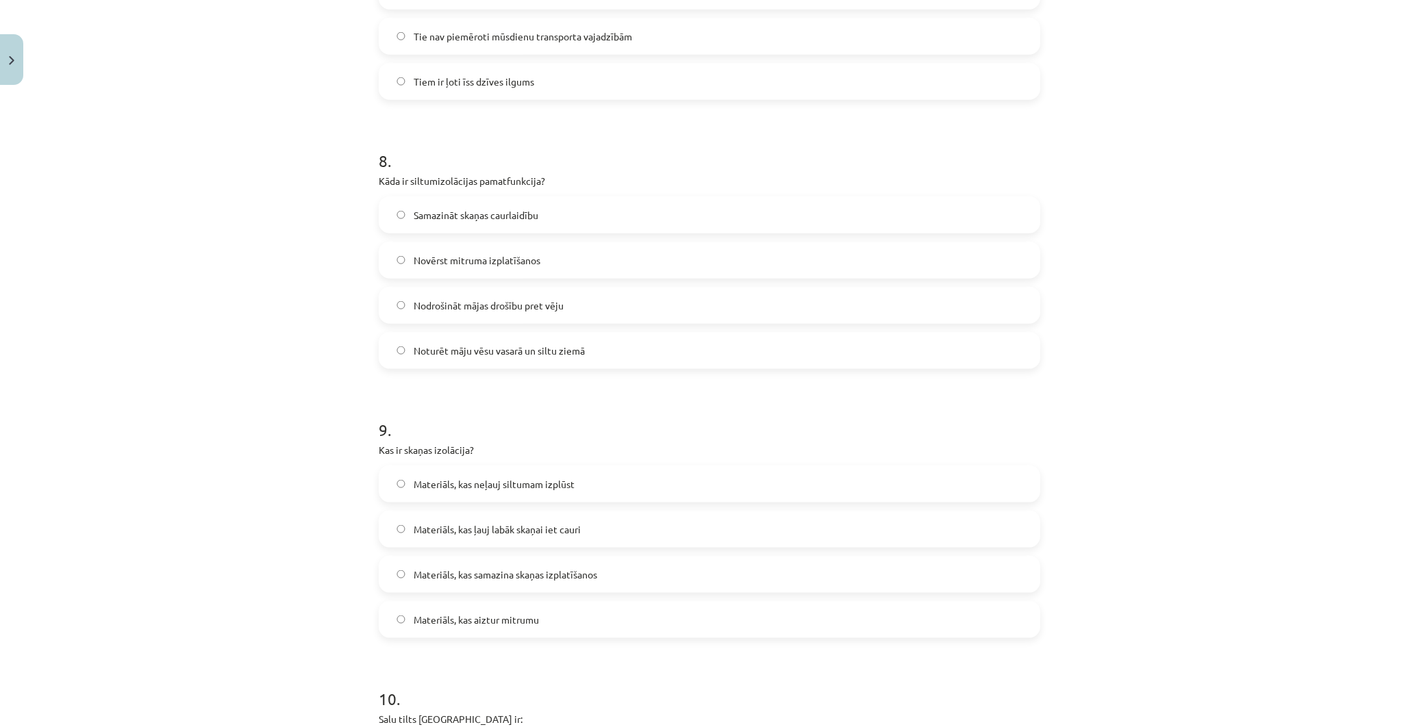
scroll to position [2216, 0]
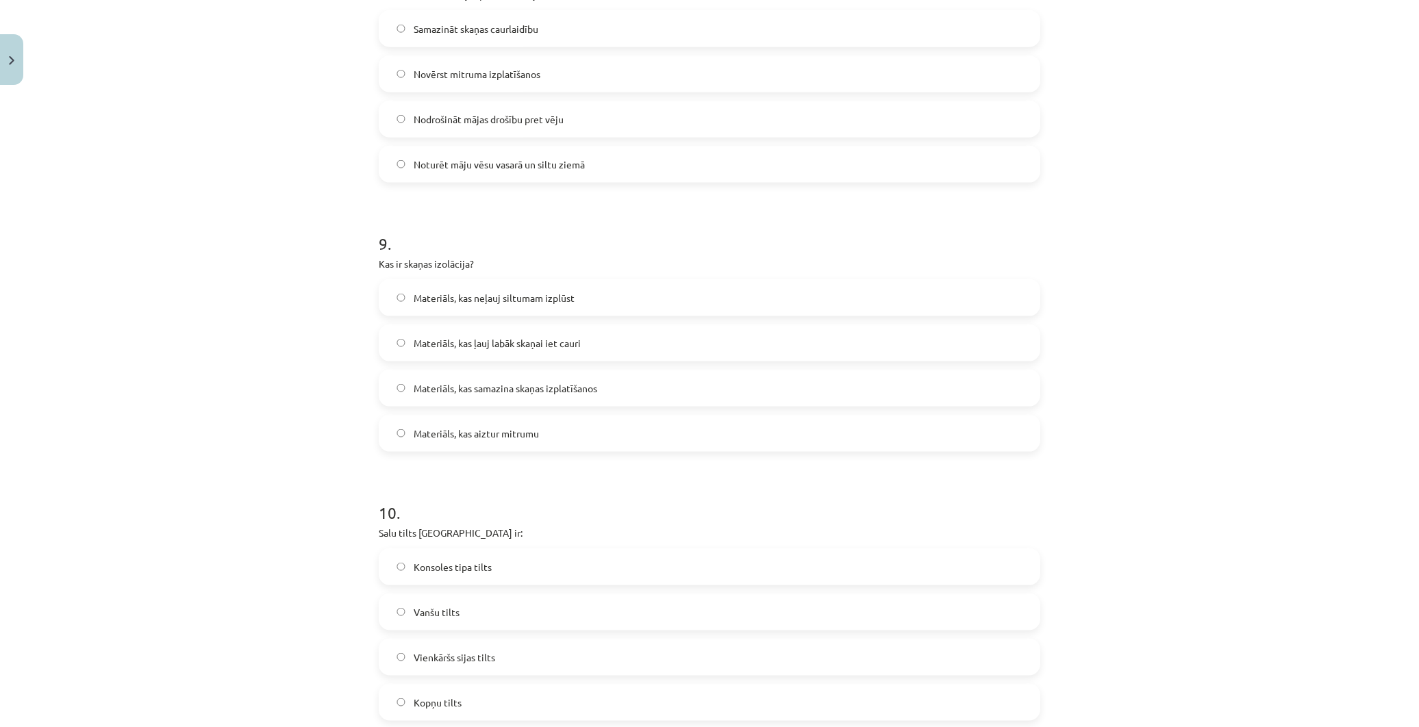
click at [430, 362] on div "Materiāls, kas neļauj siltumam izplūst Materiāls, kas ļauj labāk skaņai iet cau…" at bounding box center [710, 365] width 662 height 173
click at [429, 351] on label "Materiāls, kas ļauj labāk skaņai iet cauri" at bounding box center [709, 343] width 659 height 34
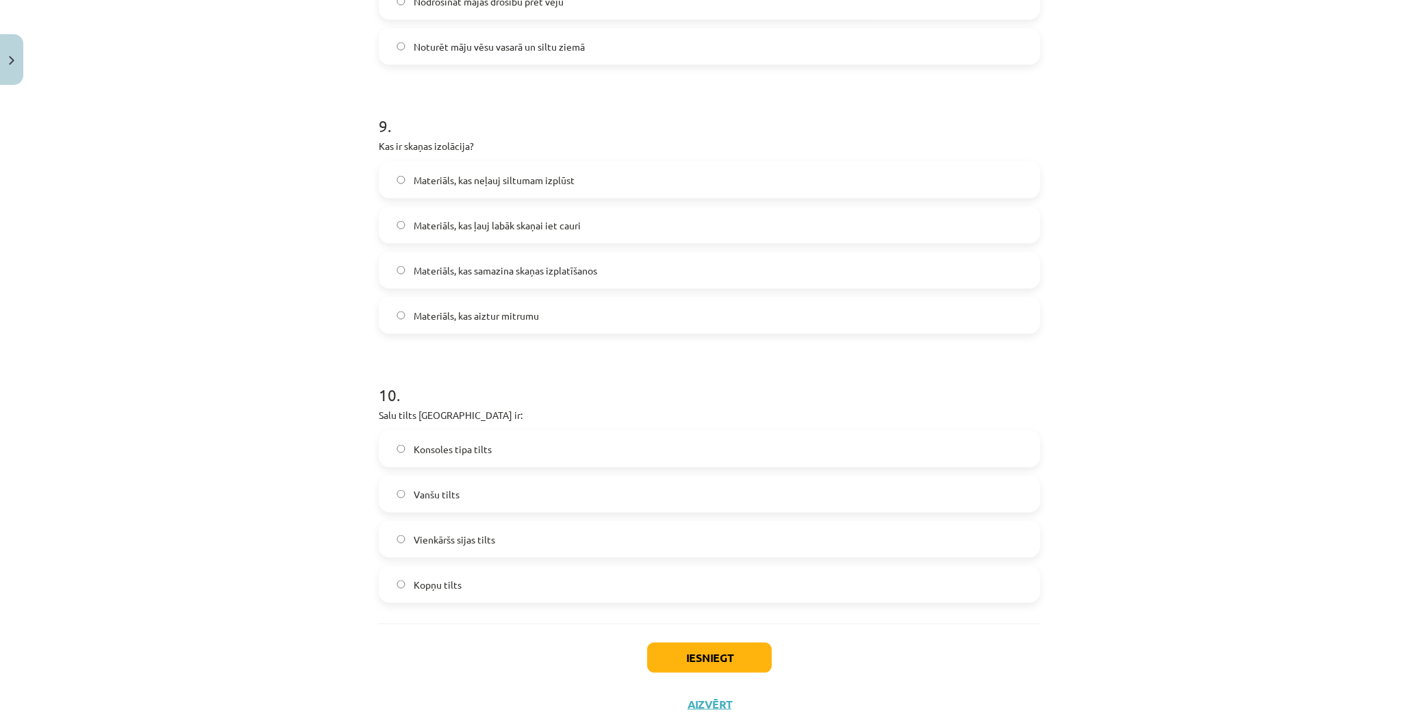
scroll to position [2368, 0]
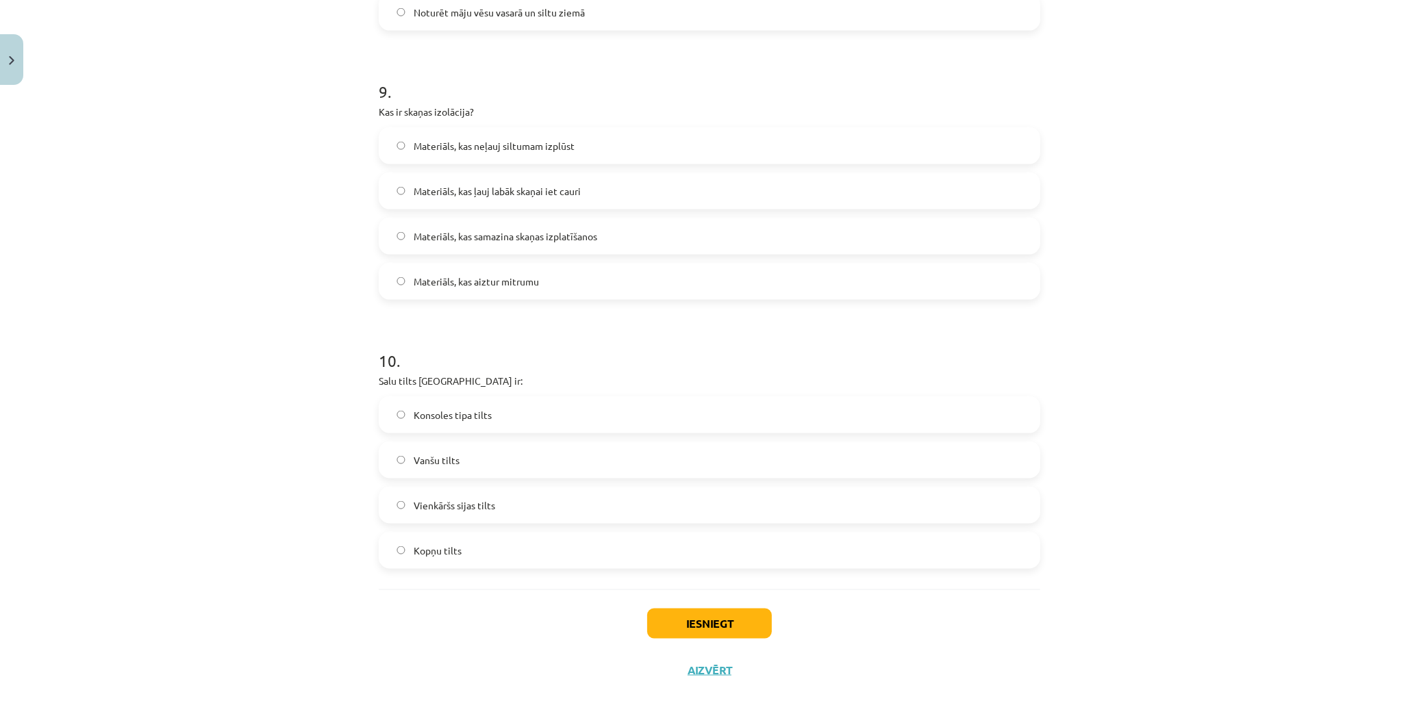
click at [416, 455] on span "Vanšu tilts" at bounding box center [437, 460] width 46 height 14
click at [695, 626] on button "Iesniegt" at bounding box center [709, 624] width 125 height 30
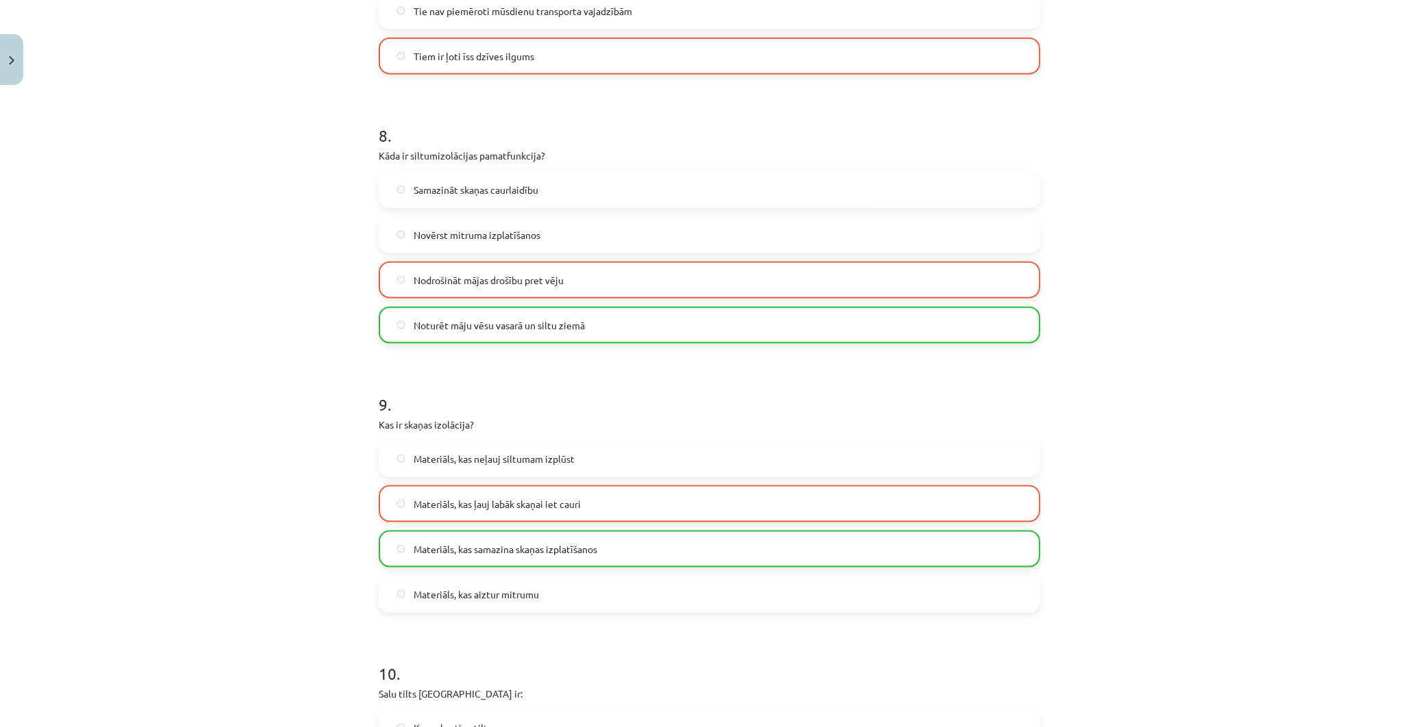
scroll to position [2412, 0]
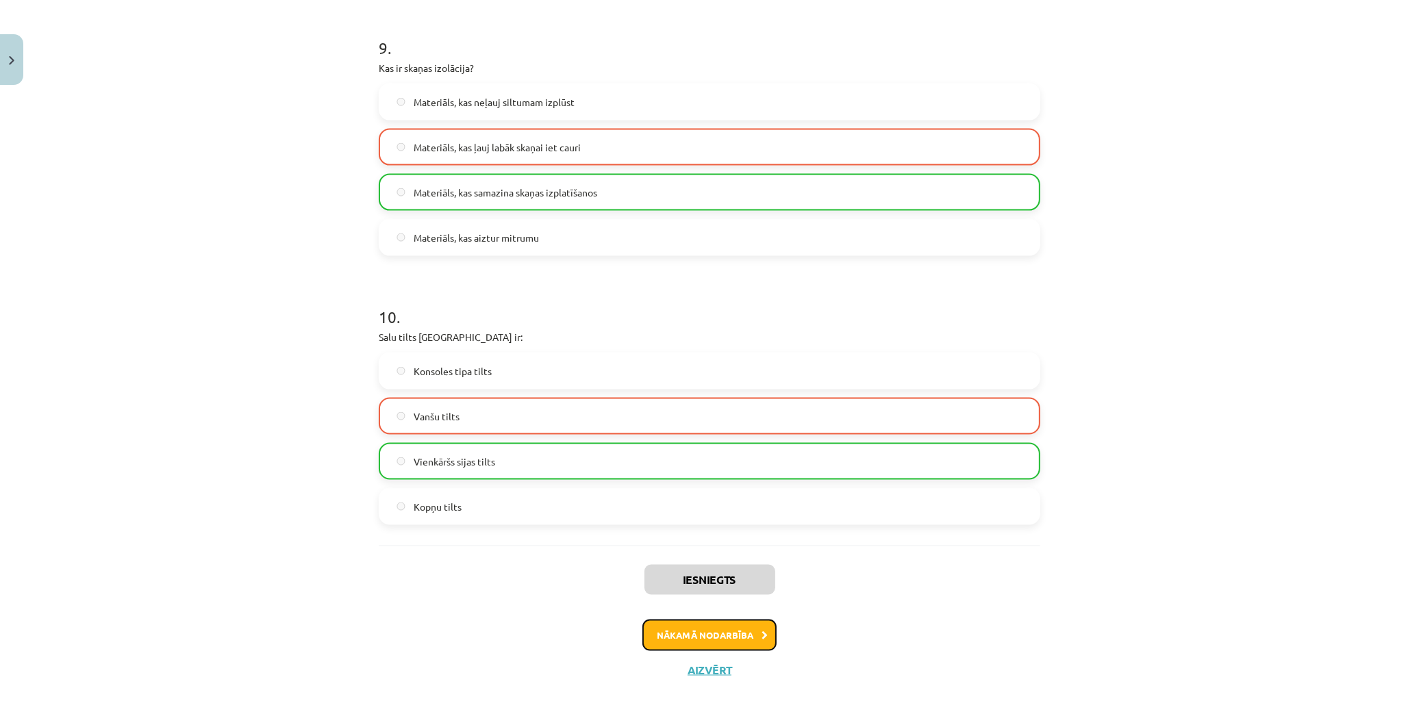
click at [762, 634] on icon at bounding box center [765, 636] width 6 height 9
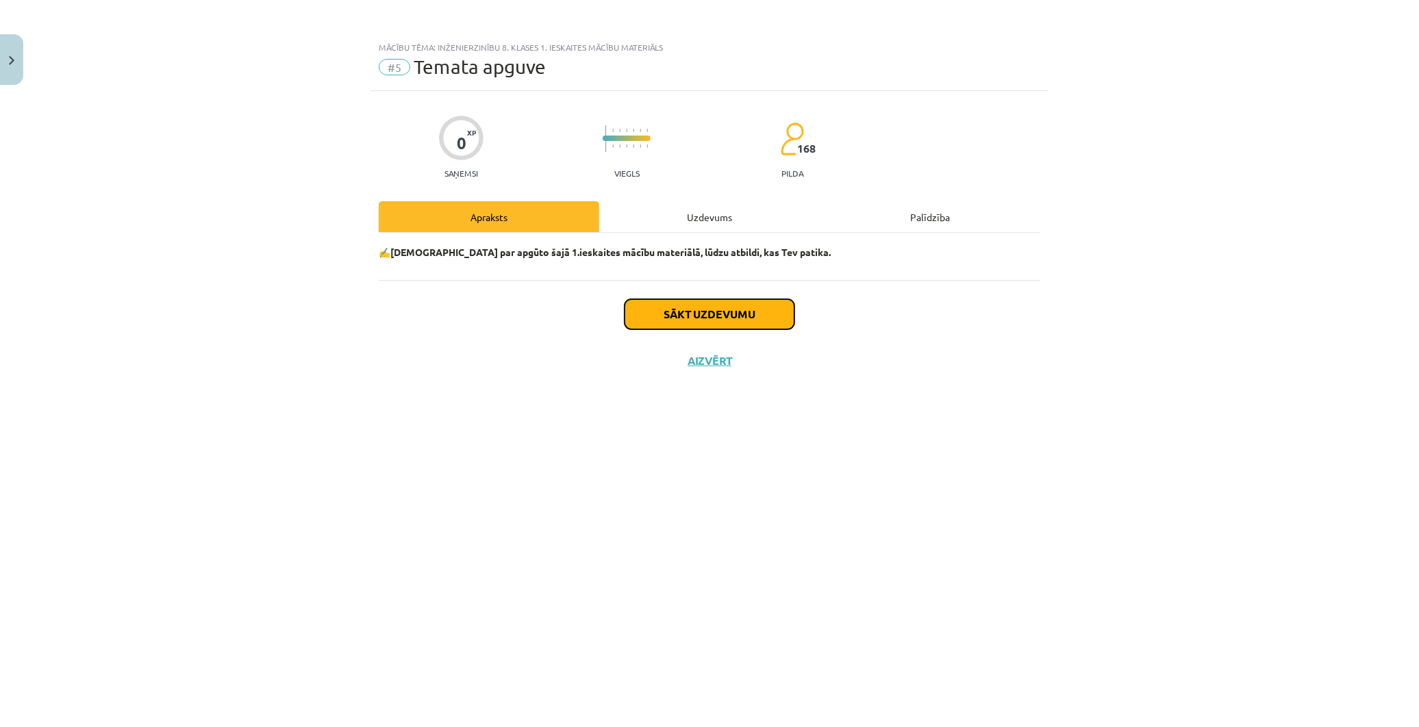
click at [715, 310] on button "Sākt uzdevumu" at bounding box center [710, 314] width 170 height 30
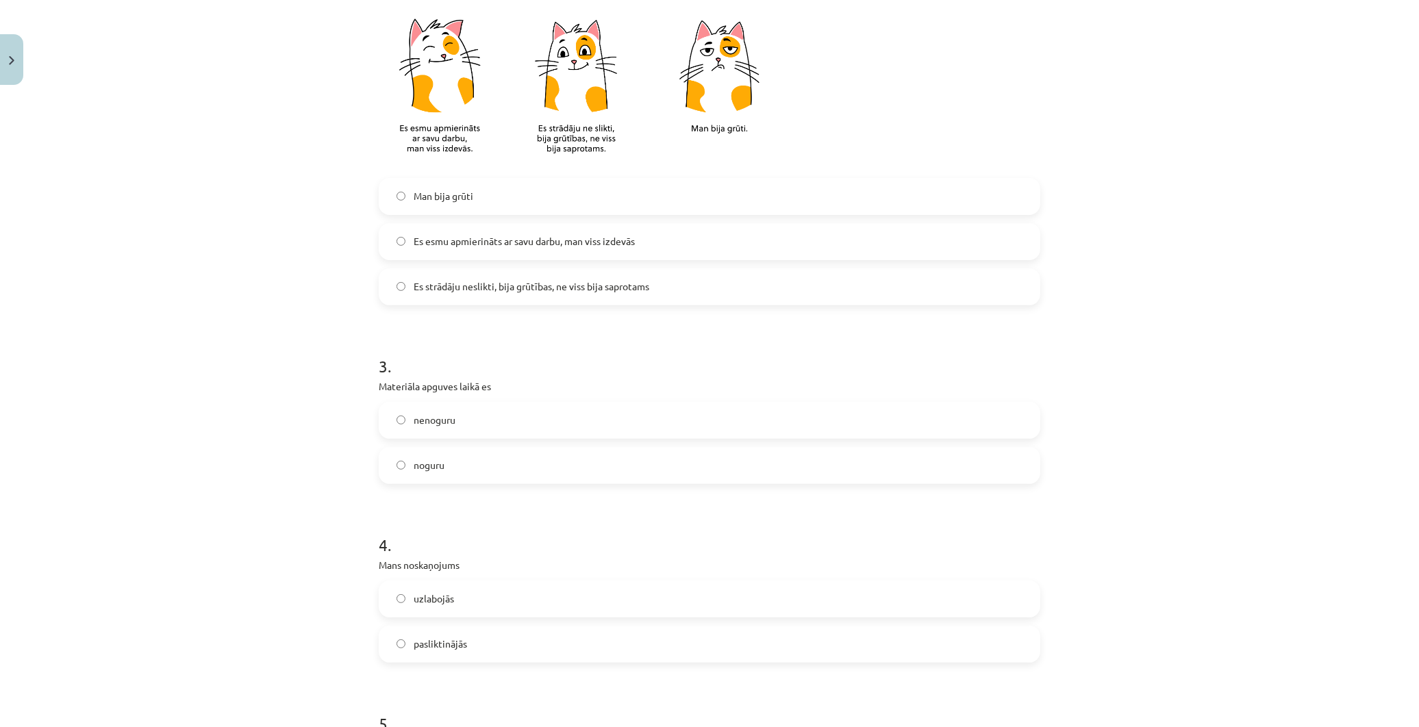
scroll to position [532, 0]
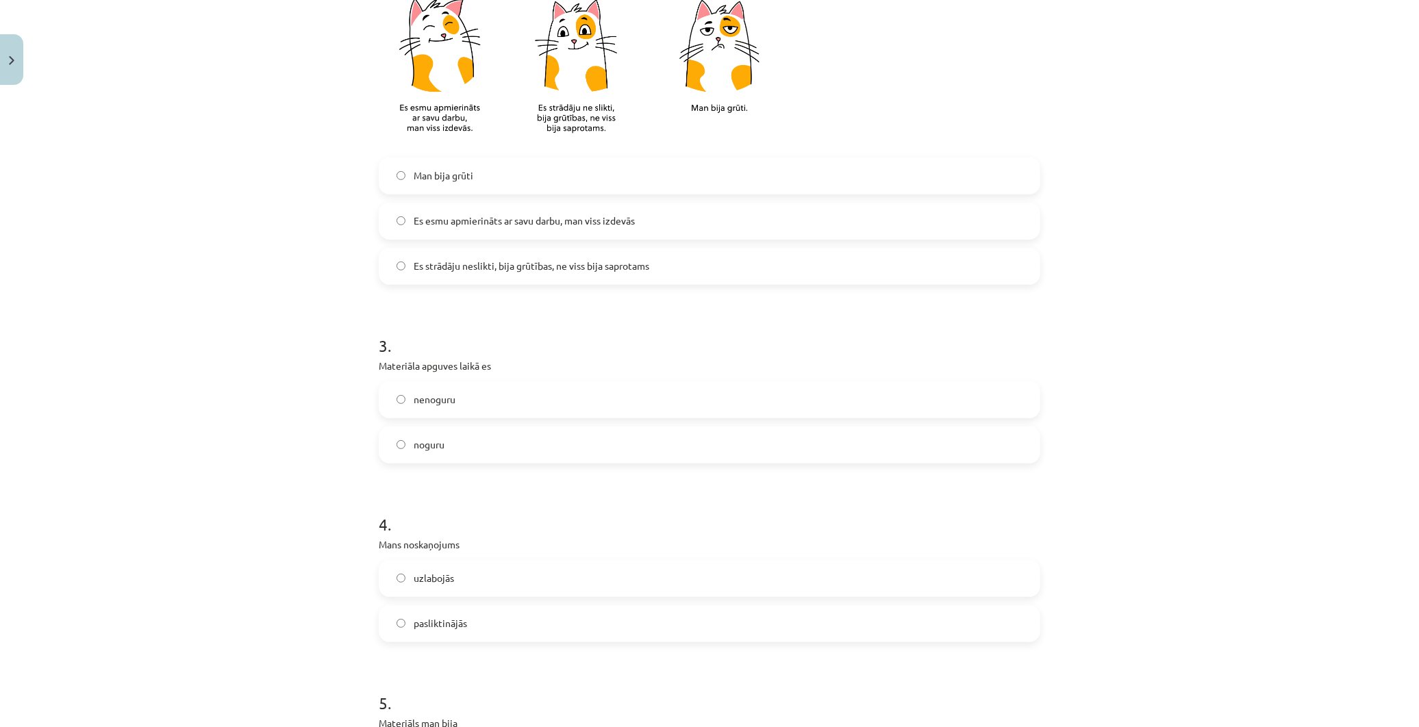
click at [481, 407] on label "nenoguru" at bounding box center [709, 400] width 659 height 34
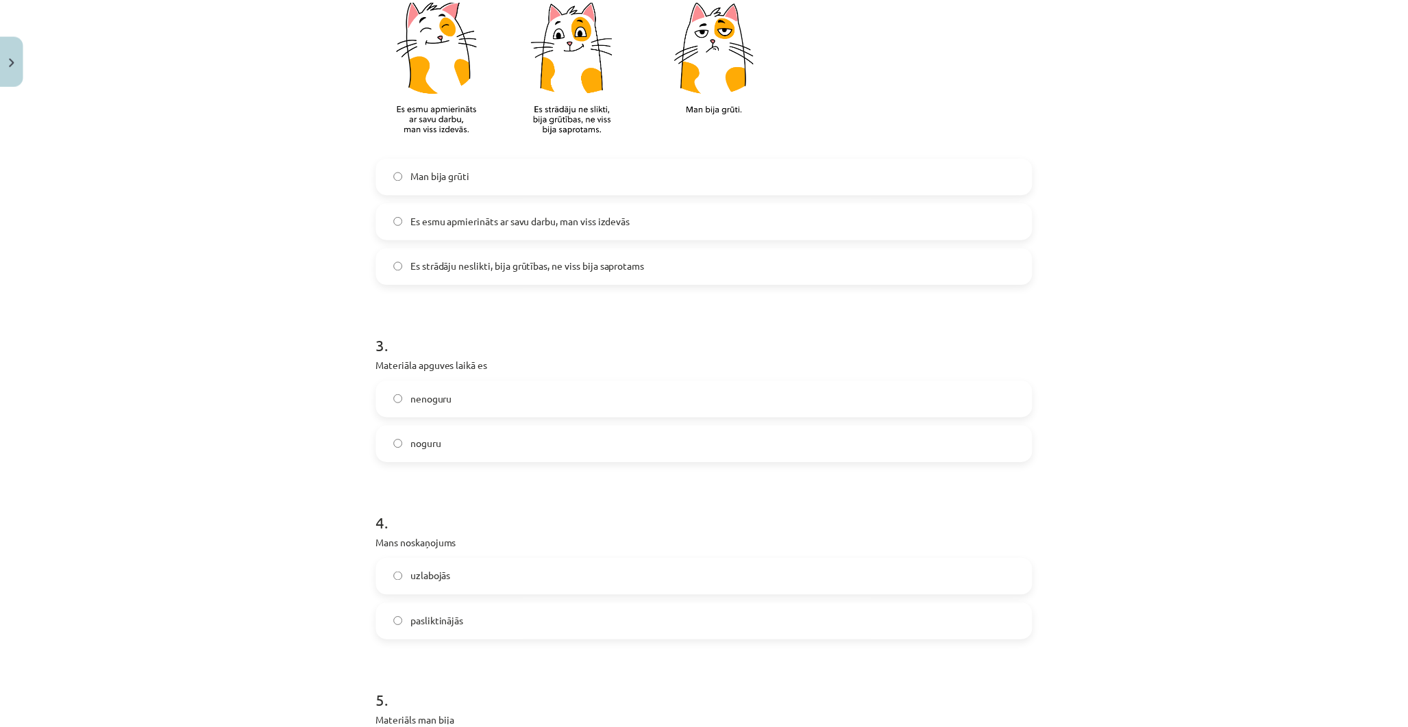
scroll to position [1008, 0]
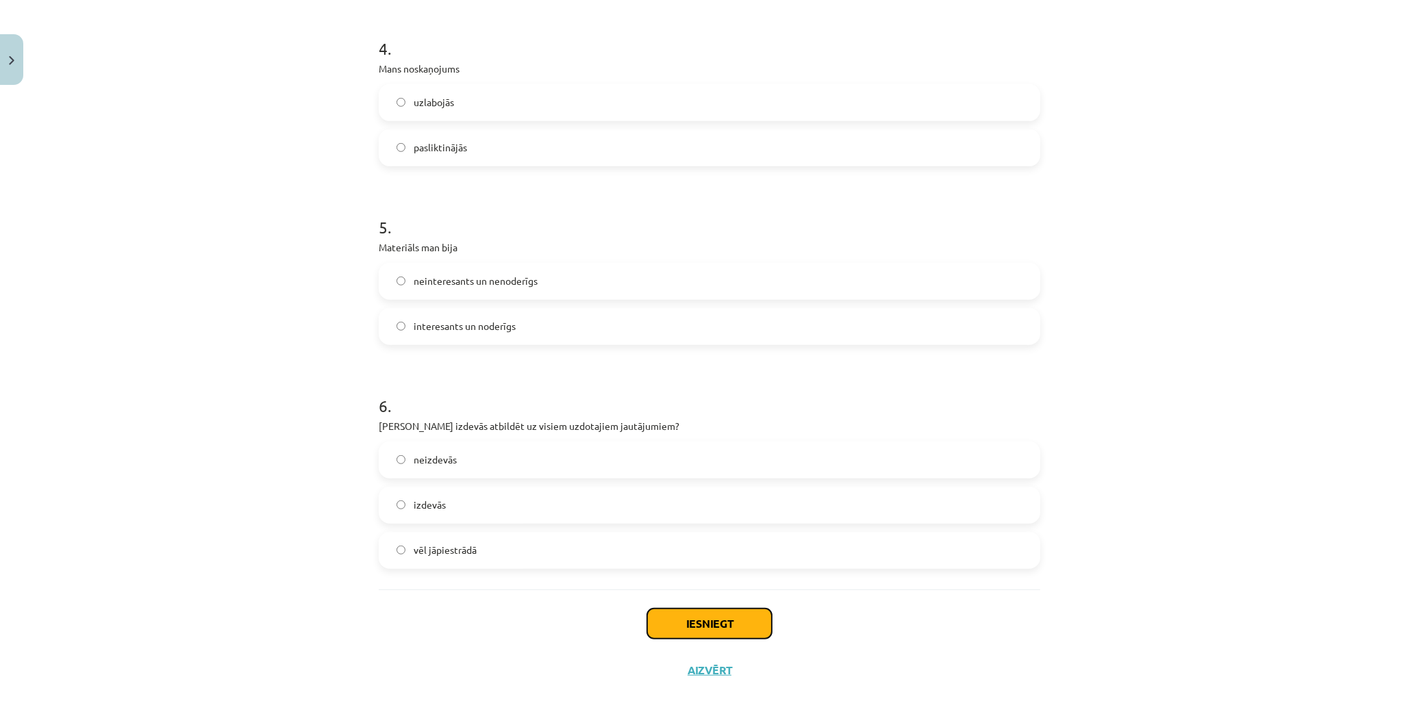
click at [721, 632] on button "Iesniegt" at bounding box center [709, 624] width 125 height 30
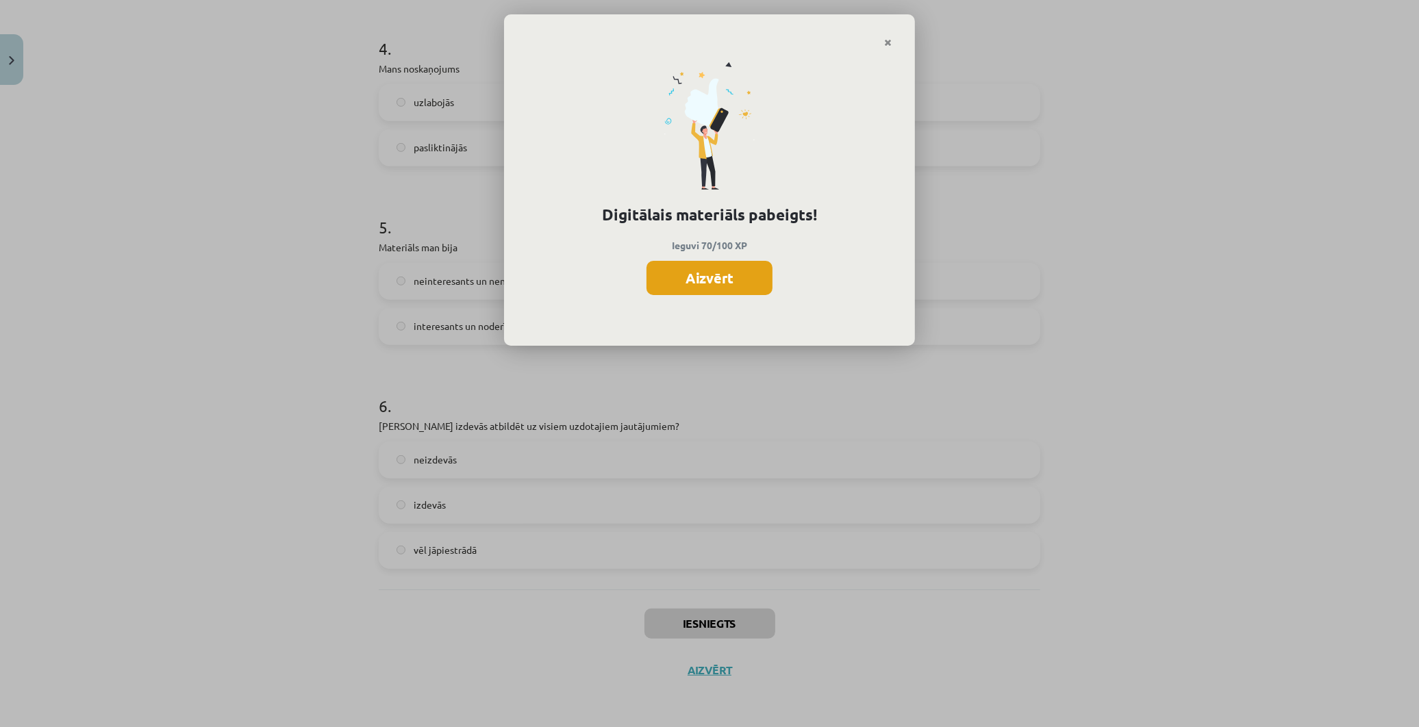
click at [725, 277] on button "Aizvērt" at bounding box center [710, 278] width 126 height 34
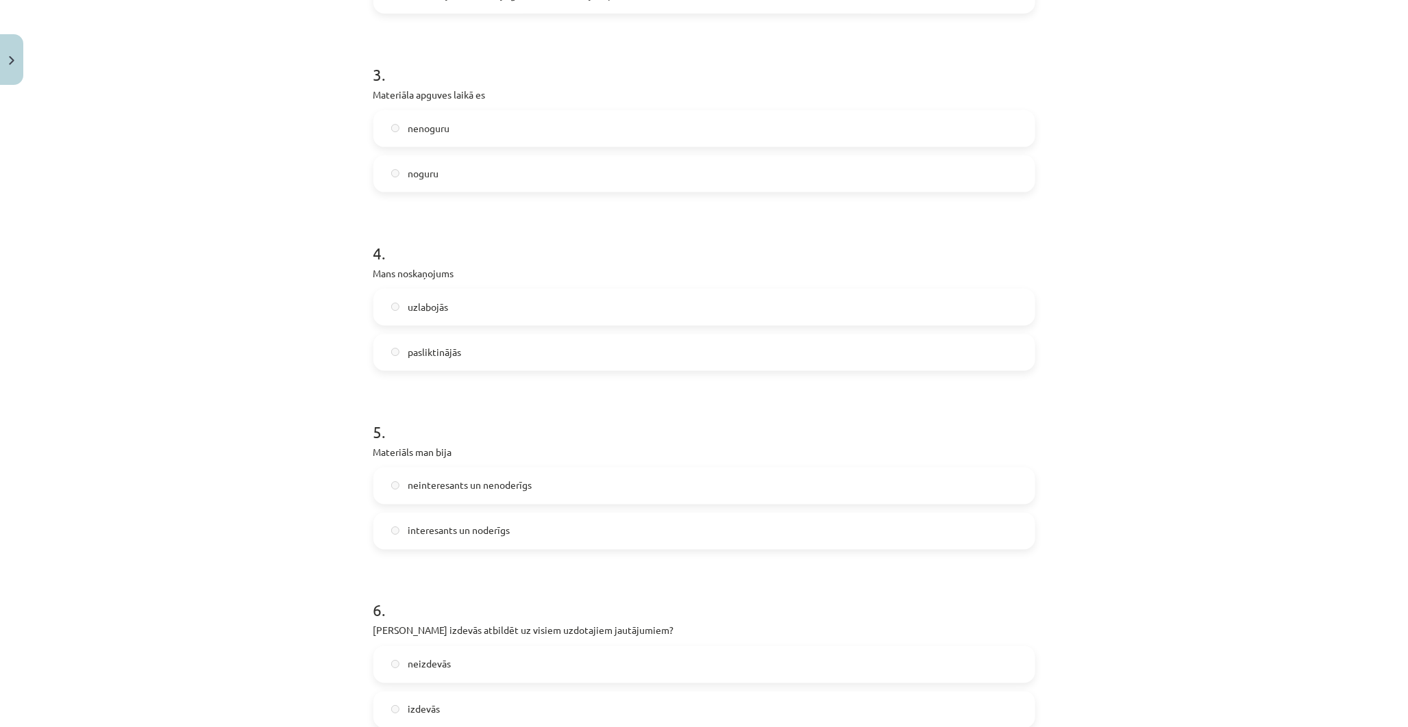
scroll to position [779, 0]
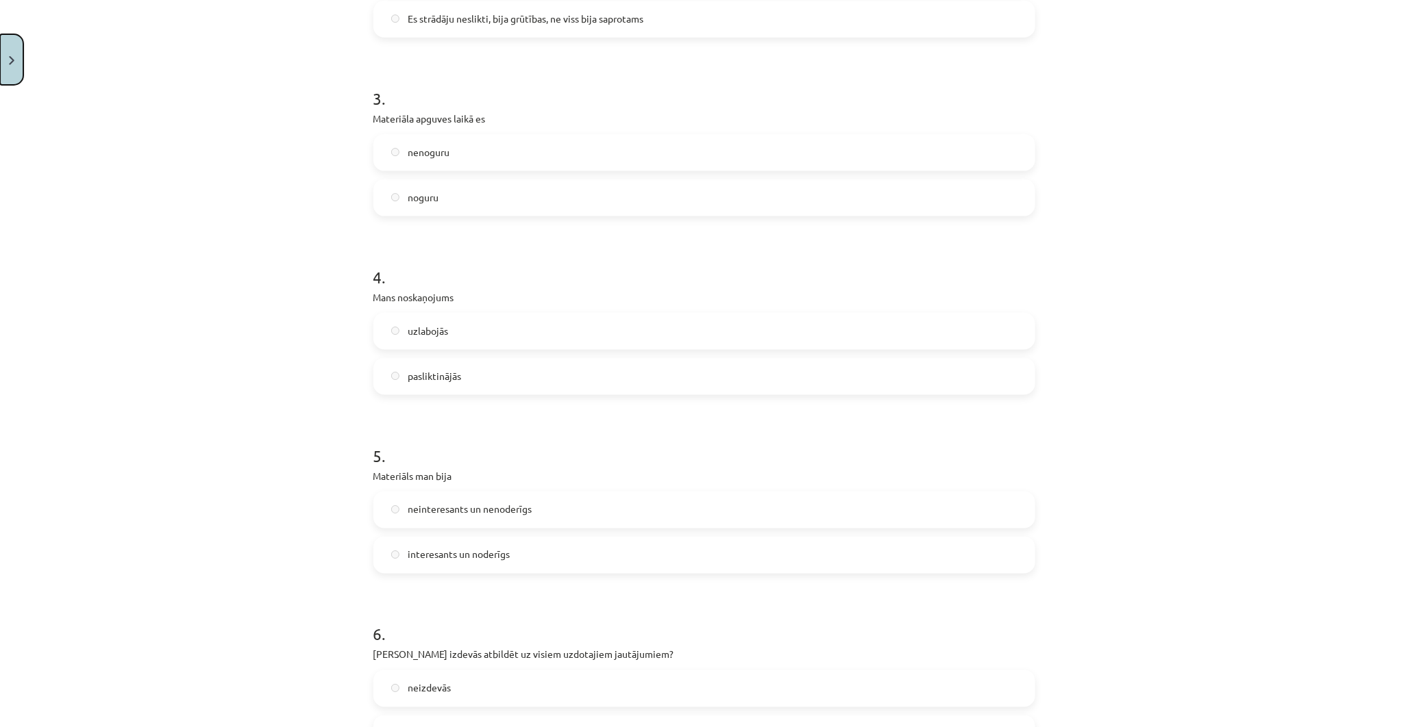
click at [12, 58] on img "Close" at bounding box center [11, 60] width 5 height 9
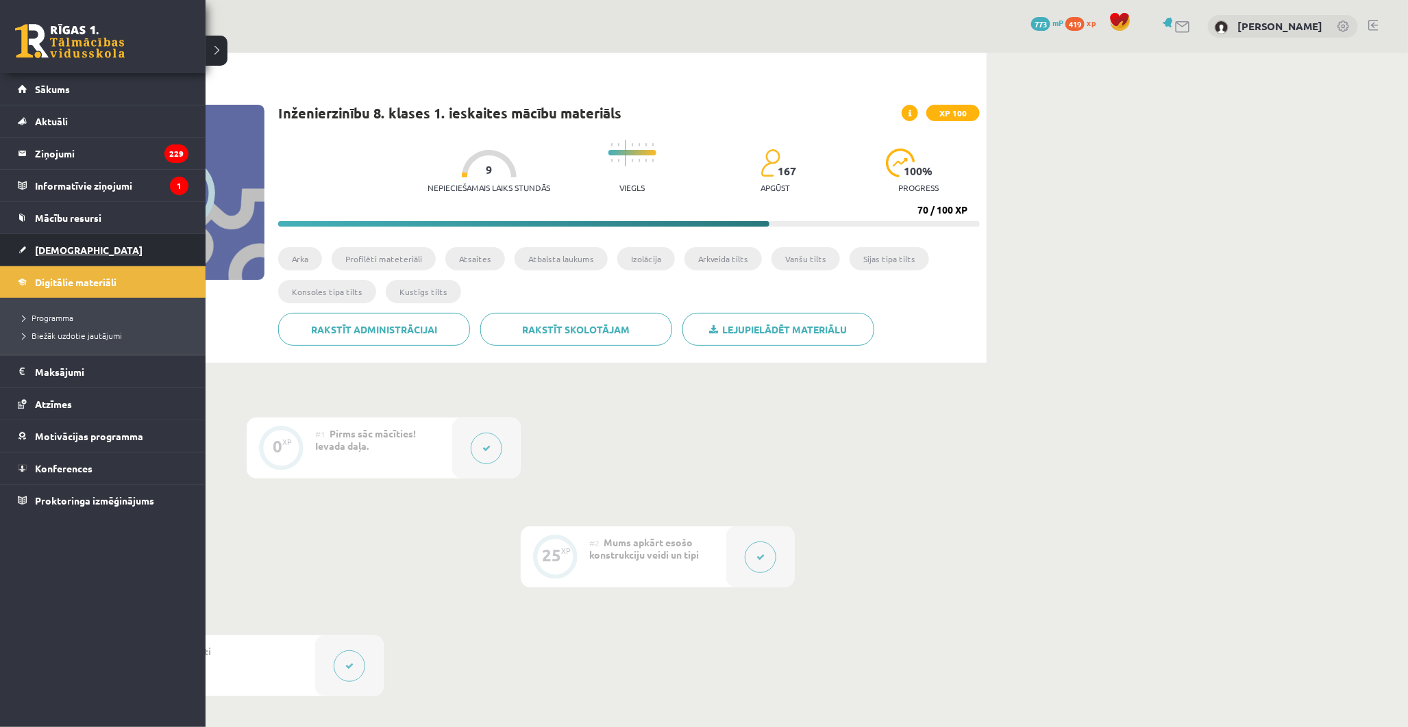
click at [31, 241] on link "[DEMOGRAPHIC_DATA]" at bounding box center [103, 250] width 171 height 32
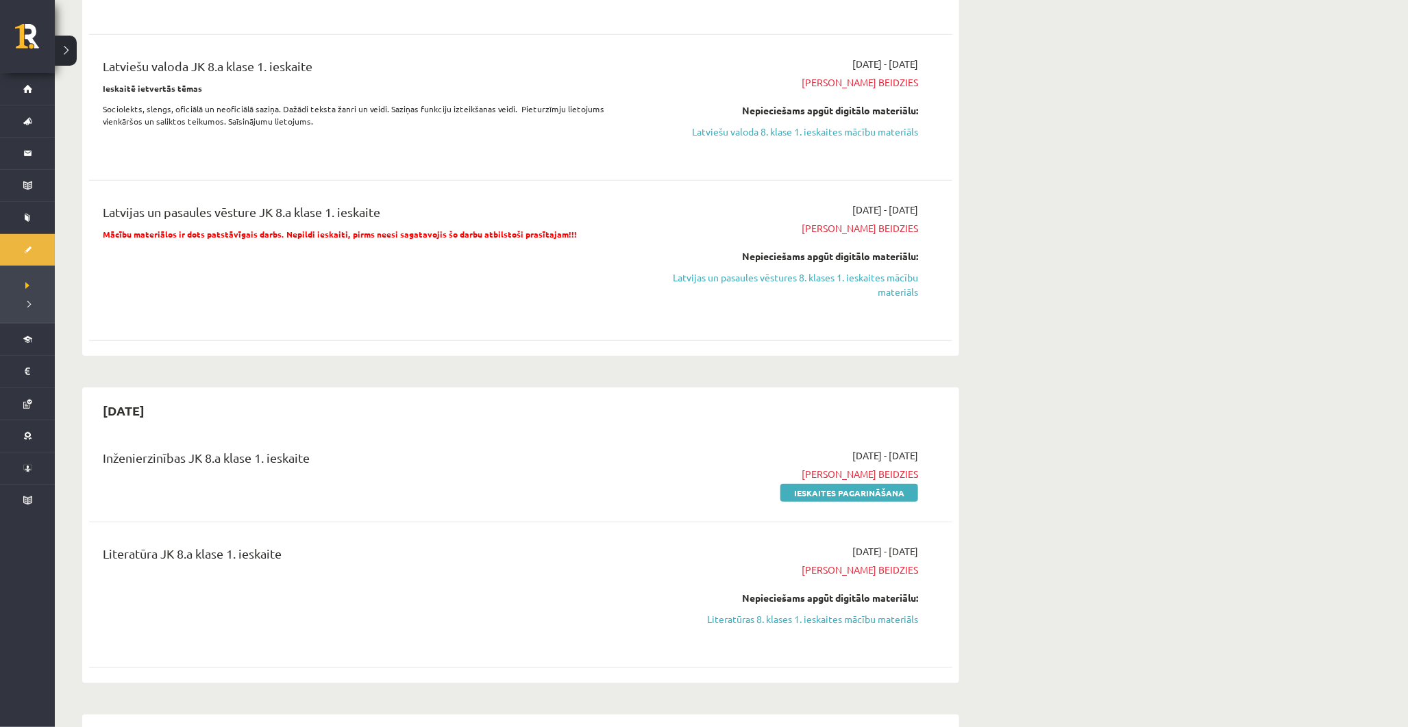
scroll to position [304, 0]
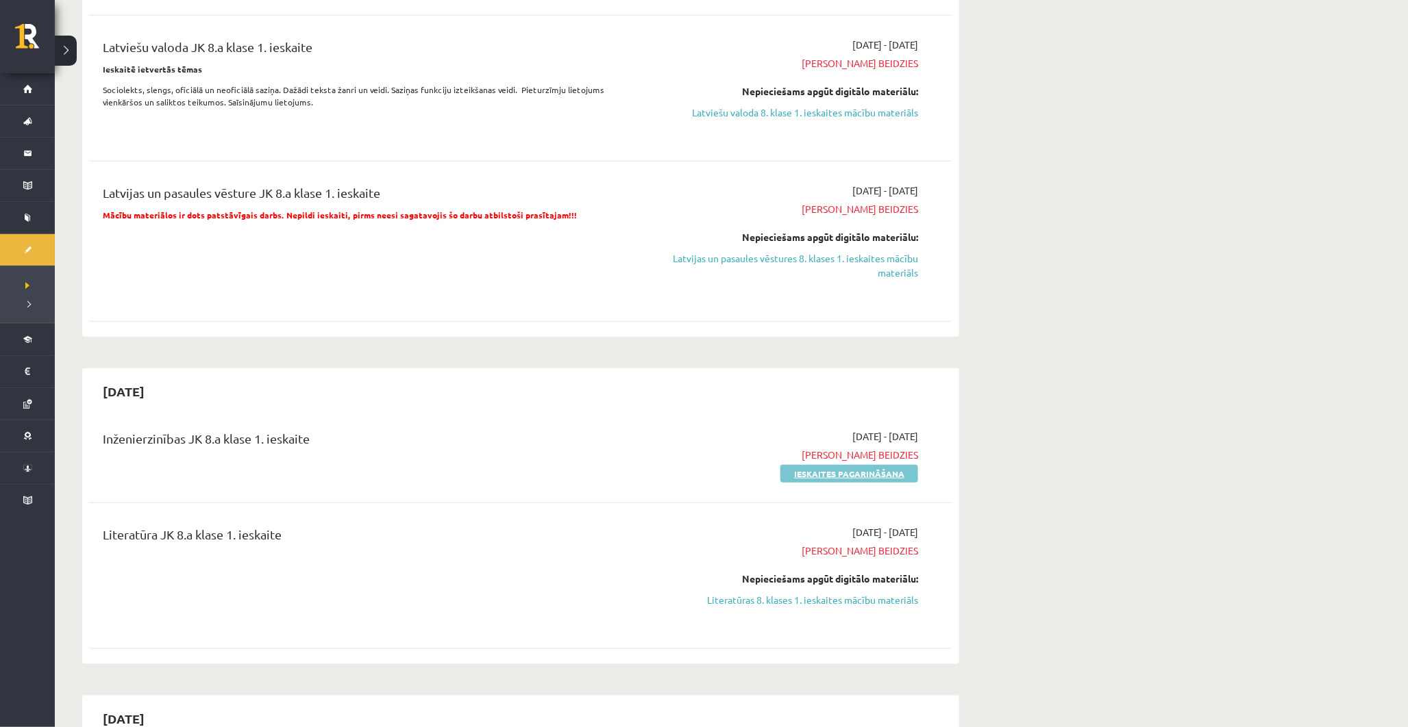
click at [851, 474] on link "Ieskaites pagarināšana" at bounding box center [849, 474] width 138 height 18
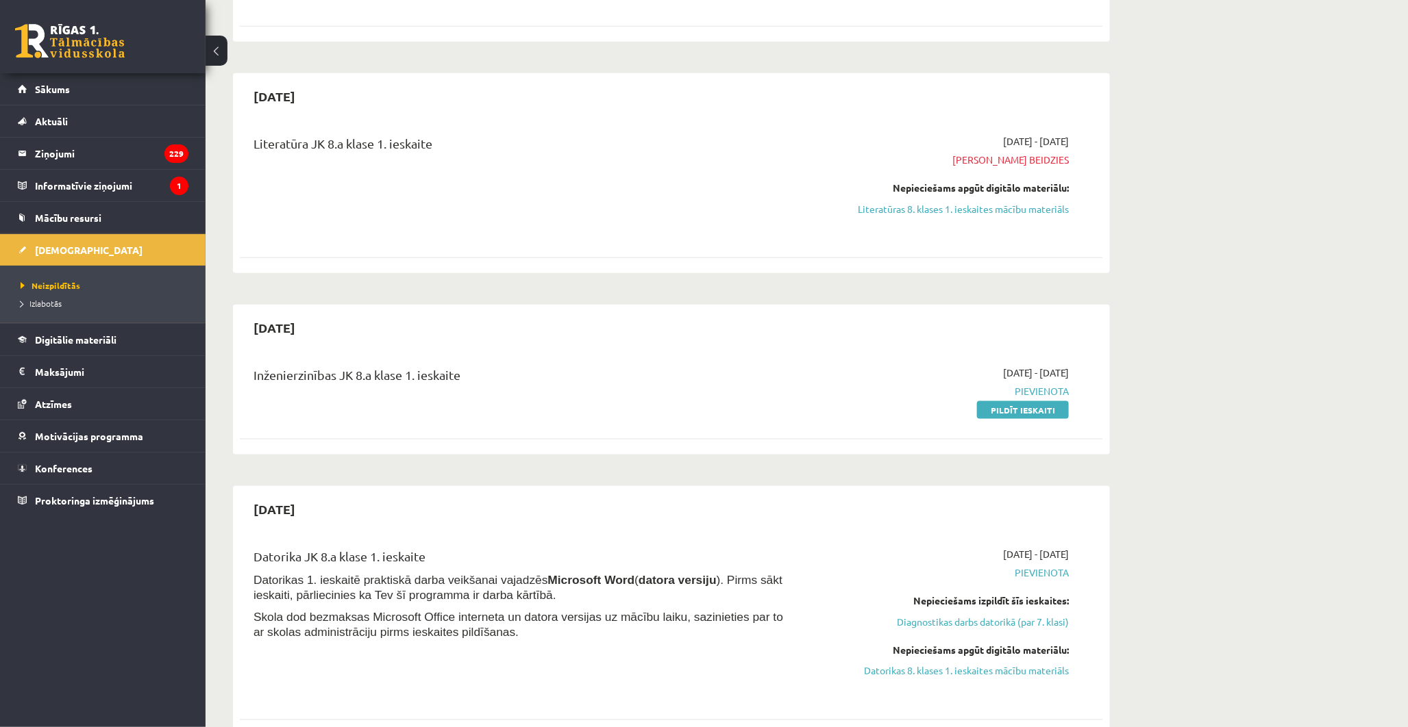
scroll to position [608, 0]
